Goal: Task Accomplishment & Management: Complete application form

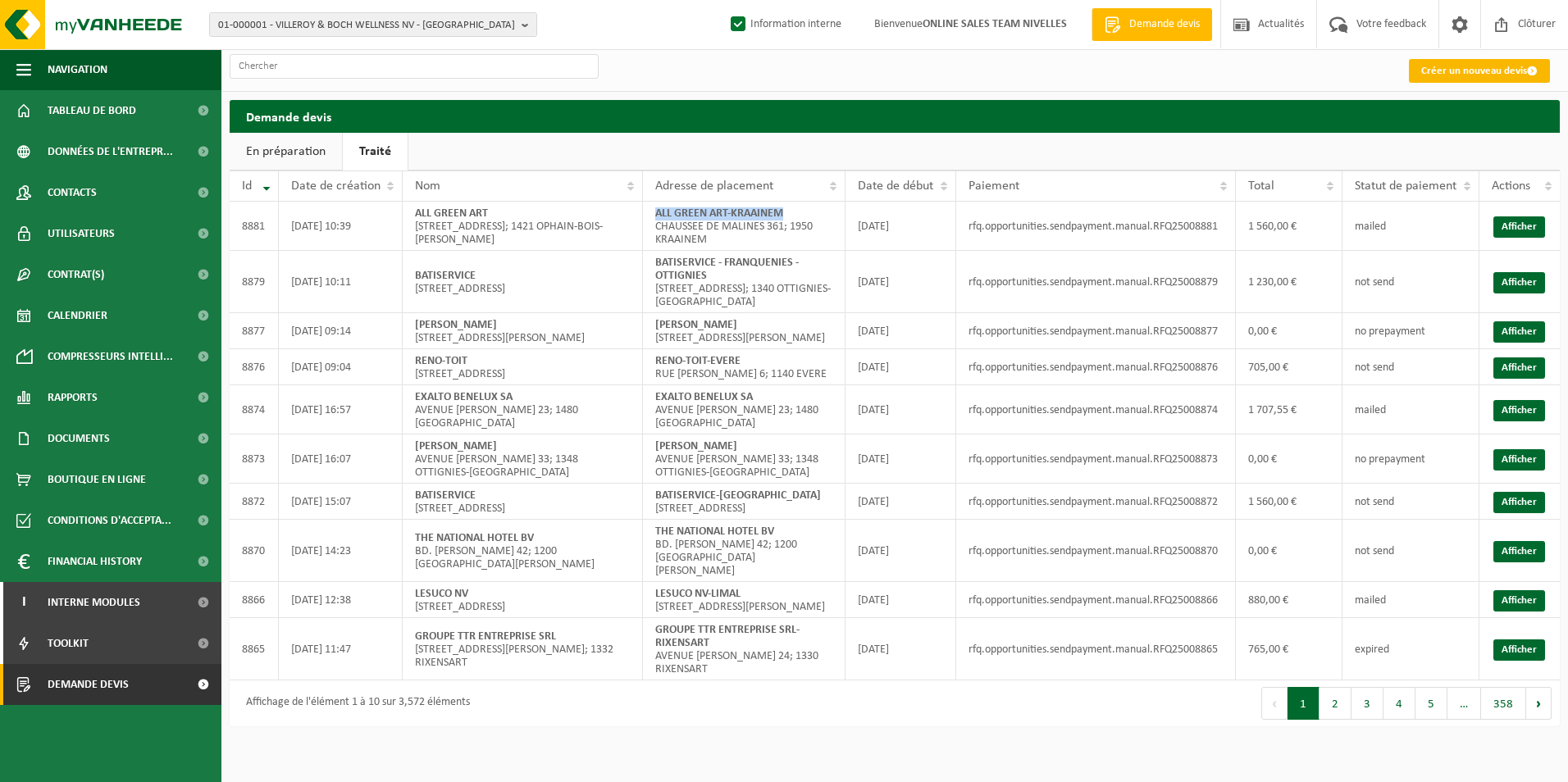
click at [1511, 62] on link "Créer un nouveau devis" at bounding box center [1478, 71] width 141 height 24
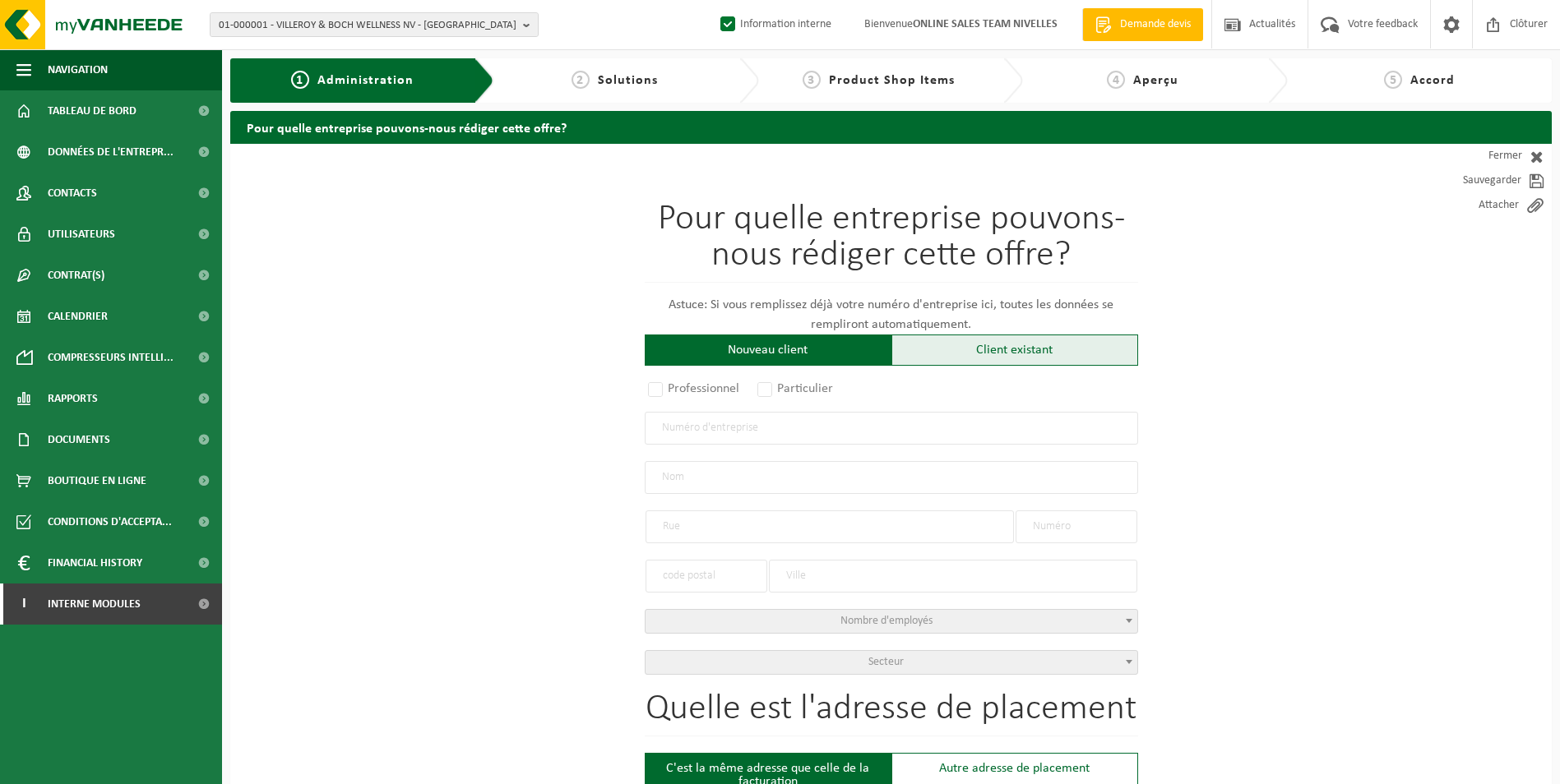
click at [988, 357] on div "Client existant" at bounding box center [1015, 350] width 247 height 31
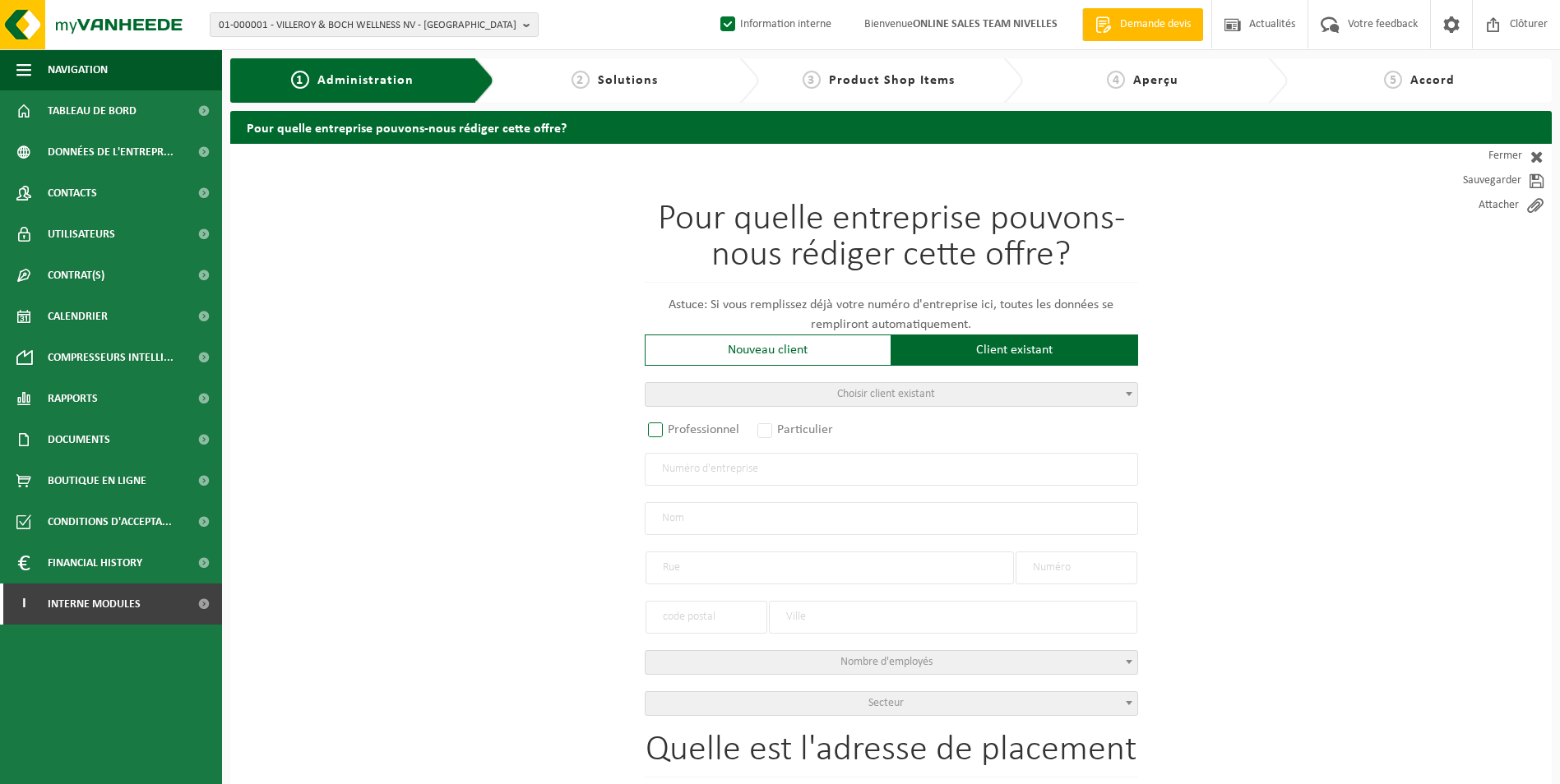
click at [714, 427] on label "Professionnel" at bounding box center [695, 430] width 100 height 23
click at [683, 427] on input "Professionnel" at bounding box center [677, 431] width 11 height 11
radio input "true"
click at [716, 468] on input "text" at bounding box center [892, 469] width 493 height 33
type input "0771596693"
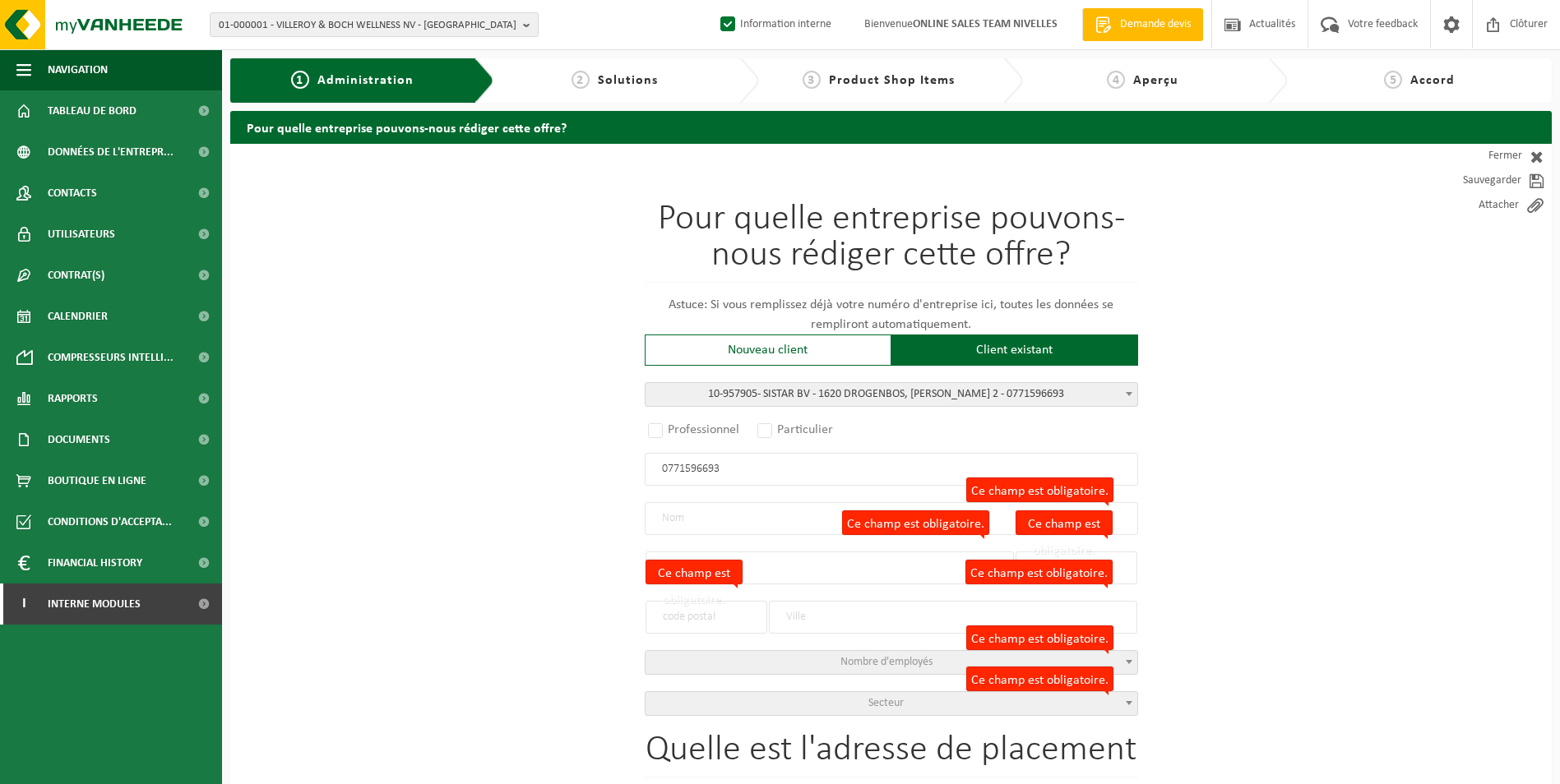
radio input "false"
select select
type input "SISTAR BV"
type input "W.A. MOZARTLAAN"
type input "2"
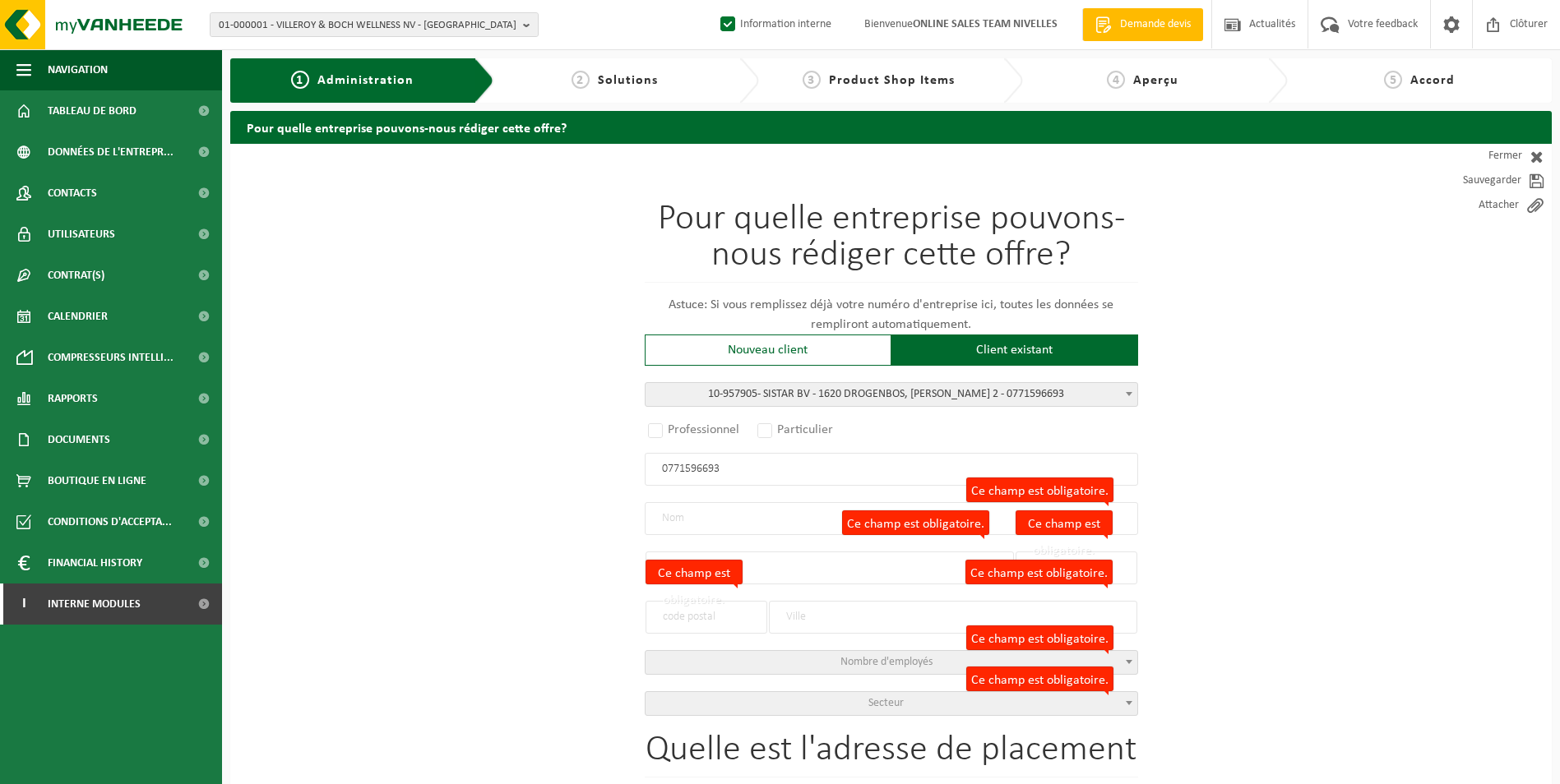
type input "1620"
type input "DROGENBOS"
type input "2321206832"
radio input "true"
select select "147956"
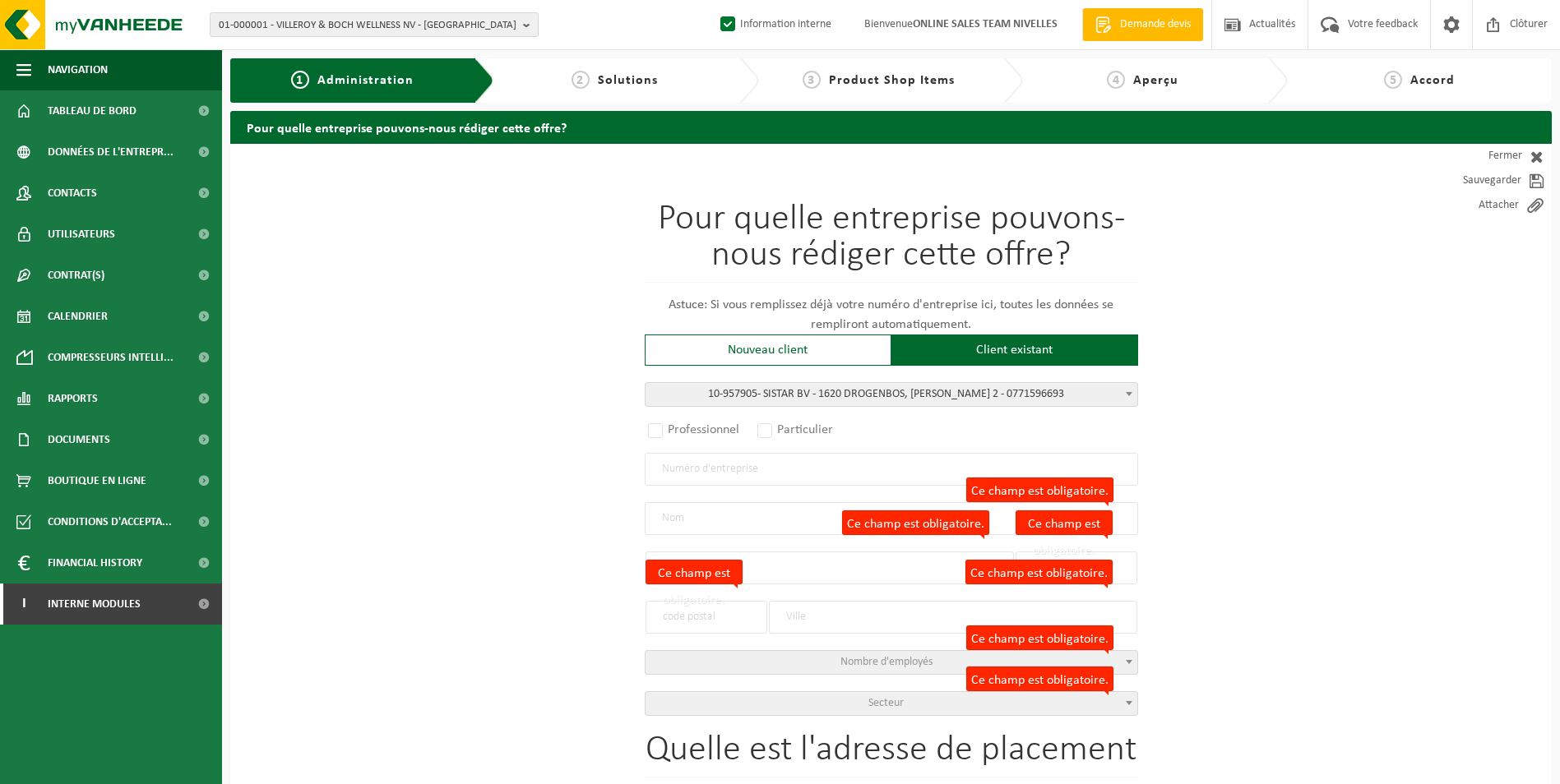
type input "0771.596.693"
type input "SISTAR BV"
type input "W.A. MOZARTLAAN"
type input "2"
type input "1620"
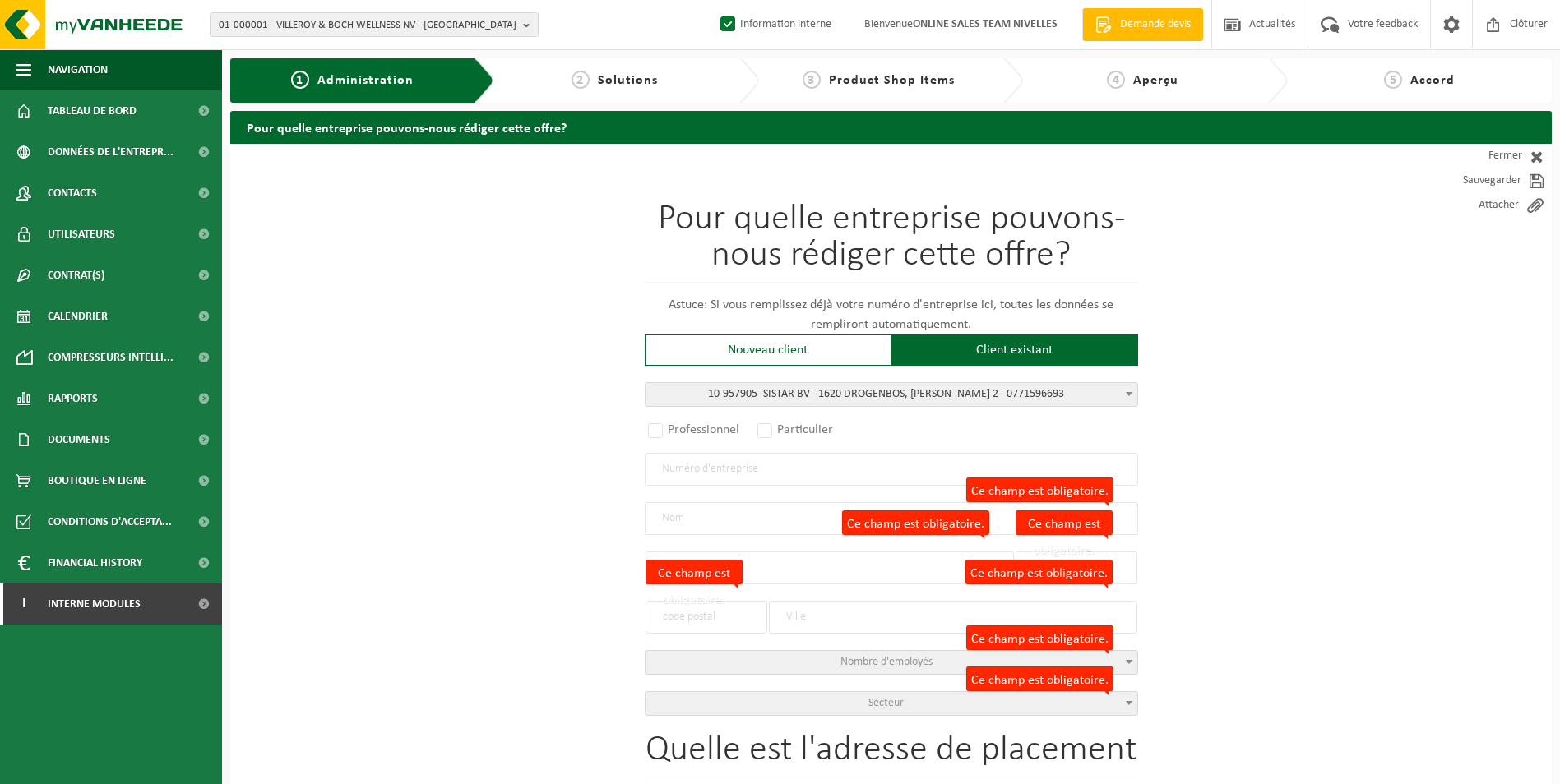
type input "DROGENBOS"
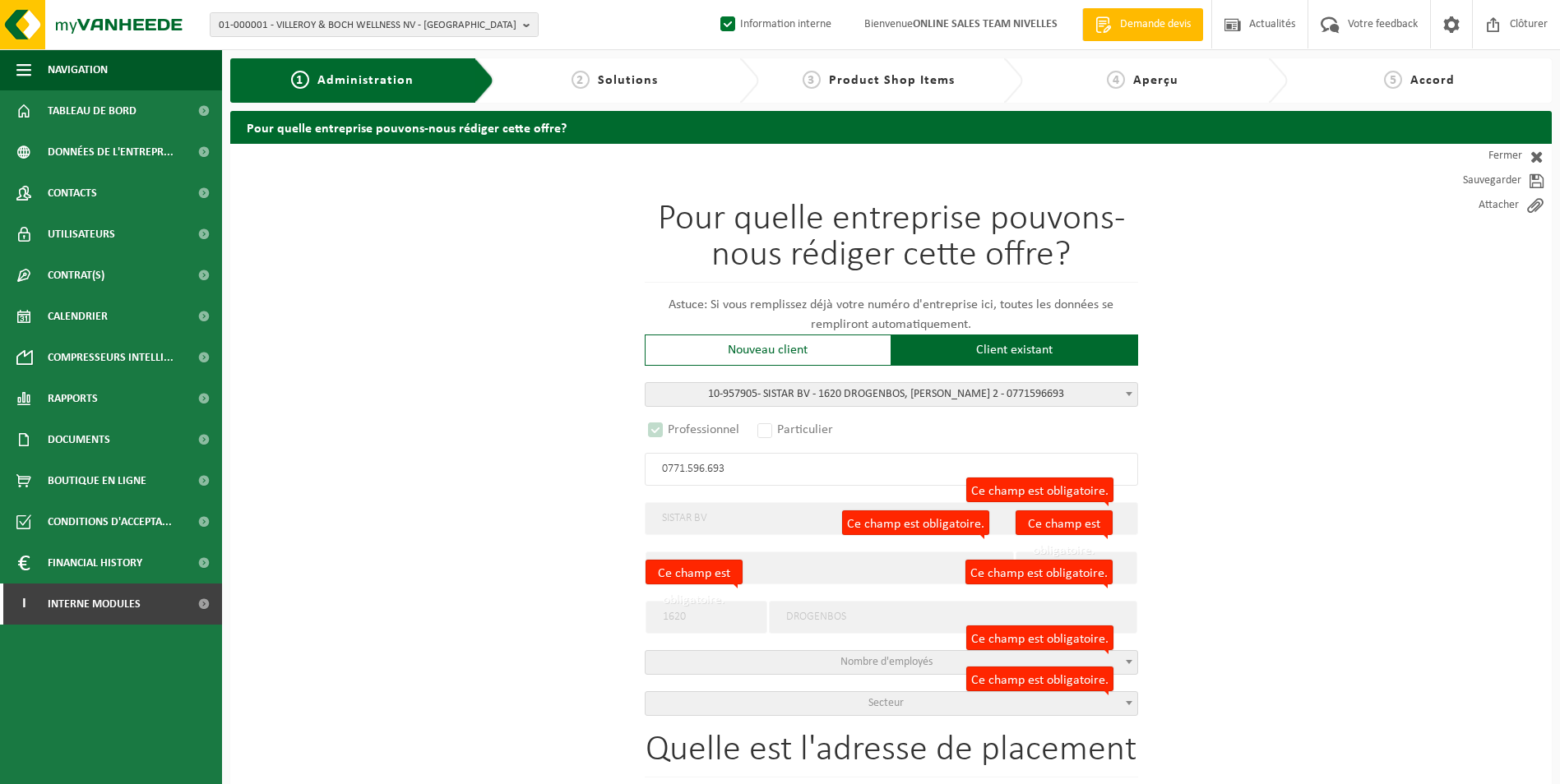
select select "D"
select select
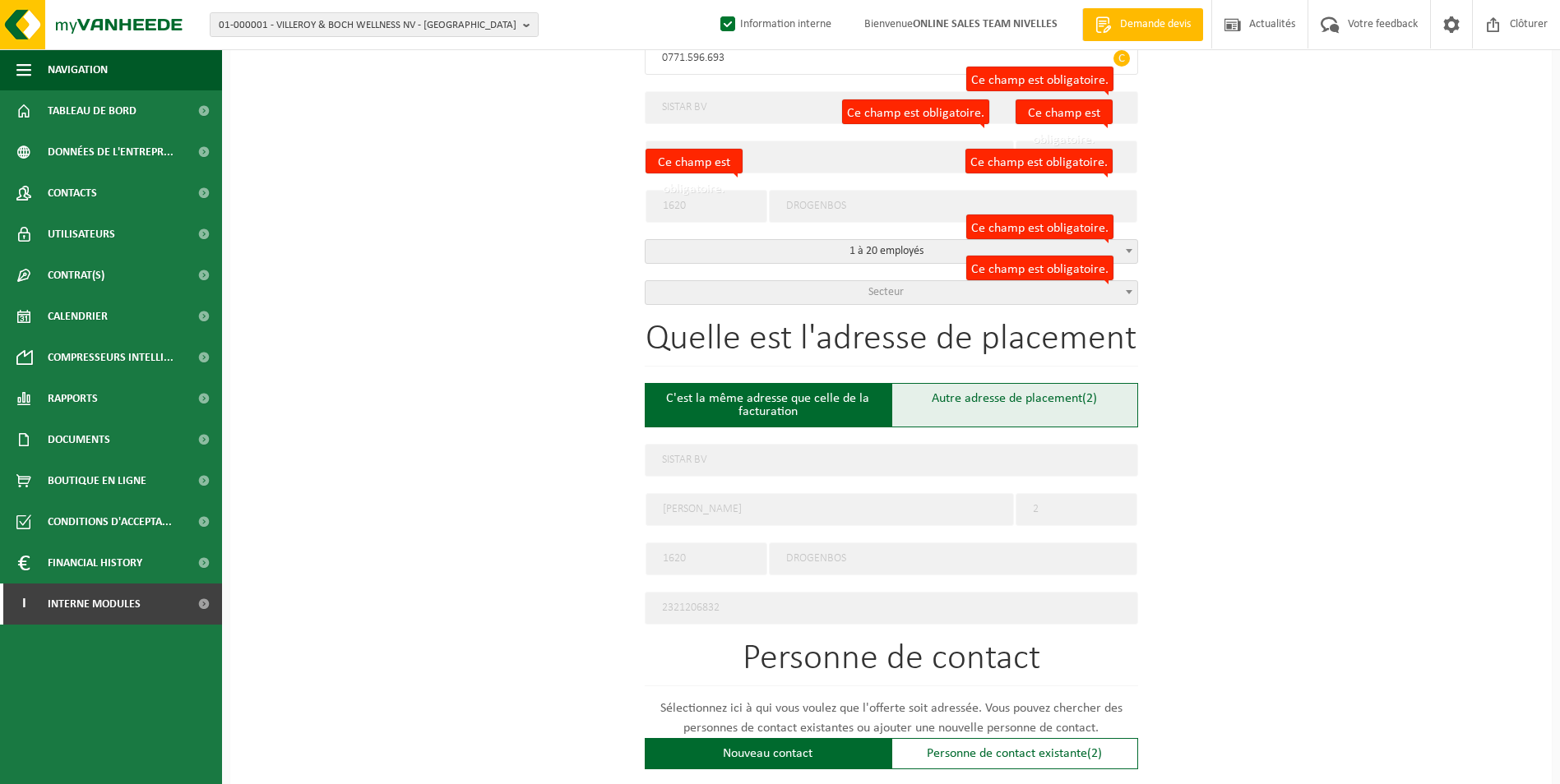
click at [962, 404] on div "Autre adresse de placement (2)" at bounding box center [1015, 405] width 247 height 44
type input "Chantier -"
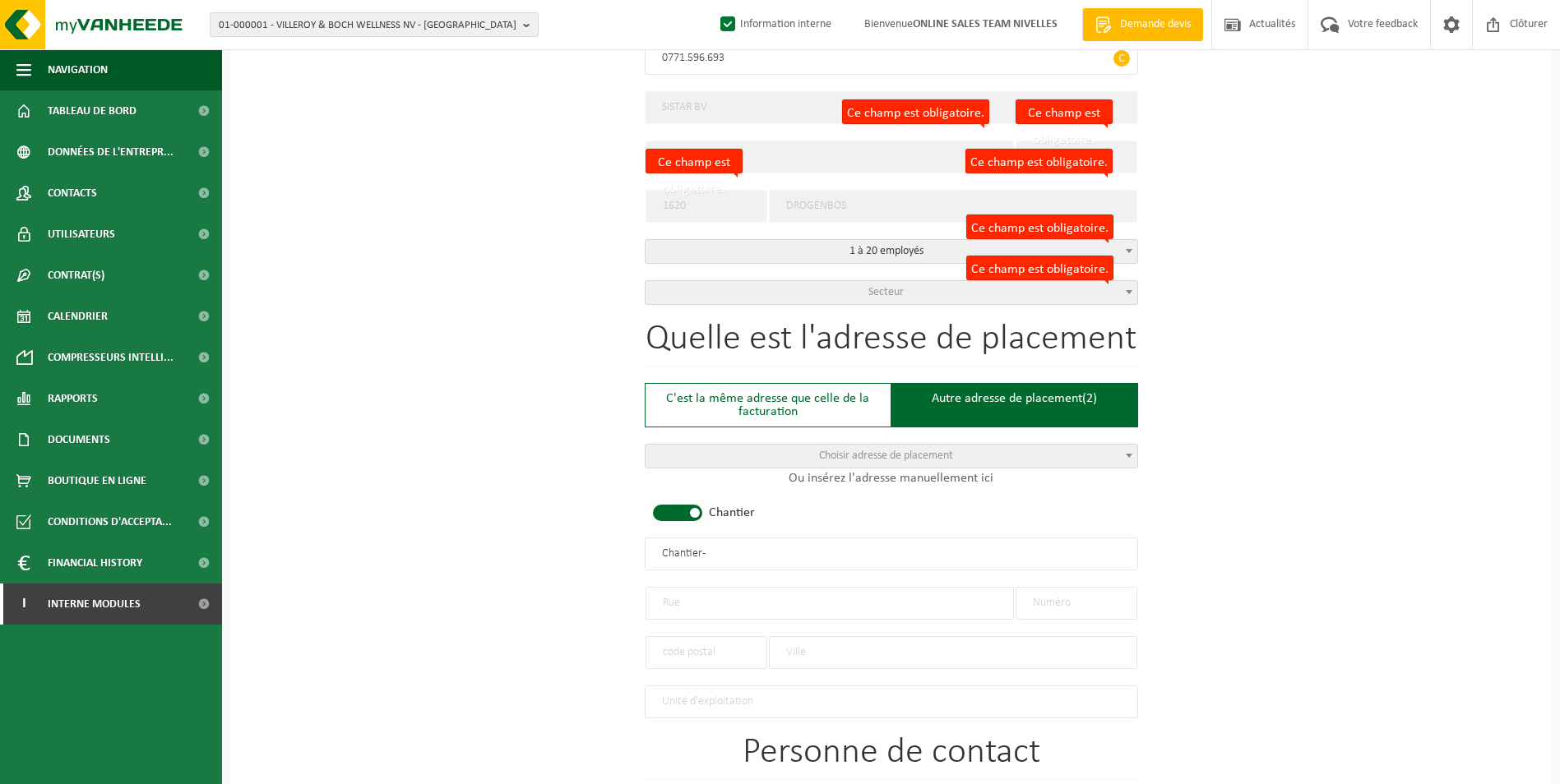
click at [715, 591] on input "text" at bounding box center [829, 603] width 368 height 33
paste input "TIENNE DE RENIVAL 5 1380 LASNE BEL"
type input "TIENNE DE RENIVAL 5 1380 LASNE BEL"
click at [1058, 603] on input "text" at bounding box center [1076, 603] width 121 height 33
type input "10"
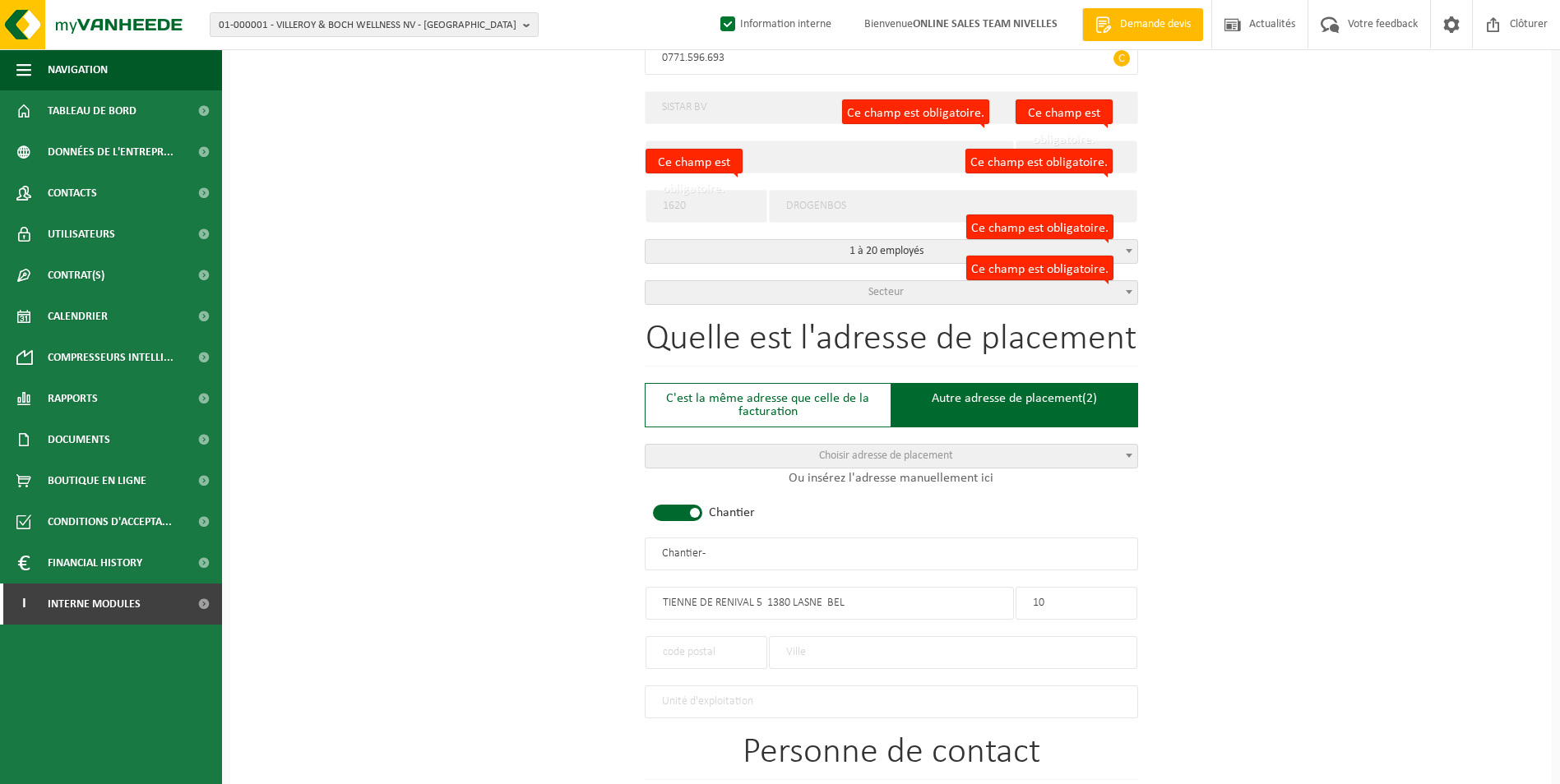
click at [714, 647] on input "text" at bounding box center [705, 652] width 121 height 33
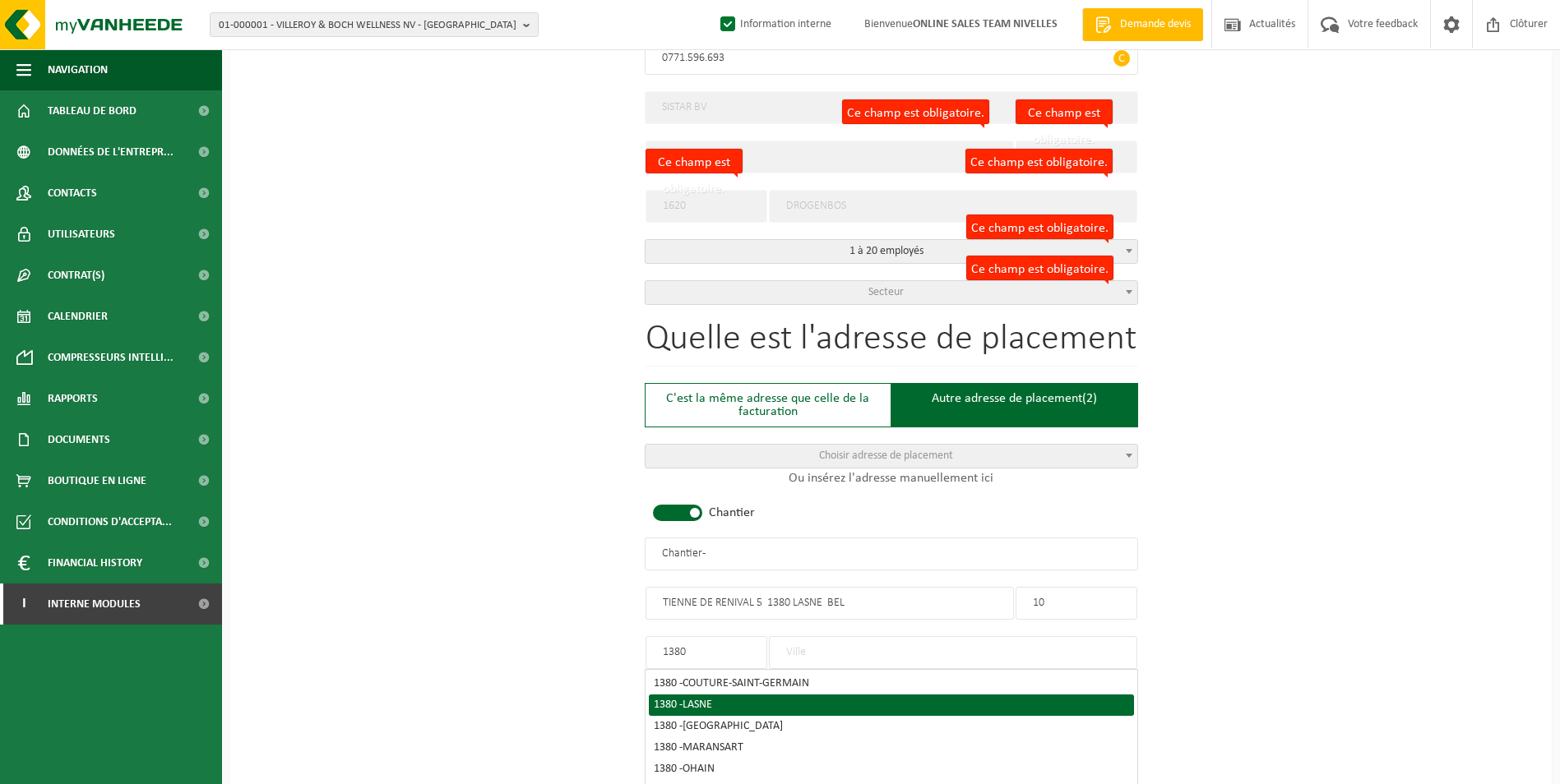
type input "1380"
click at [704, 699] on span "LASNE" at bounding box center [697, 705] width 30 height 13
type input "LASNE"
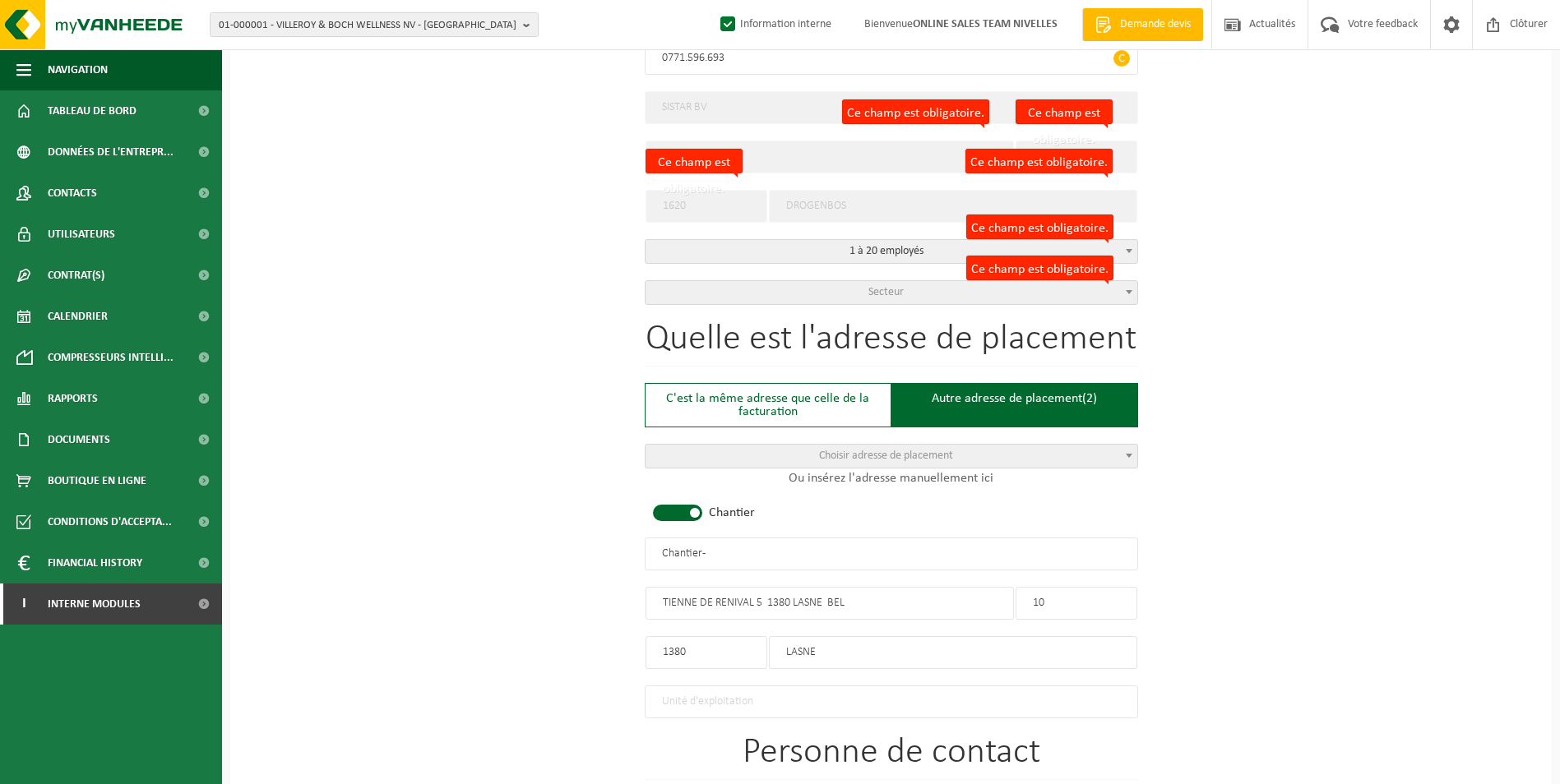
drag, startPoint x: 859, startPoint y: 600, endPoint x: 753, endPoint y: 585, distance: 107.1
click at [753, 587] on input "TIENNE DE RENIVAL 5 1380 LASNE BEL" at bounding box center [829, 603] width 368 height 33
type input "TIENNE DE RENIVAL"
click at [695, 514] on span at bounding box center [677, 512] width 49 height 16
click at [711, 543] on input "text" at bounding box center [892, 554] width 493 height 33
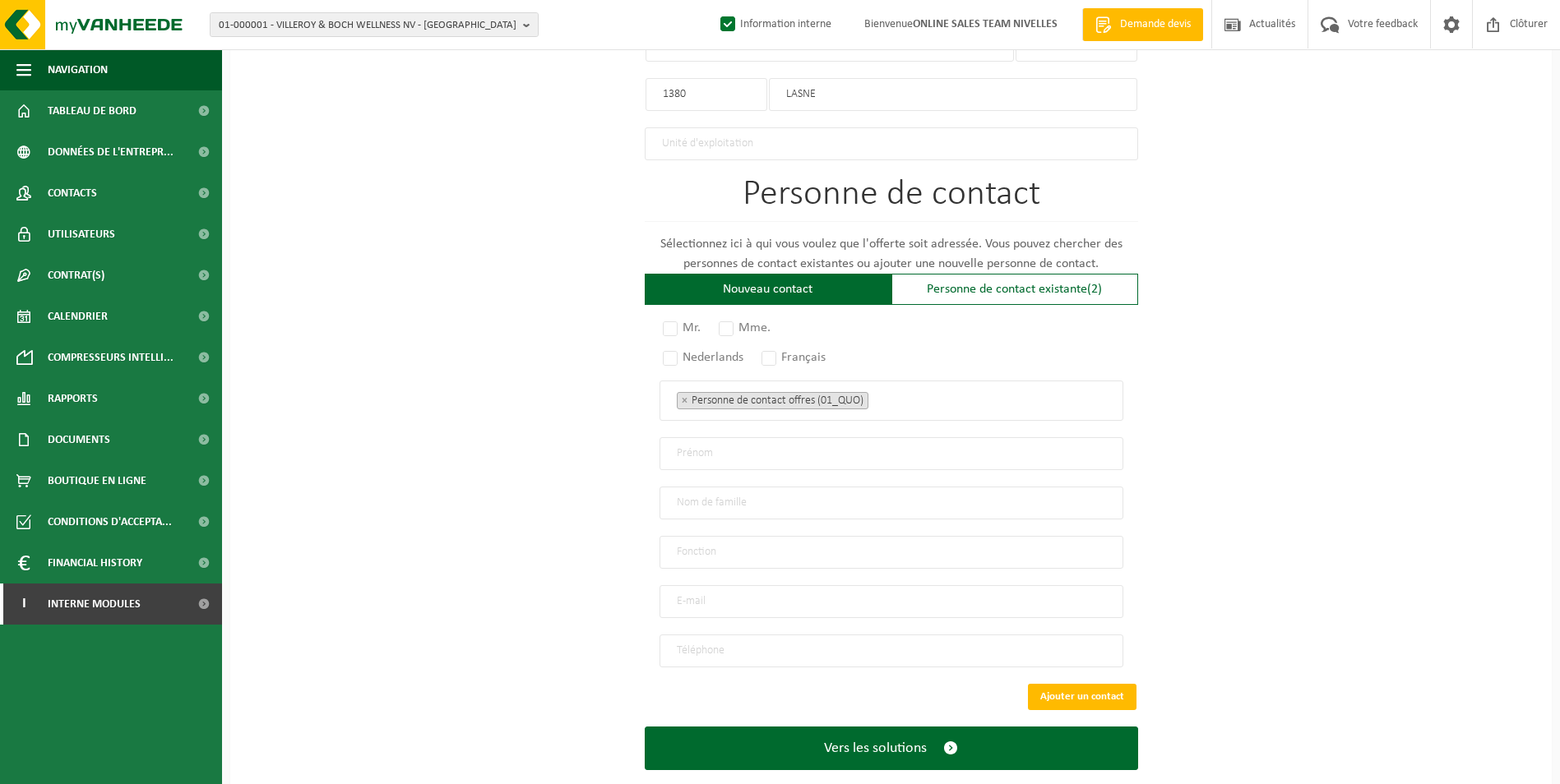
scroll to position [986, 0]
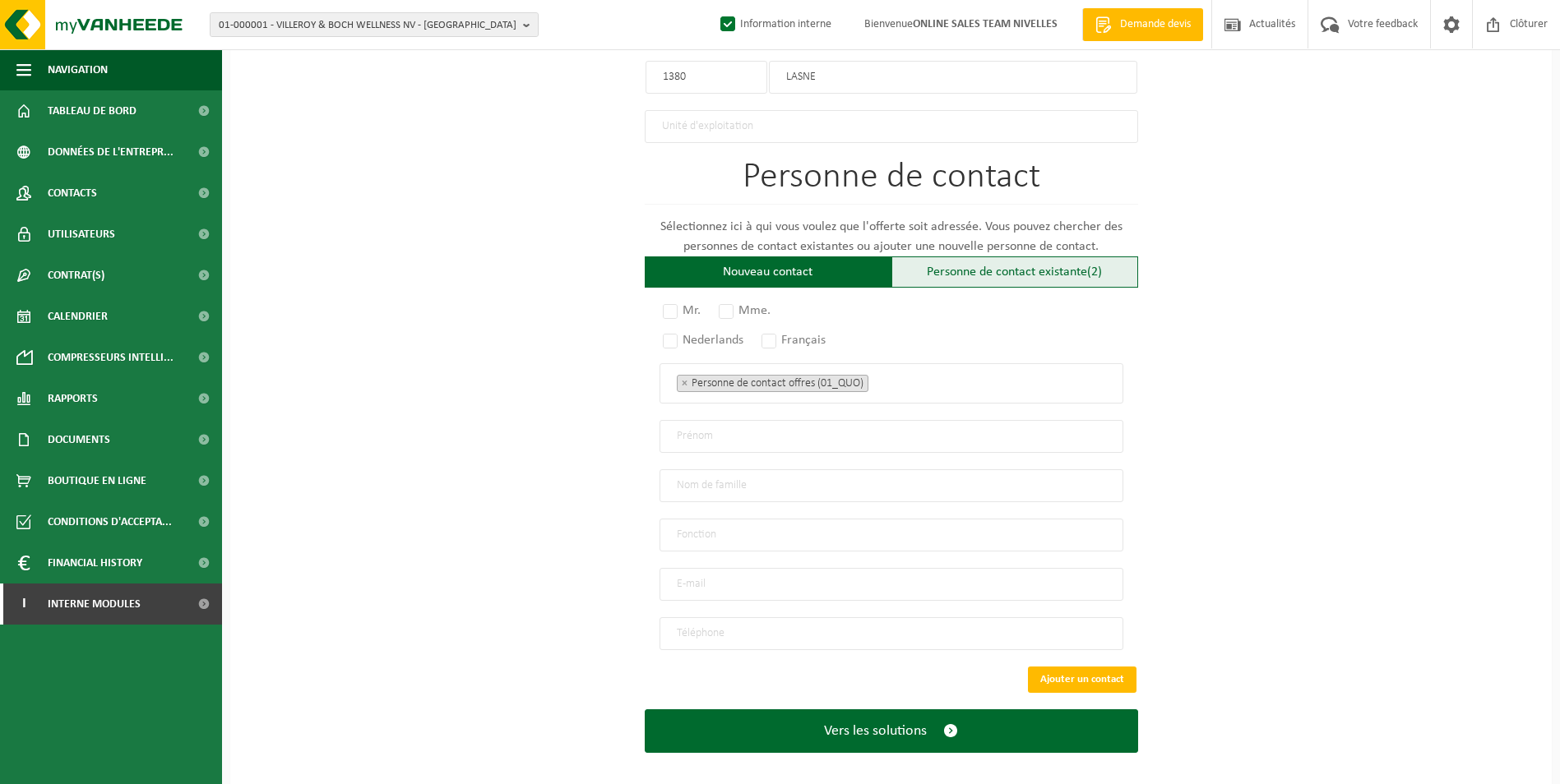
type input "SISTAR BV-LASNE"
click at [955, 264] on div "Personne de contact existante (2)" at bounding box center [1015, 272] width 247 height 31
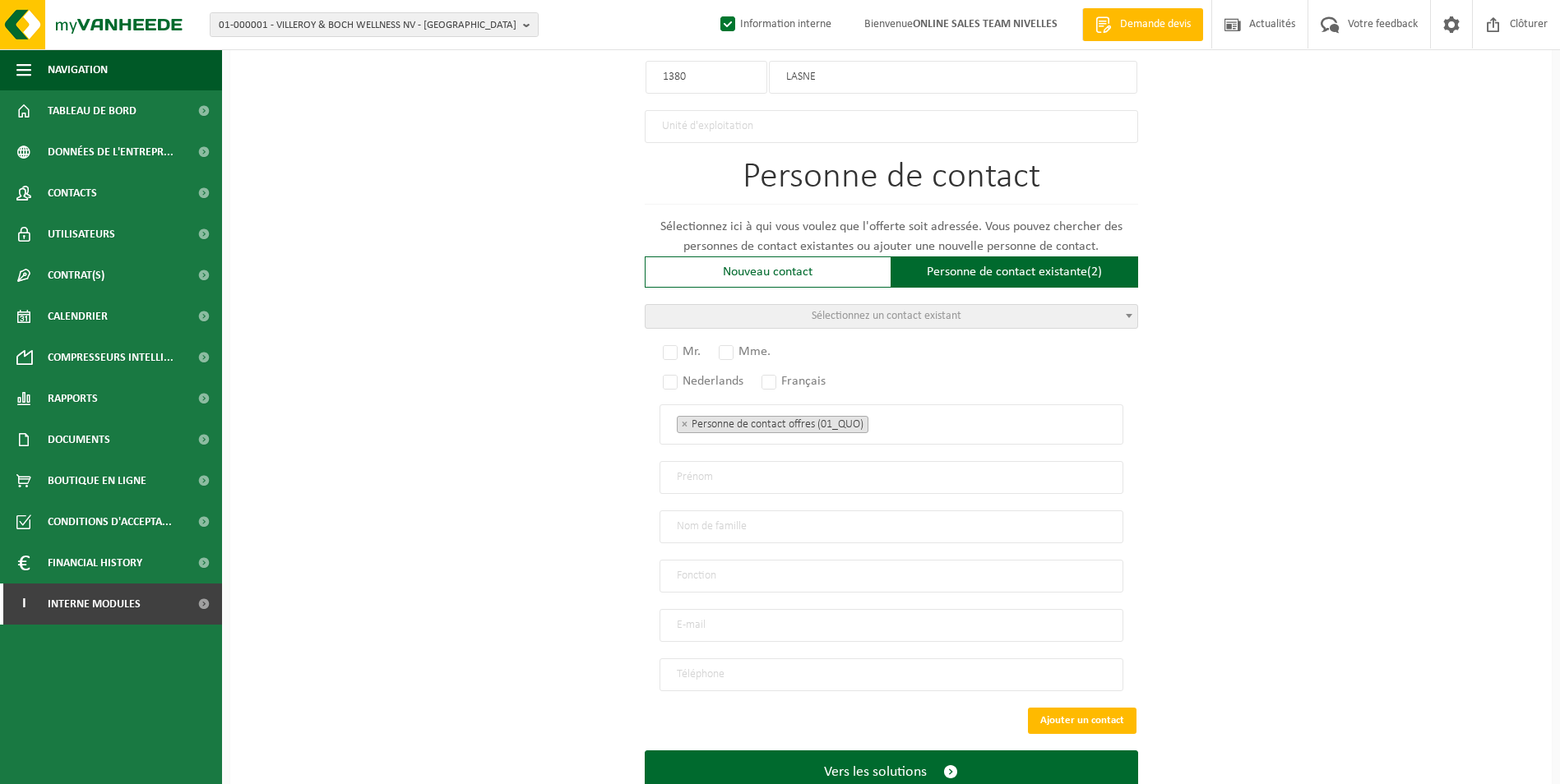
click at [900, 310] on span "Sélectionnez un contact existant" at bounding box center [886, 316] width 149 height 13
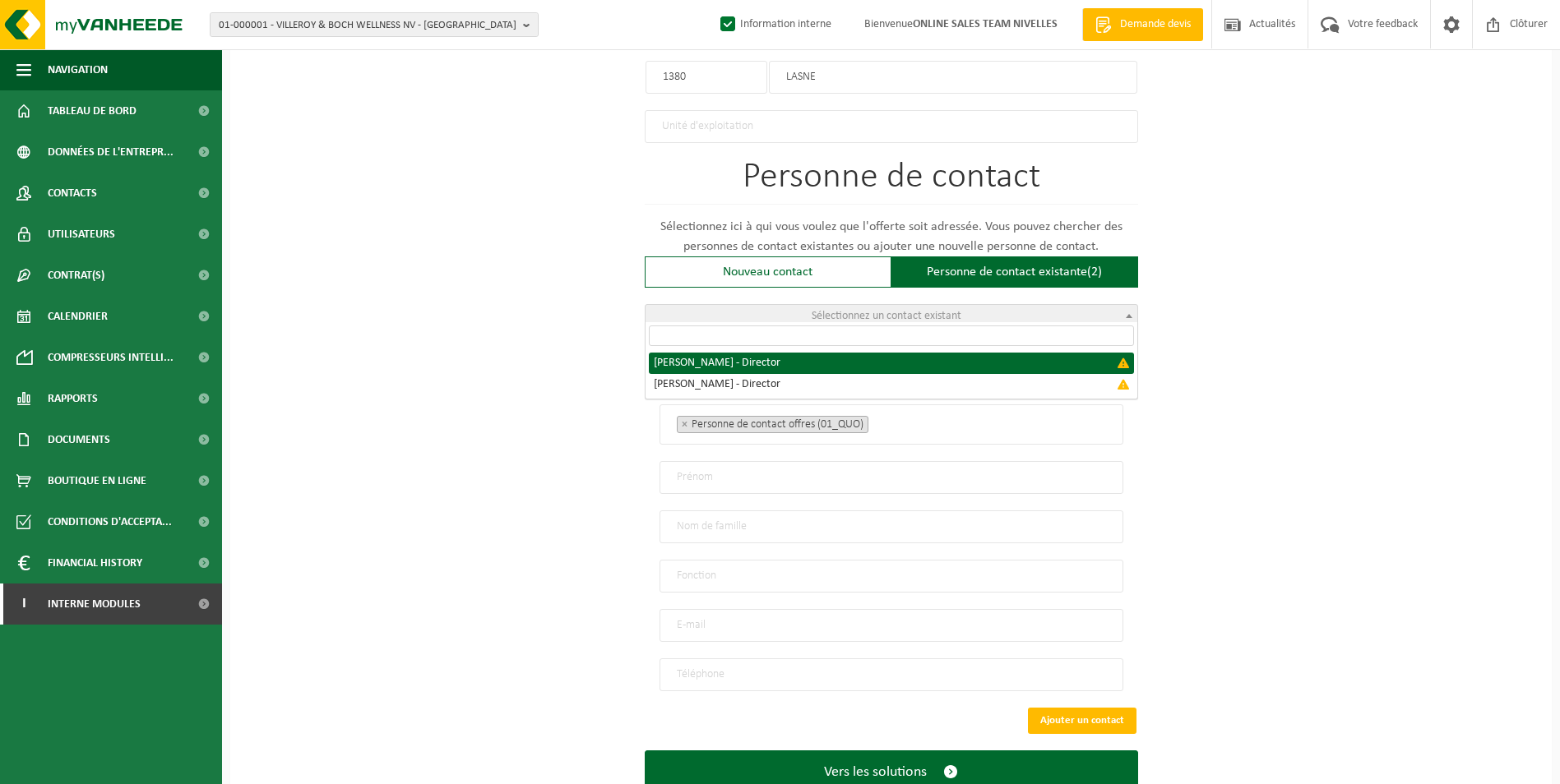
select select "{"code":"","firstname":"SABIN","surname":"BIRTE","gender":"Unknown","position":…"
type input "SABIN"
type input "BIRTE"
type input "Director"
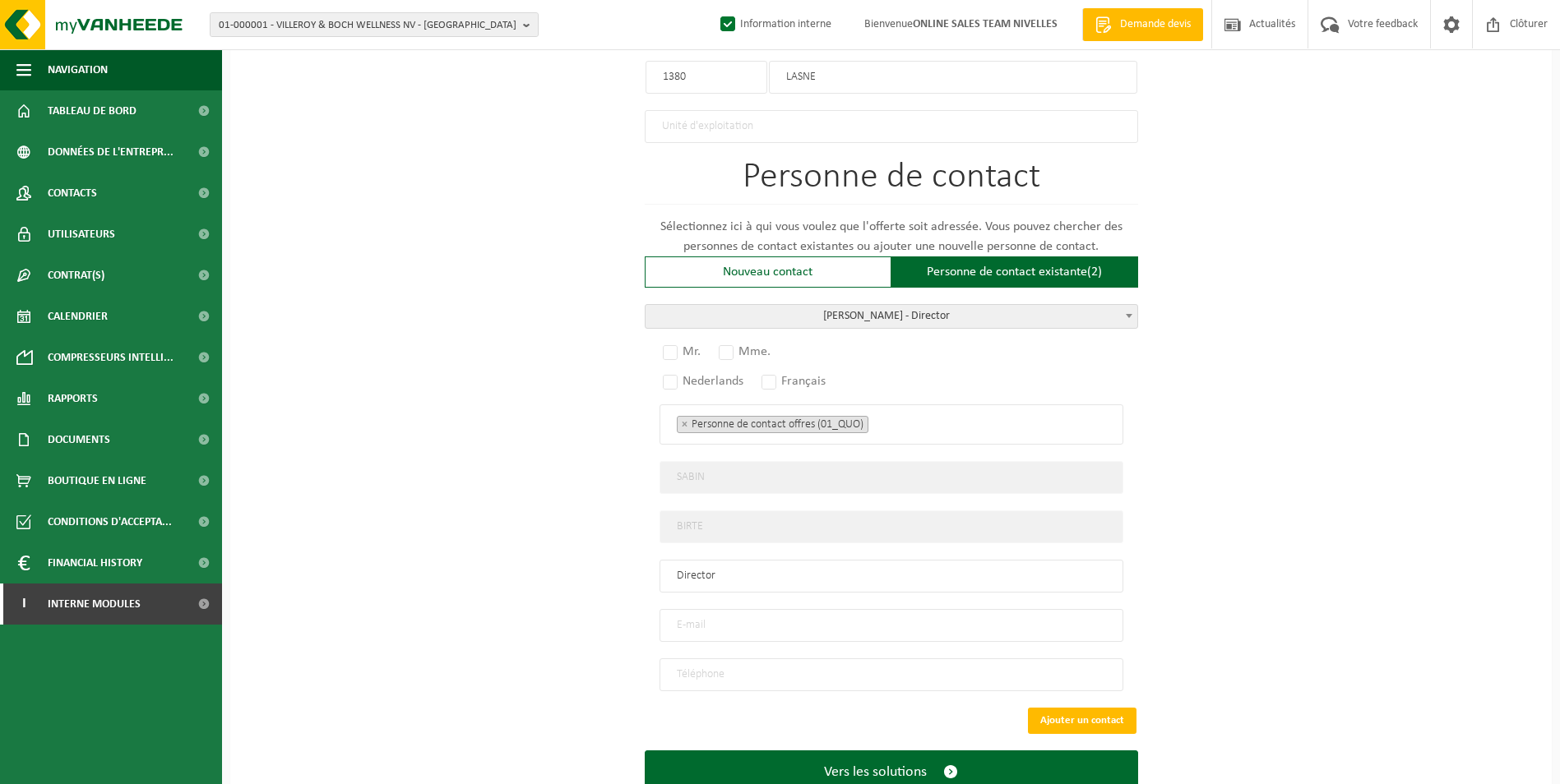
click at [972, 307] on span "BIRTE SABIN - Director" at bounding box center [891, 316] width 492 height 23
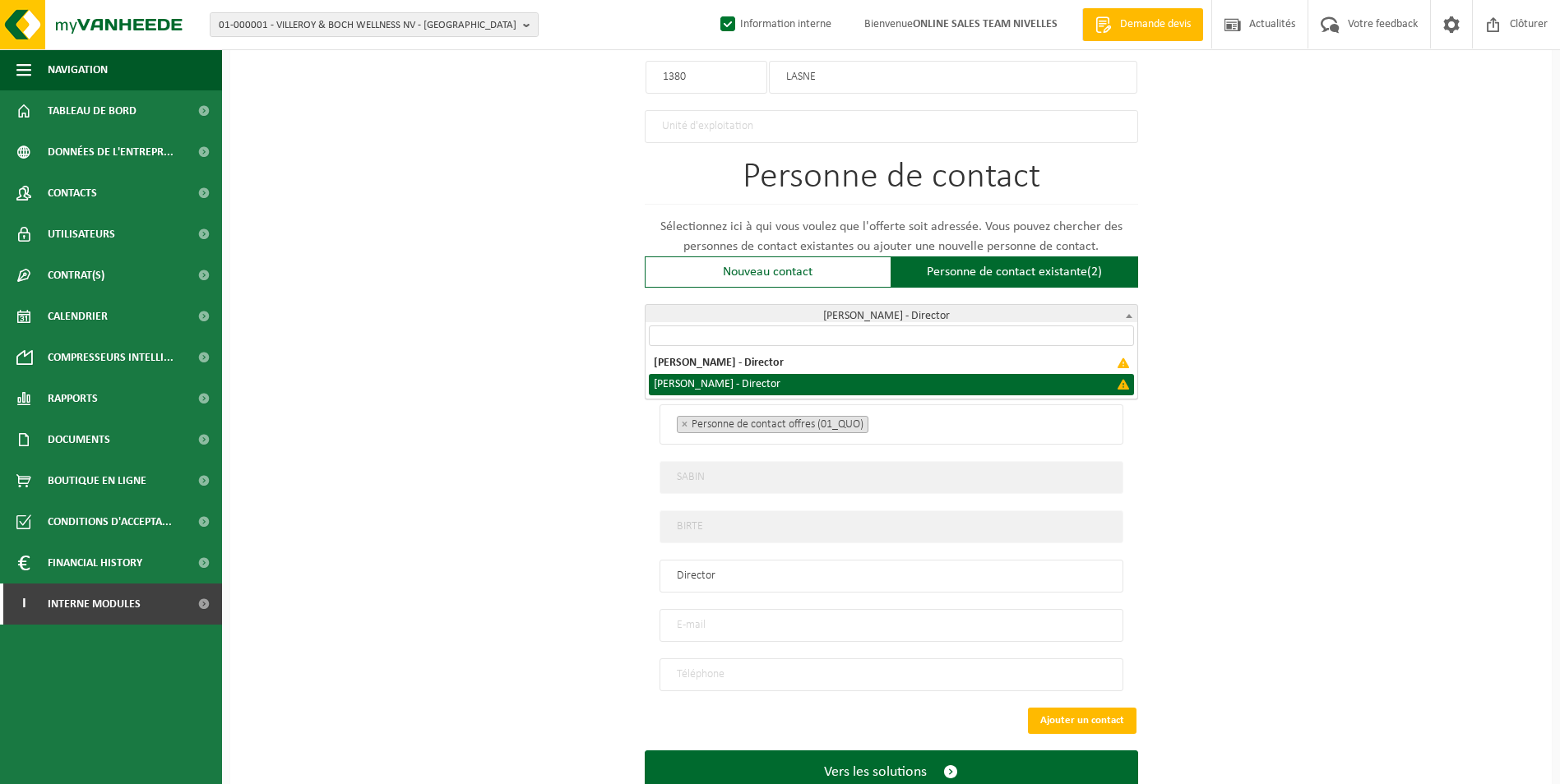
select select "{"code":"","firstname":"DANIEL-VASILE","surname":"OLTEAN","gender":"Unknown","p…"
type input "DANIEL-VASILE"
type input "OLTEAN"
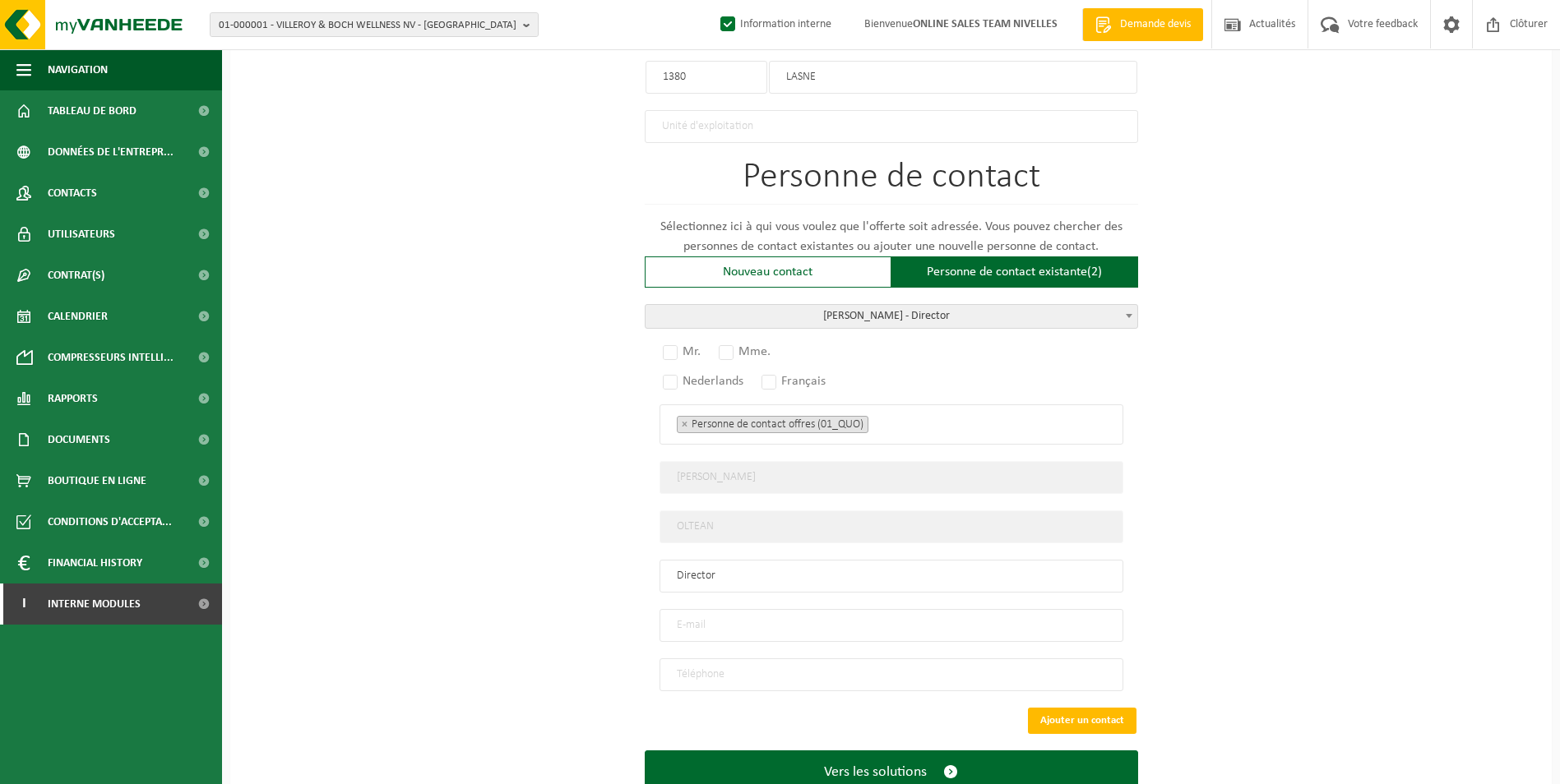
click at [896, 311] on span "OLTEAN DANIEL-VASILE - Director" at bounding box center [891, 316] width 492 height 23
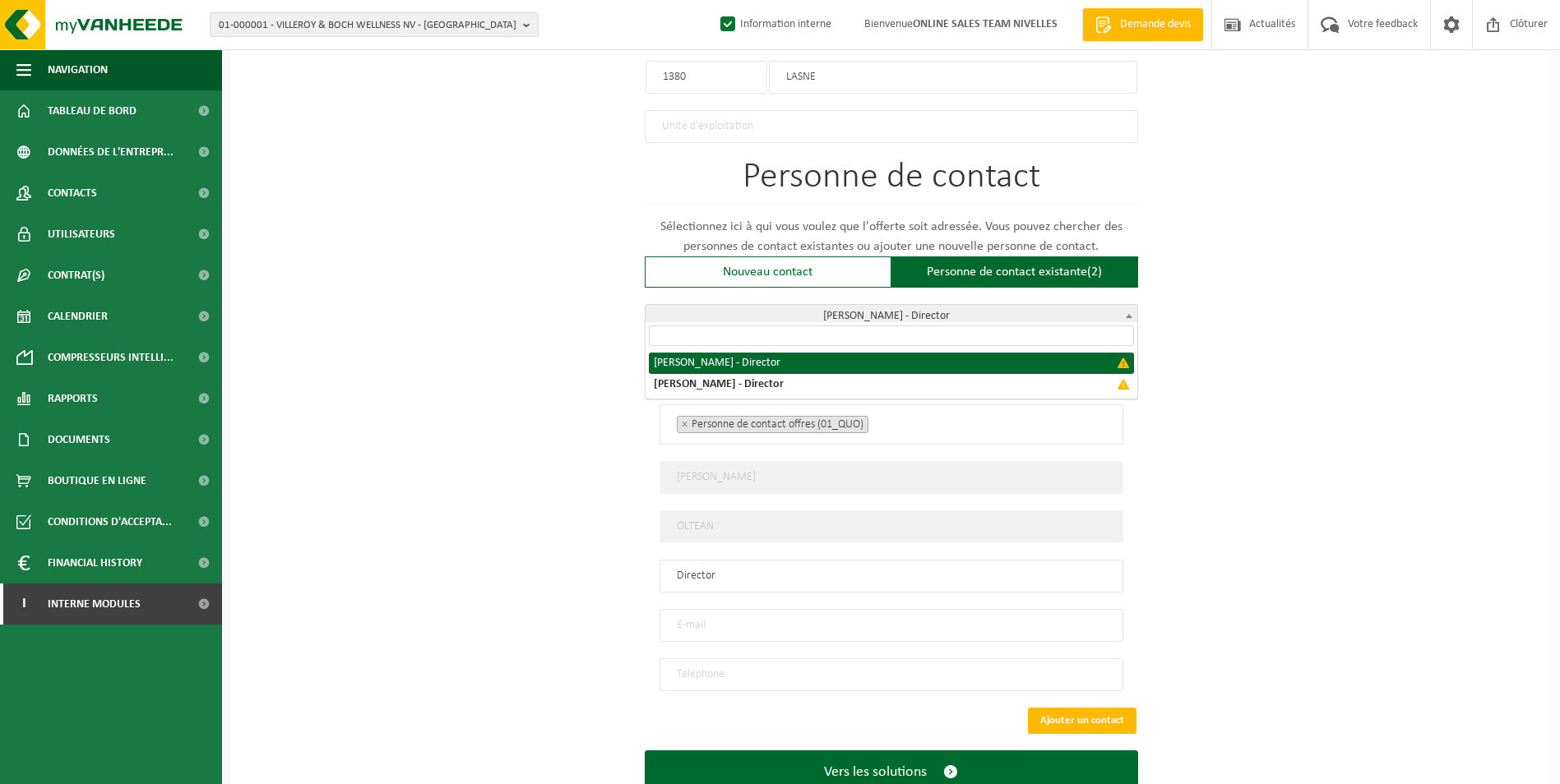
select select "{"code":"","firstname":"SABIN","surname":"BIRTE","gender":"Unknown","position":…"
type input "SABIN"
type input "BIRTE"
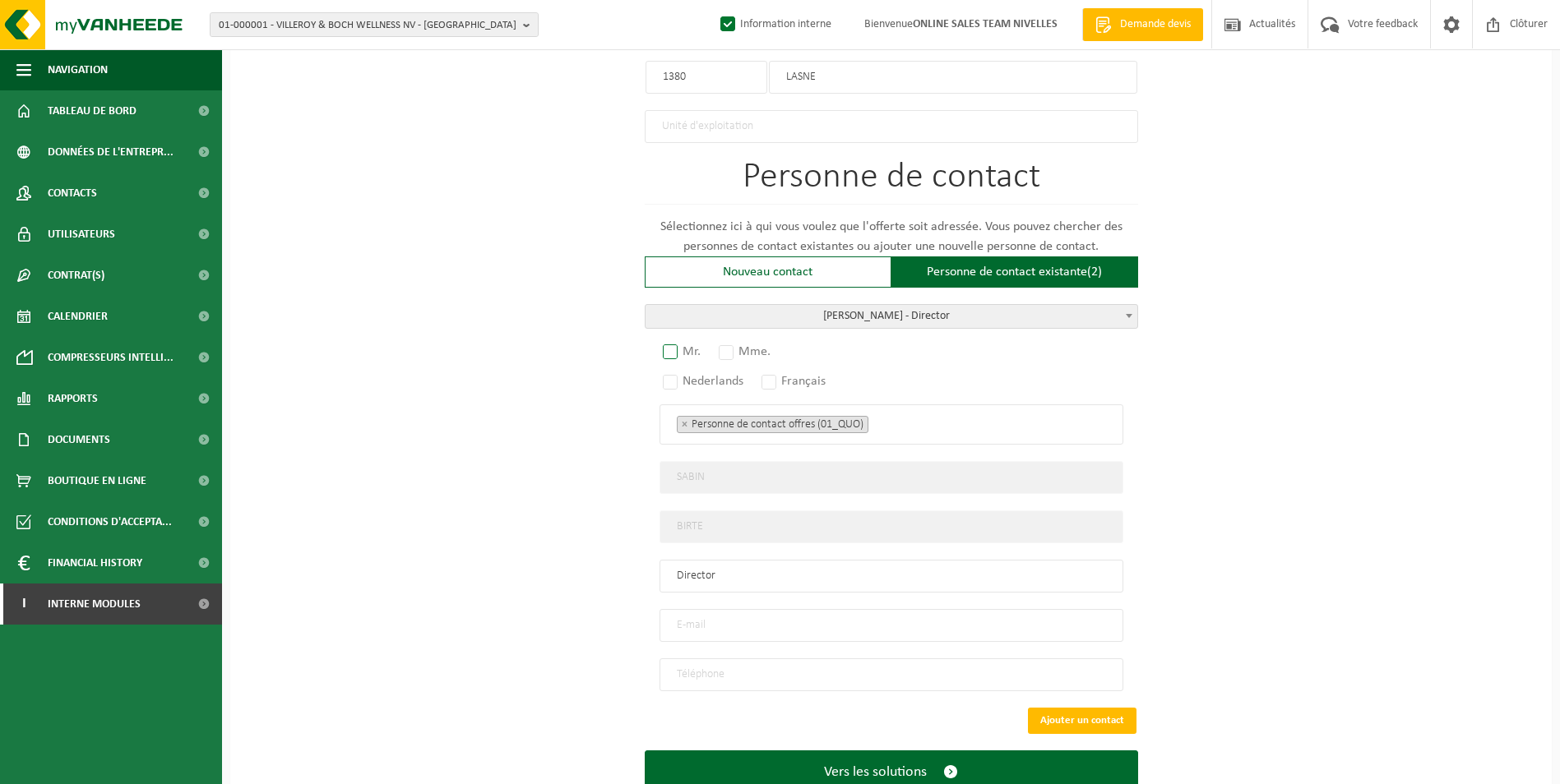
click at [663, 346] on label "Mr." at bounding box center [682, 352] width 46 height 23
radio input "true"
click at [775, 370] on label "Français" at bounding box center [794, 381] width 72 height 23
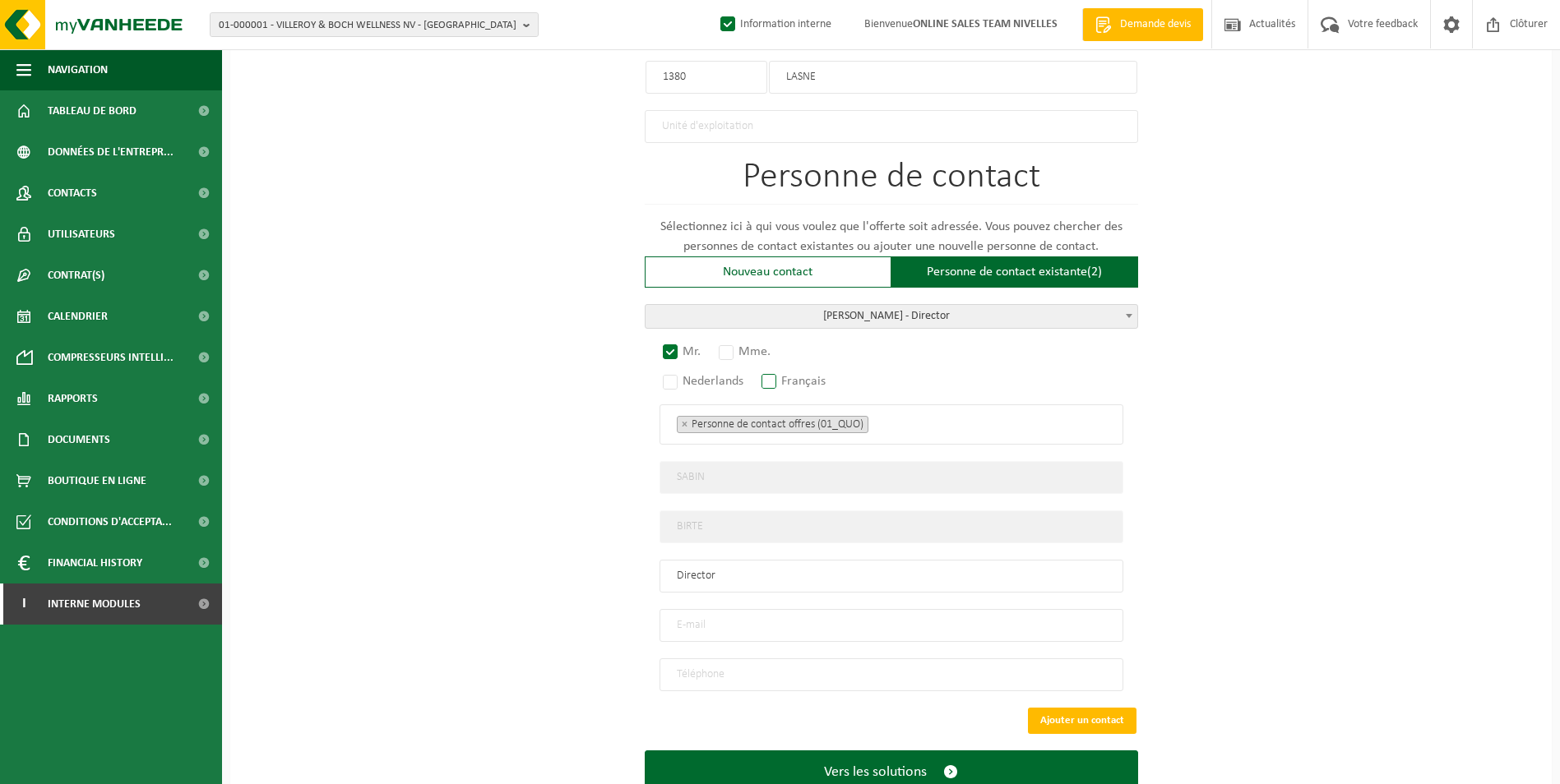
radio input "true"
click at [913, 414] on ul "× Personne de contact offres (01_QUO)" at bounding box center [891, 424] width 429 height 22
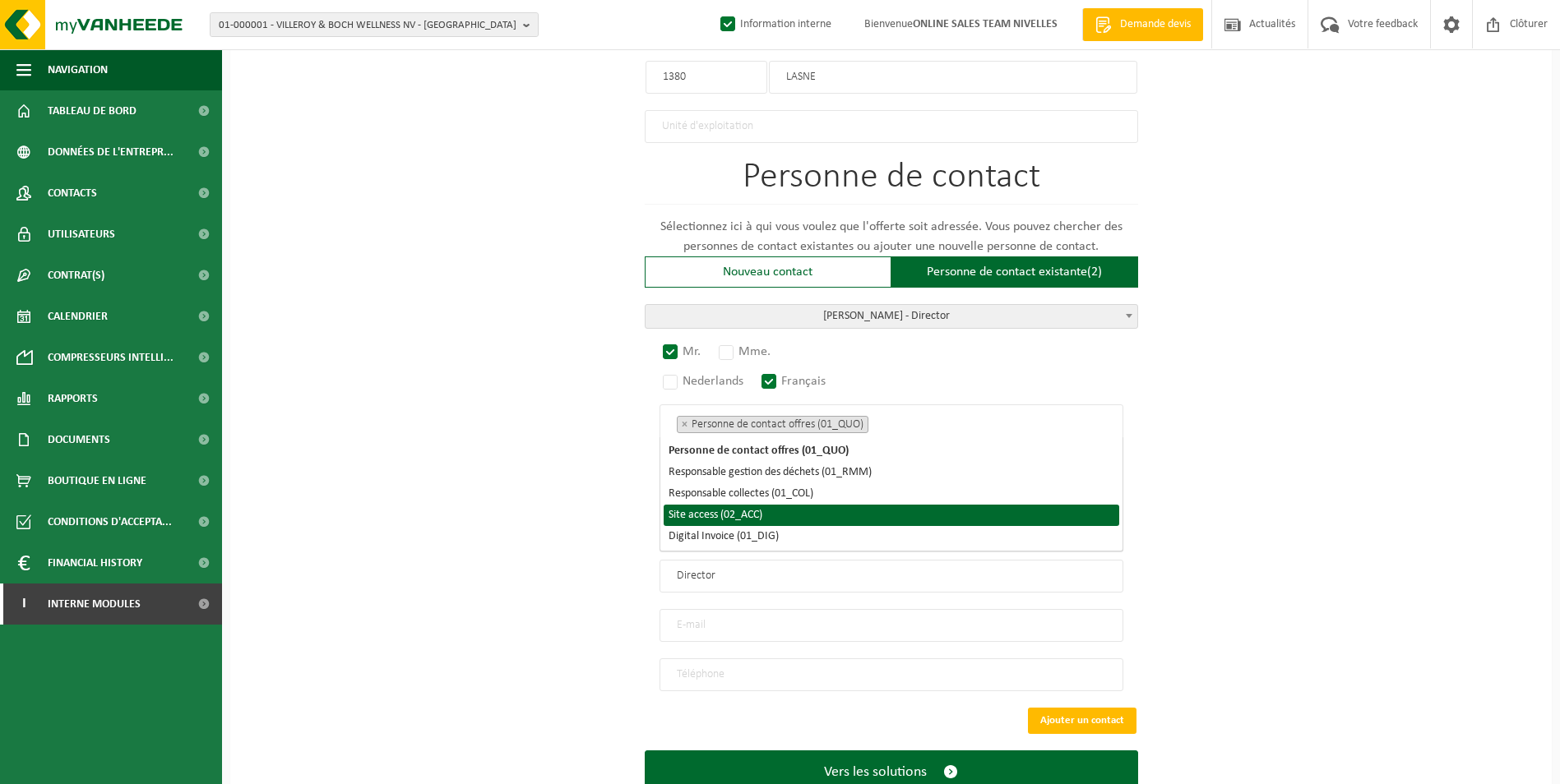
click at [842, 513] on li "Site access (02_ACC)" at bounding box center [892, 515] width 455 height 22
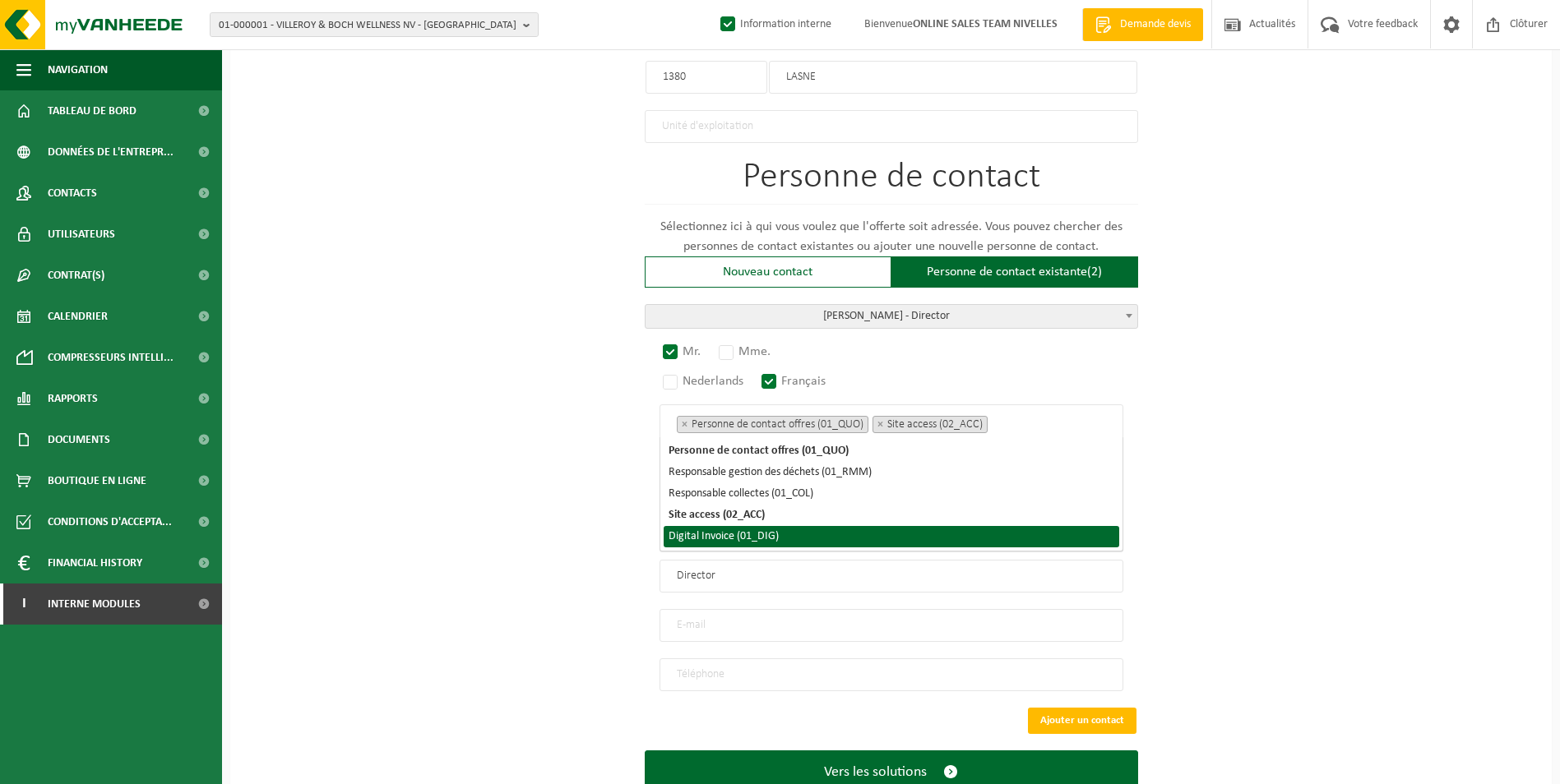
click at [831, 531] on li "Digital Invoice (01_DIG)" at bounding box center [892, 537] width 455 height 22
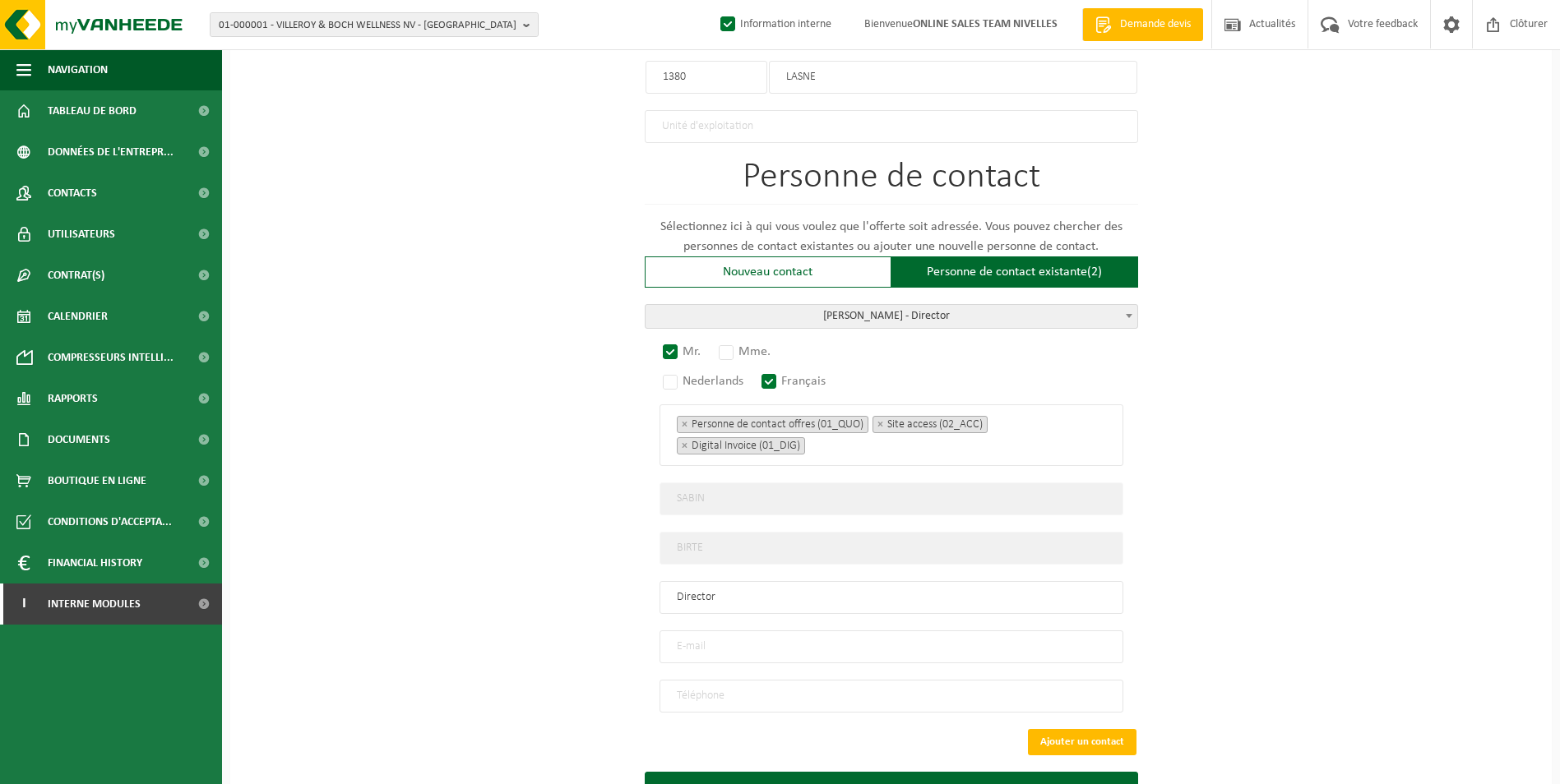
click at [1269, 522] on div "Pour quelle entreprise pouvons-nous rédiger cette offre? Astuce: Si vous rempli…" at bounding box center [891, 6] width 1322 height 1698
click at [673, 636] on input "email" at bounding box center [891, 646] width 463 height 33
paste input "secretariat@sistar.be"
type input "secretariat@sistar.be"
click at [796, 681] on input "tel" at bounding box center [891, 696] width 463 height 33
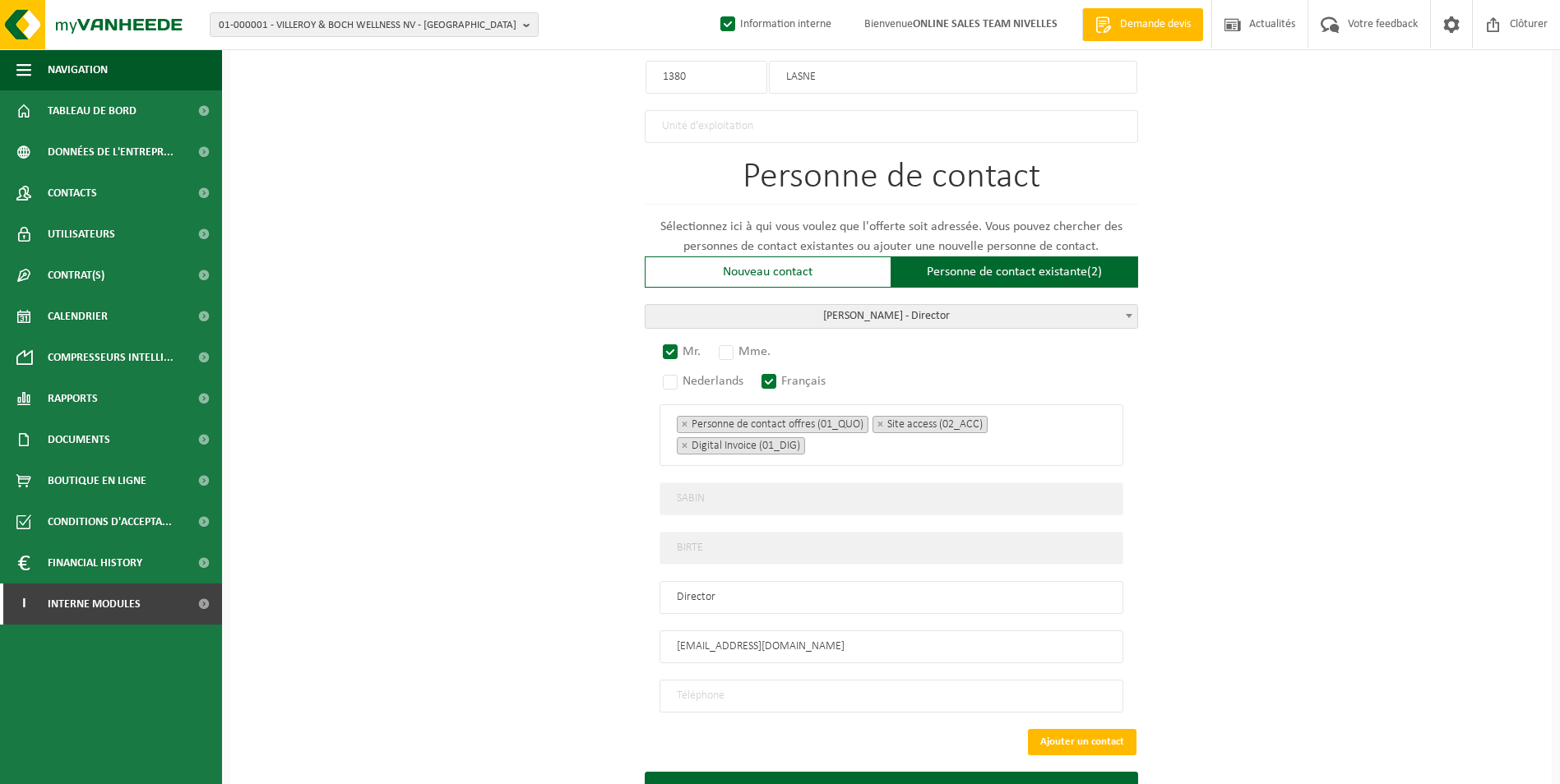
click at [739, 683] on input "tel" at bounding box center [891, 696] width 463 height 33
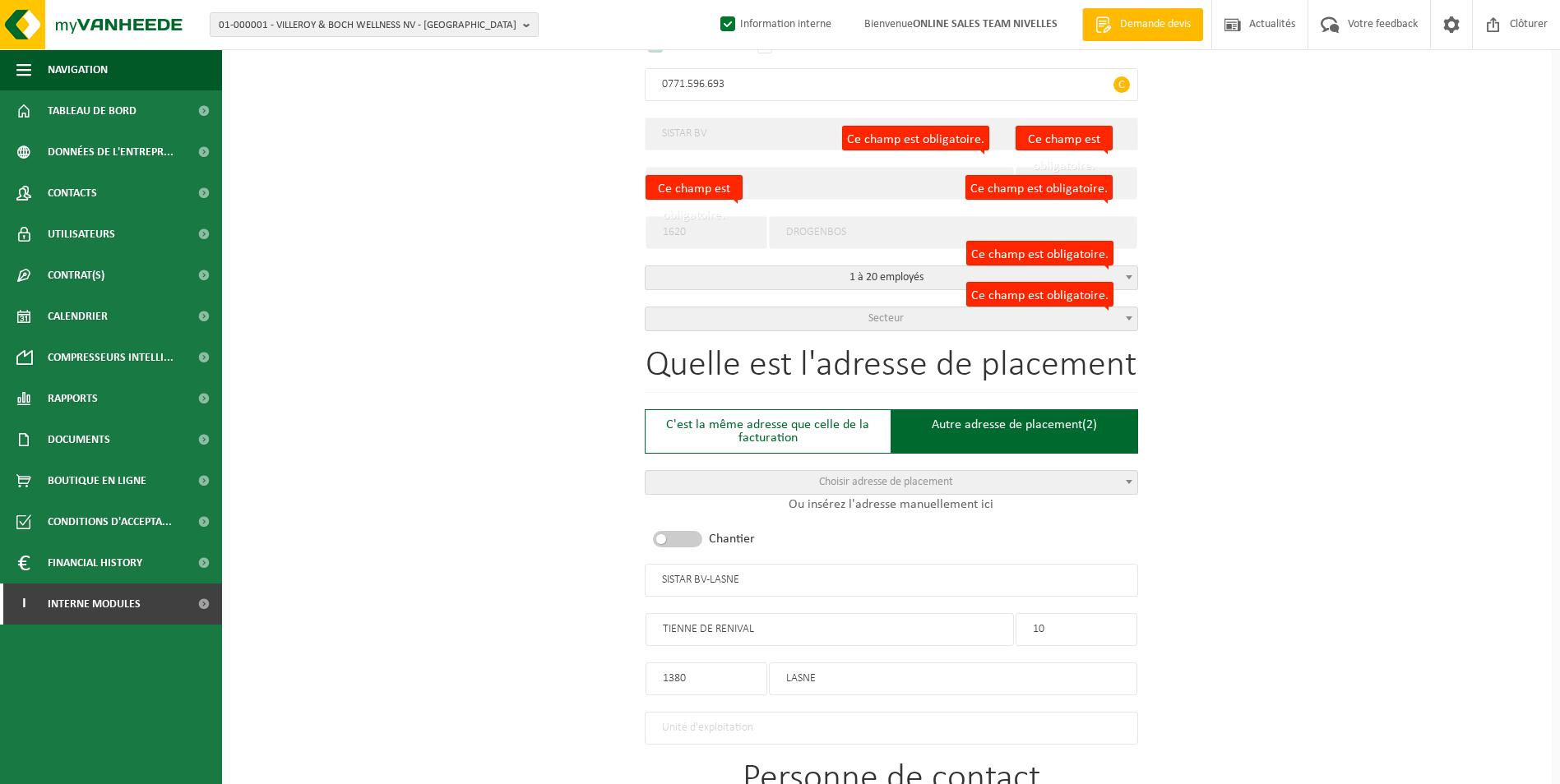
scroll to position [329, 0]
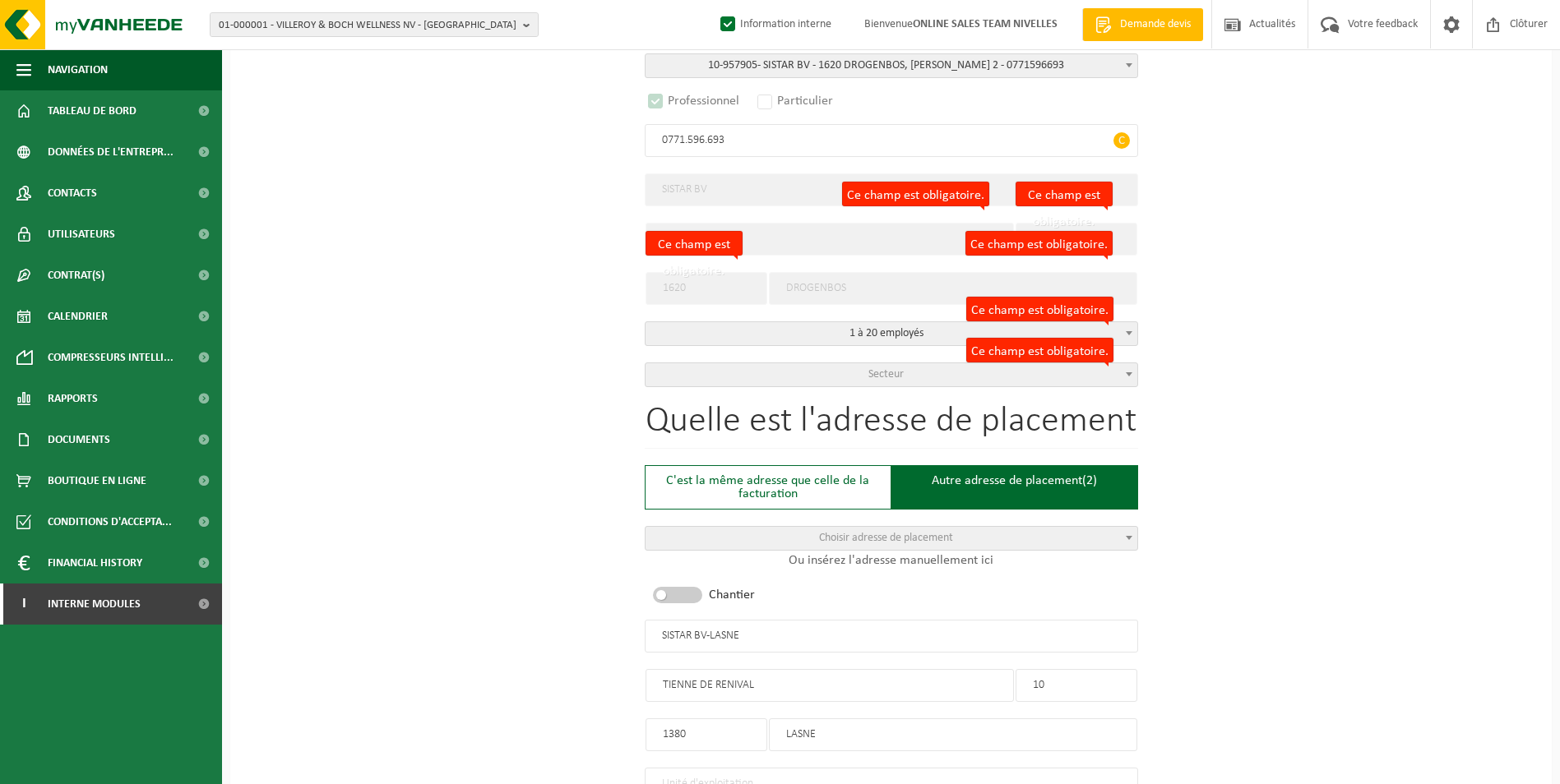
type input "+32 491 76 90 69"
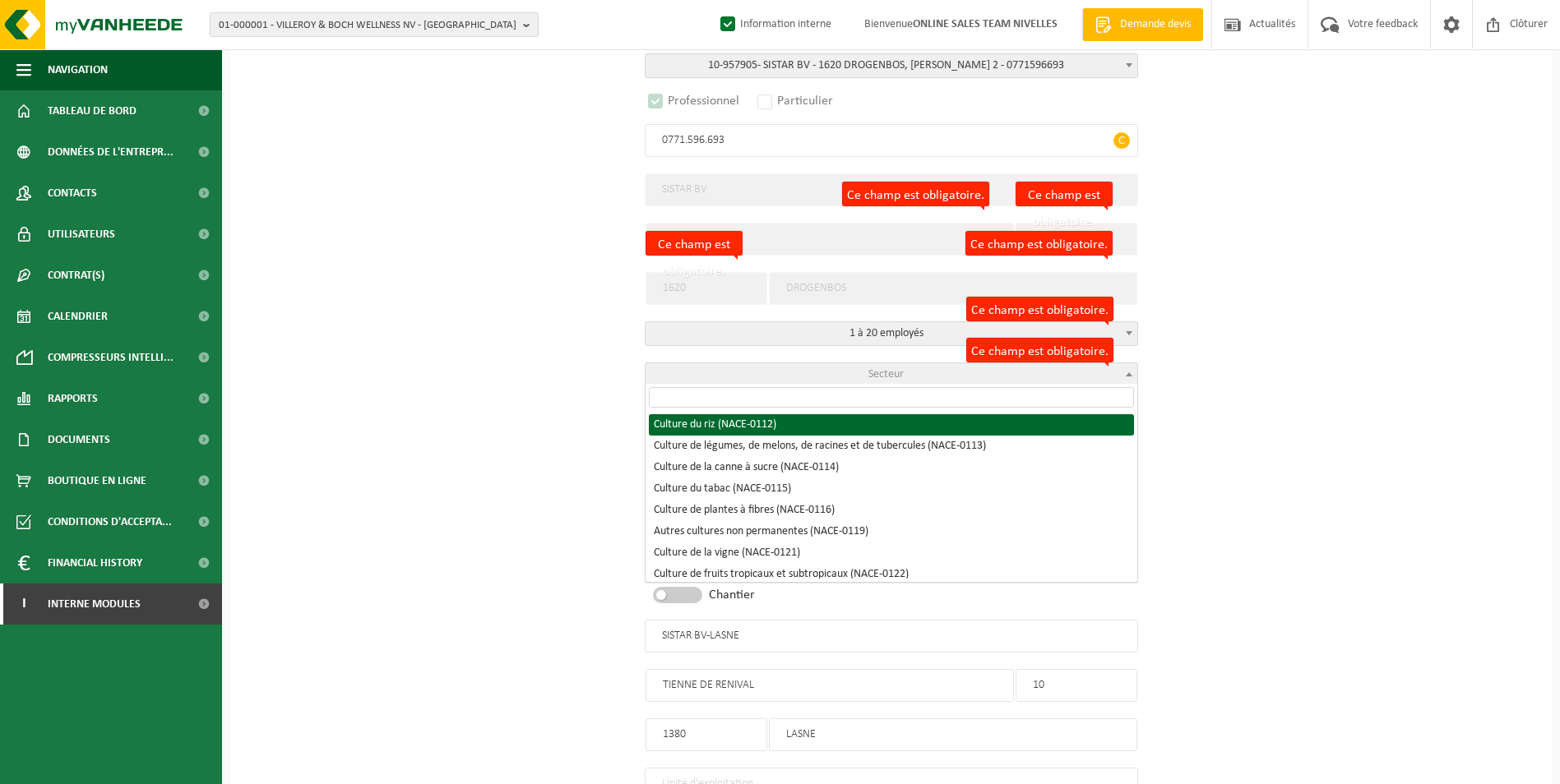
click at [916, 378] on span "Secteur" at bounding box center [891, 375] width 492 height 23
click at [792, 406] on input "search" at bounding box center [891, 396] width 485 height 21
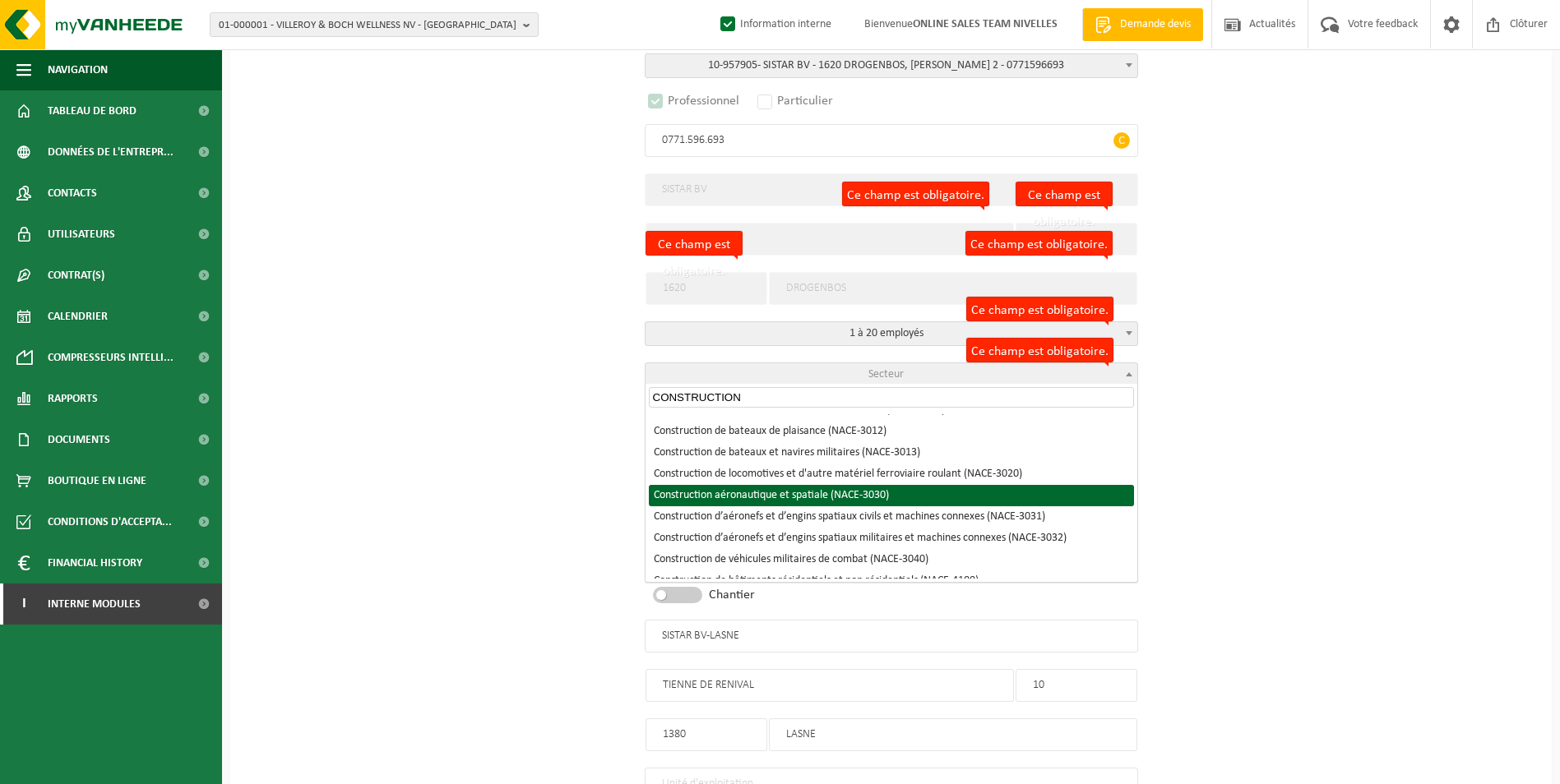
scroll to position [246, 0]
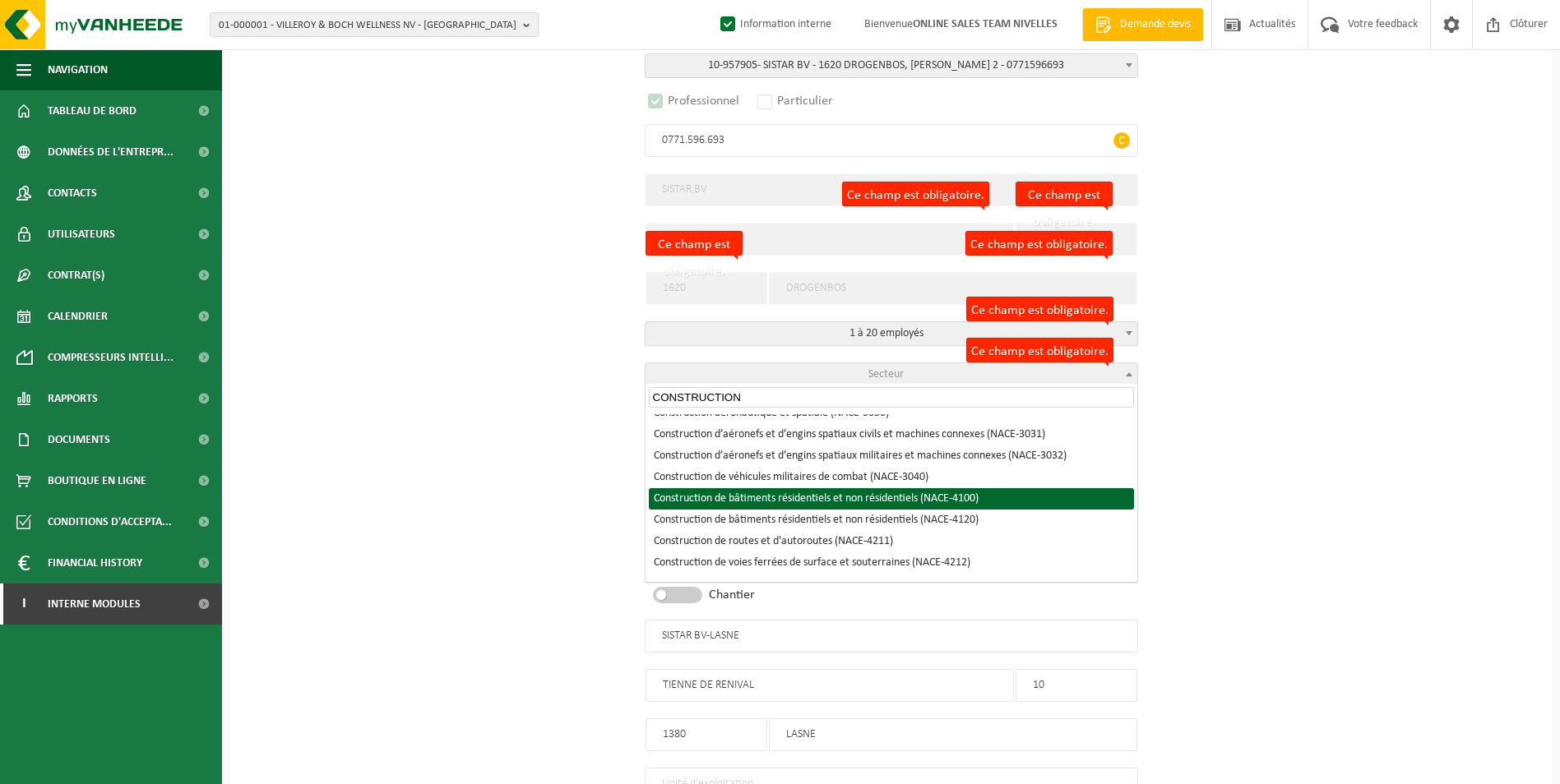
type input "CONSTRUCTION"
select select "NACE_4100"
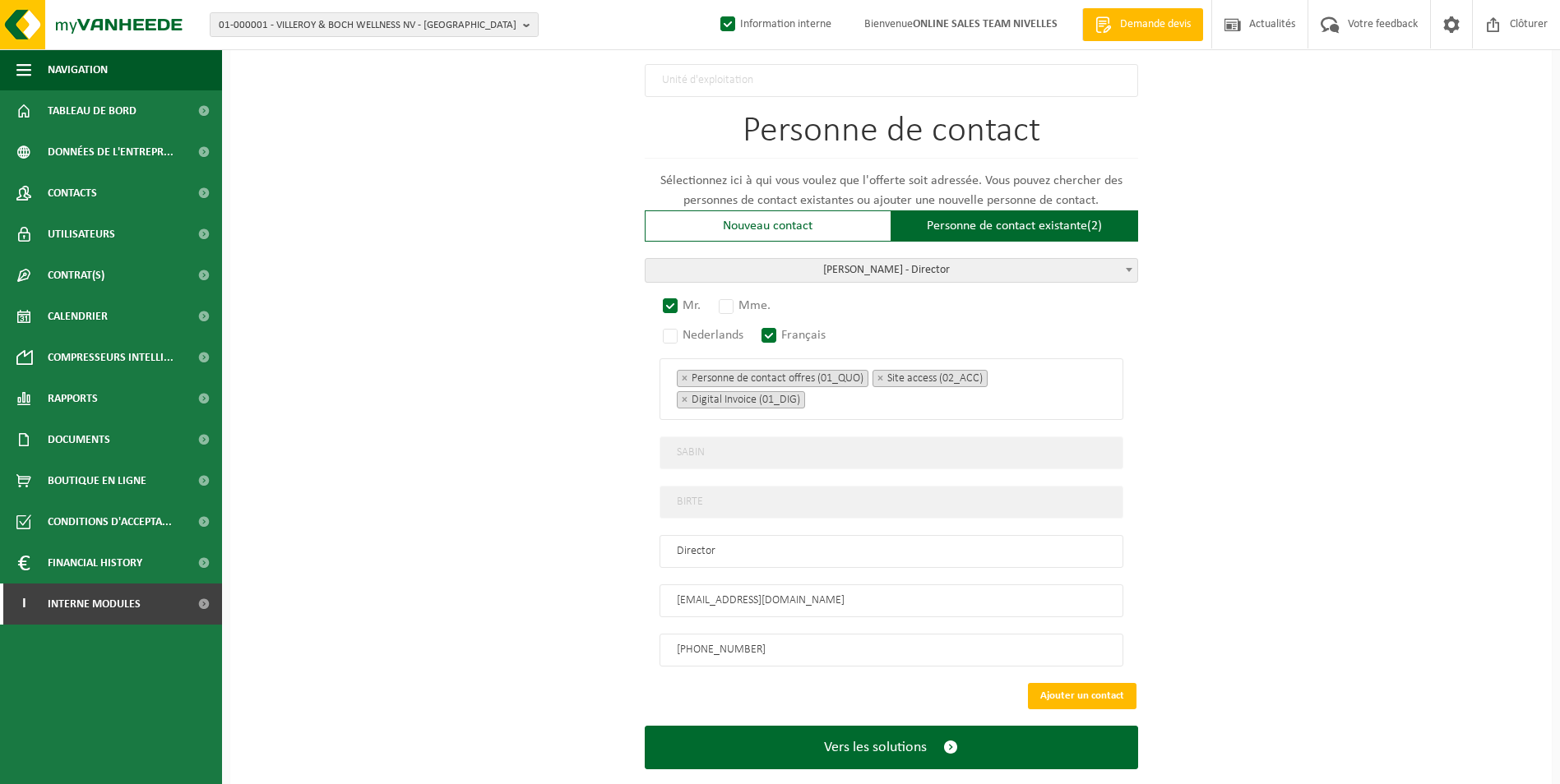
scroll to position [1055, 0]
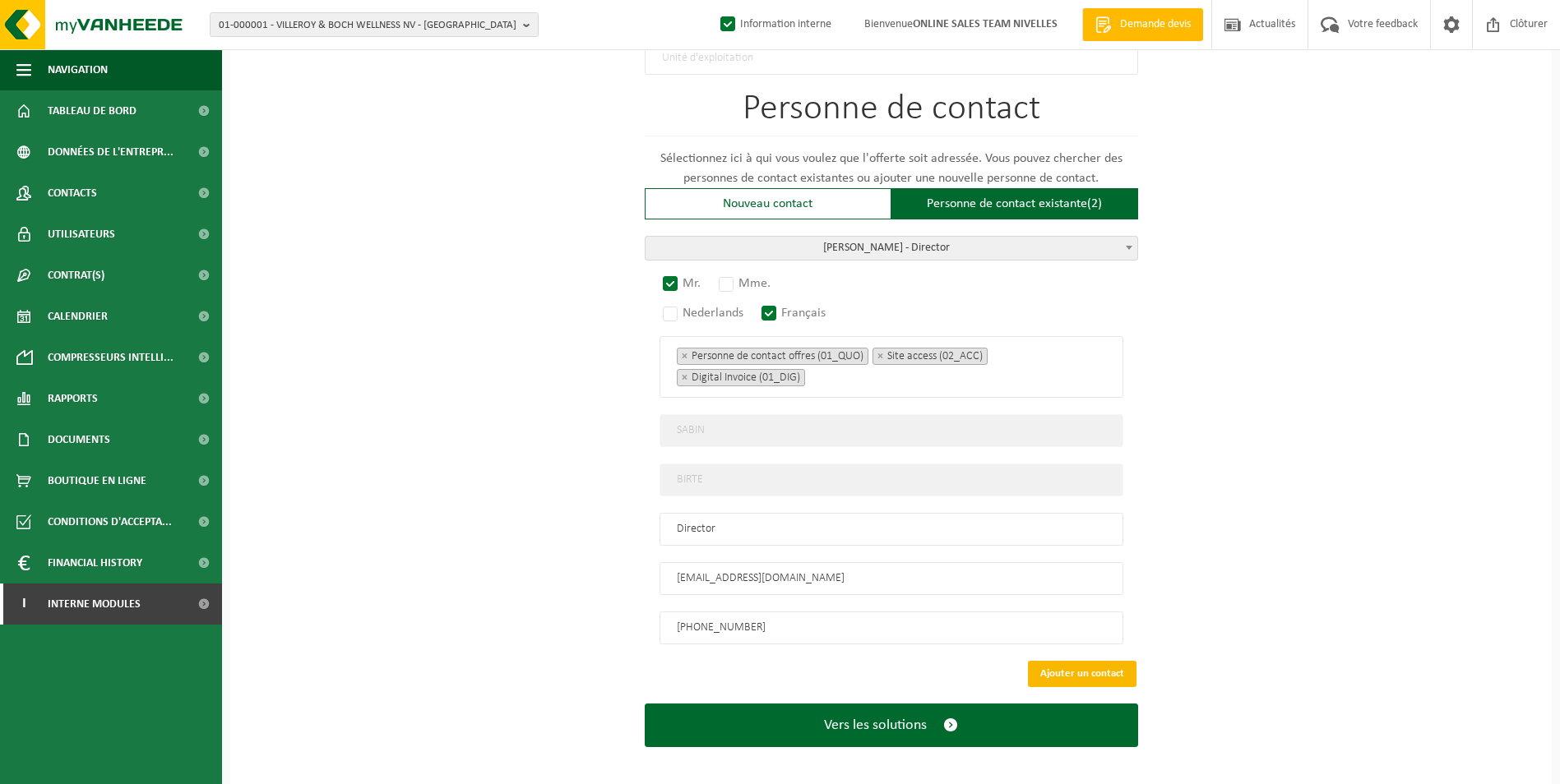
click at [1045, 669] on button "Ajouter un contact" at bounding box center [1081, 673] width 109 height 26
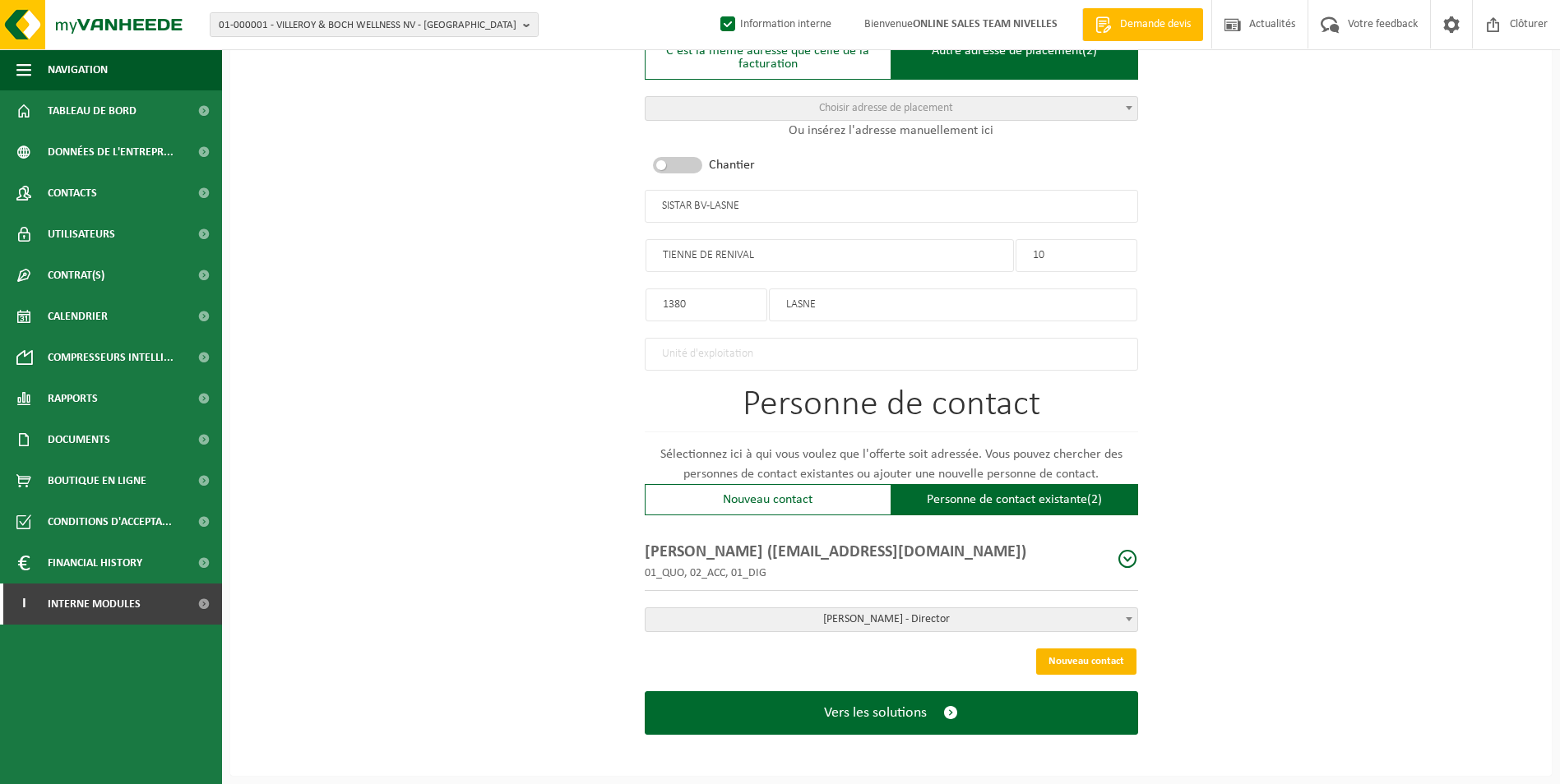
scroll to position [751, 0]
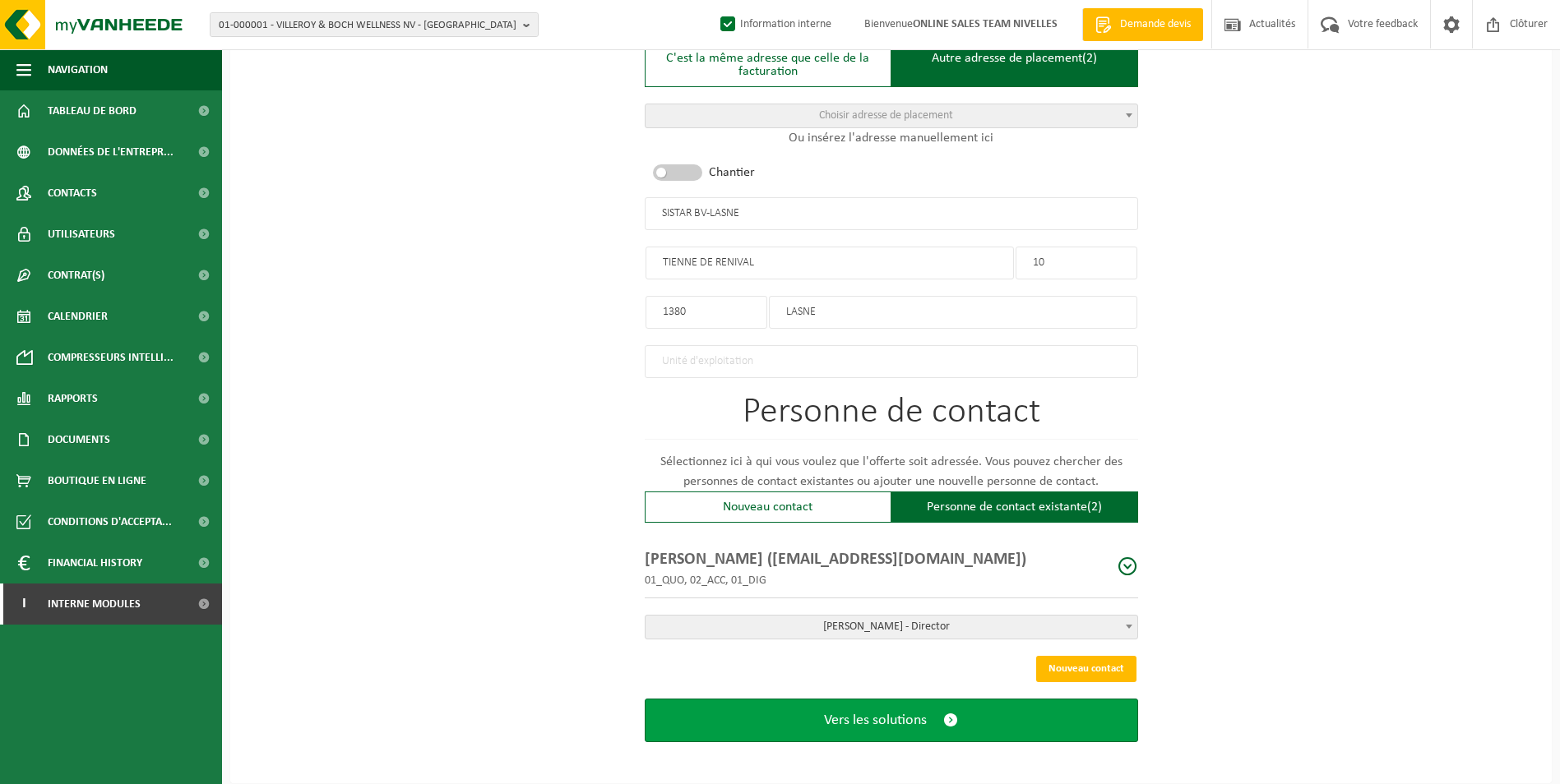
click at [929, 709] on button "Vers les solutions" at bounding box center [892, 720] width 493 height 43
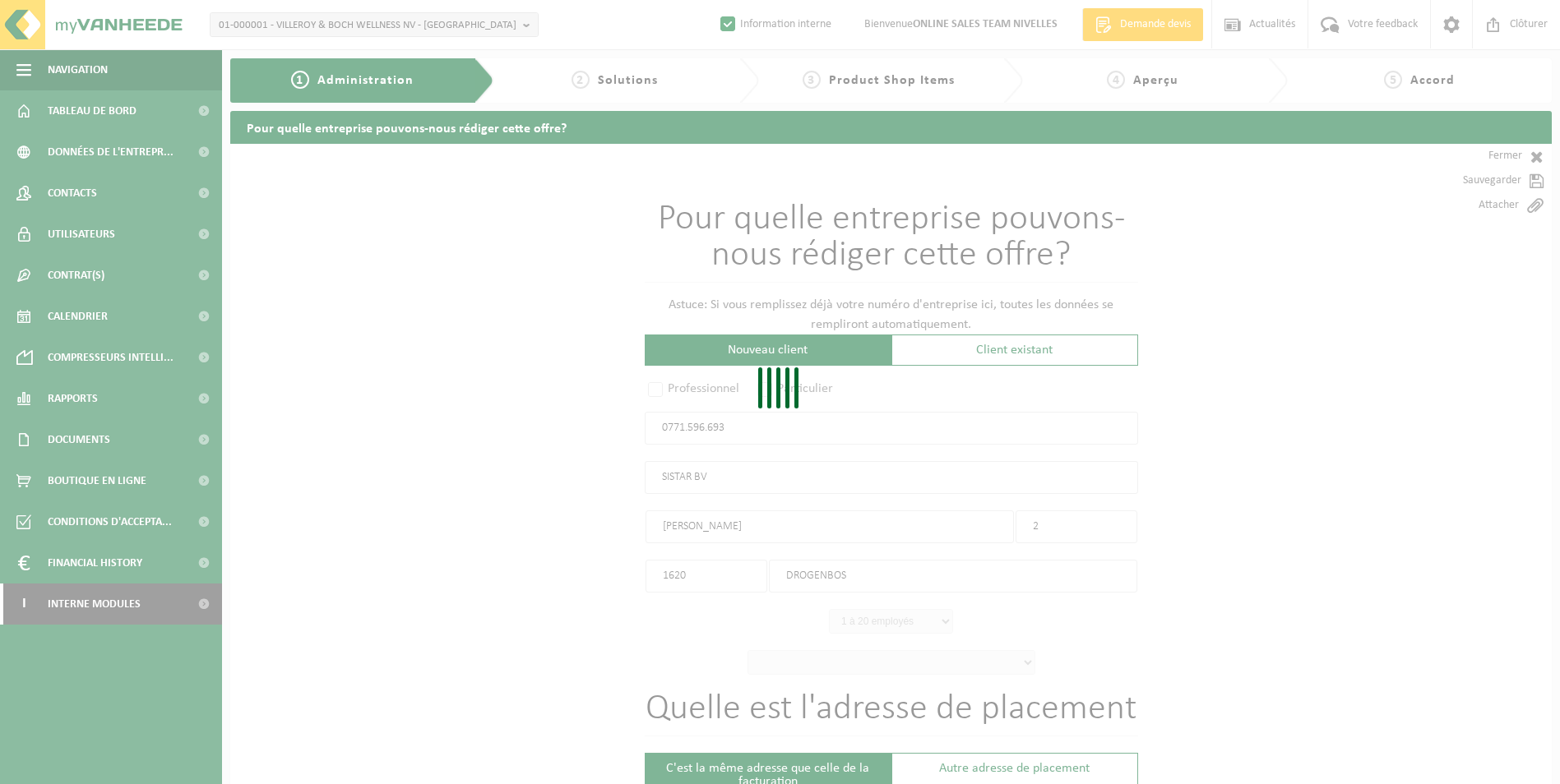
select select "D"
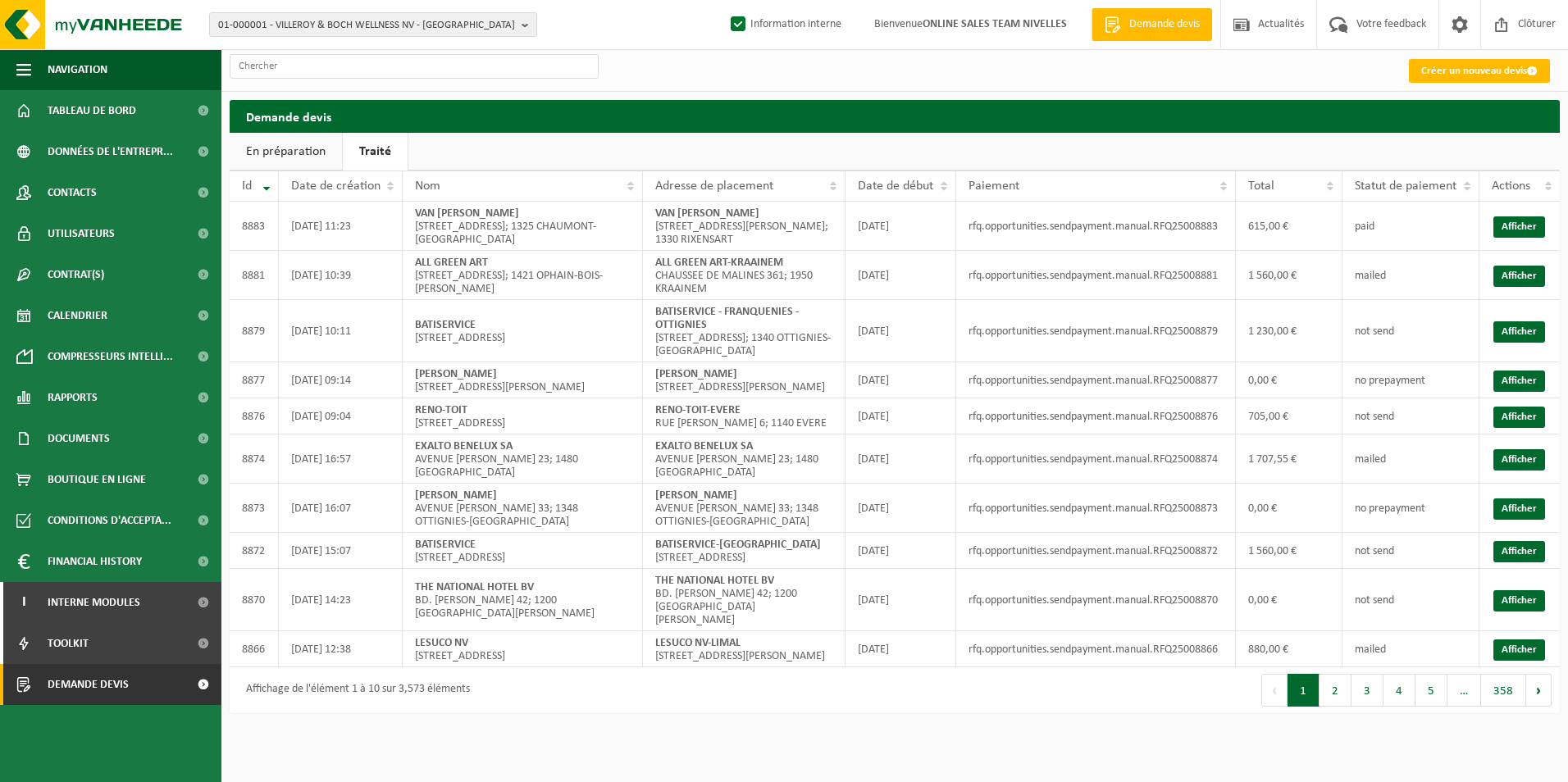
click at [383, 154] on link "Traité" at bounding box center [375, 152] width 65 height 38
click at [345, 66] on input "text" at bounding box center [414, 65] width 369 height 24
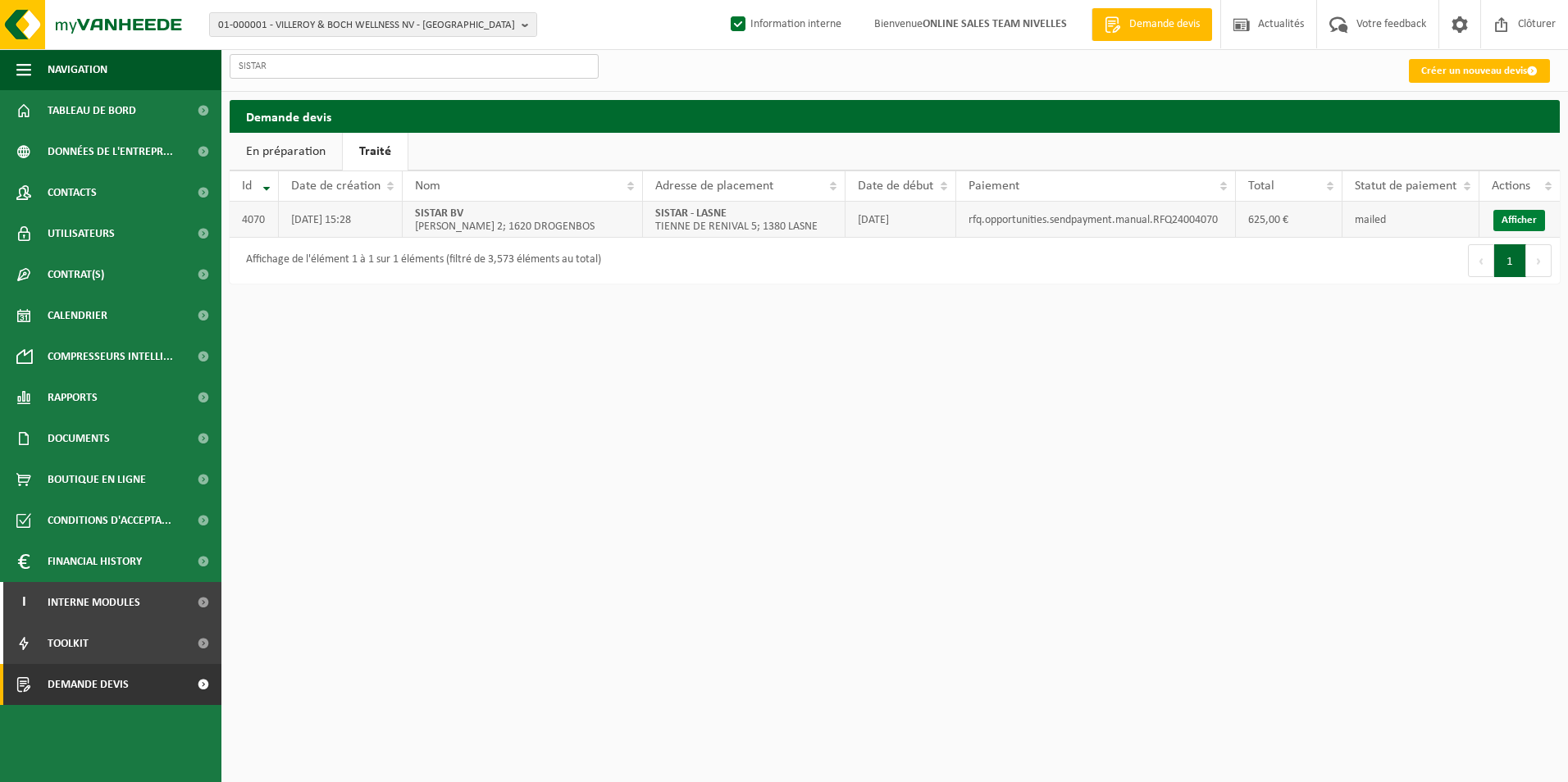
type input "SISTAR"
click at [1512, 220] on link "Afficher" at bounding box center [1519, 221] width 52 height 22
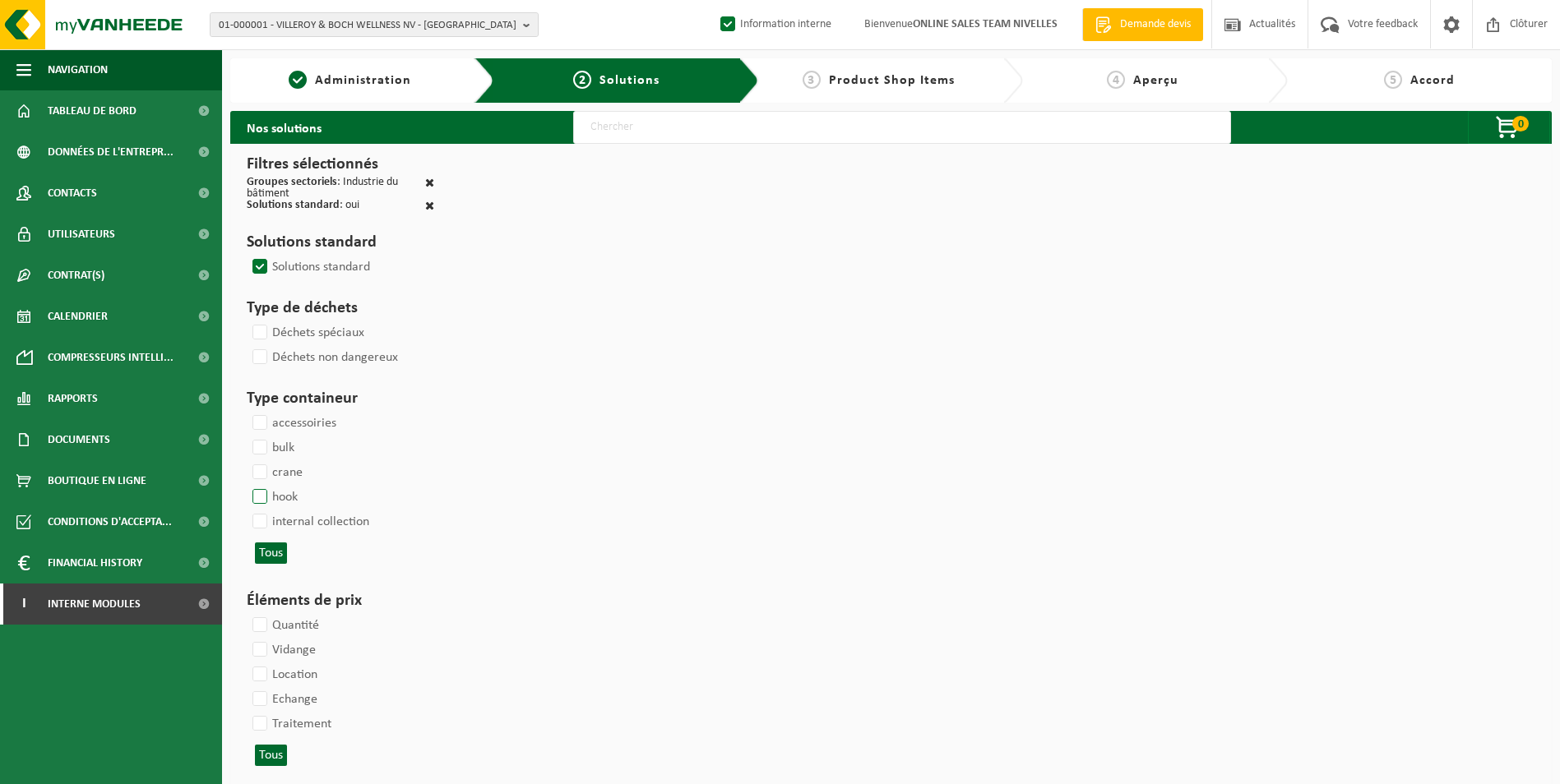
click at [256, 493] on label "hook" at bounding box center [273, 496] width 49 height 24
click at [247, 485] on input "hook" at bounding box center [246, 484] width 1 height 1
checkbox input "true"
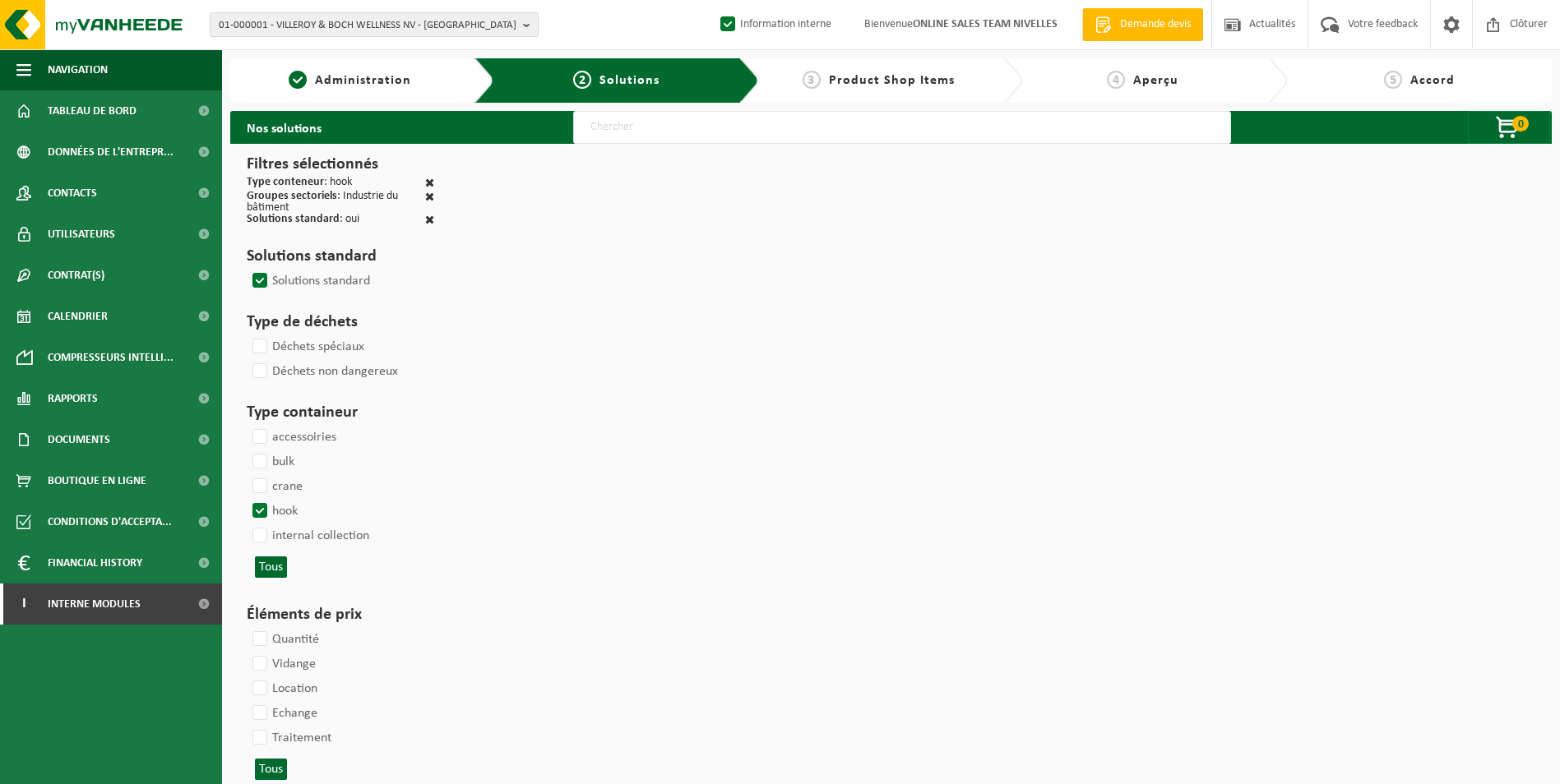
select select
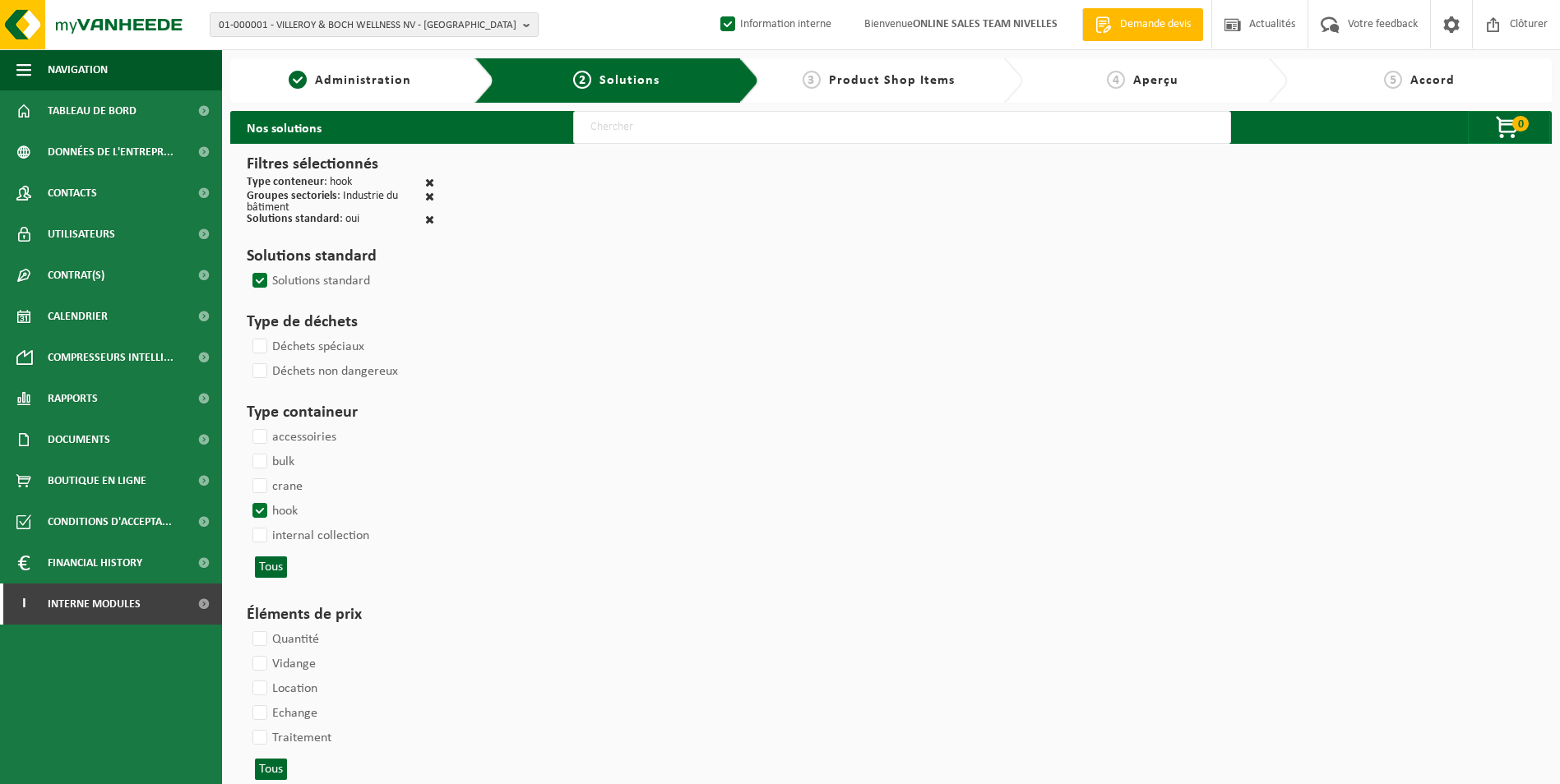
select select
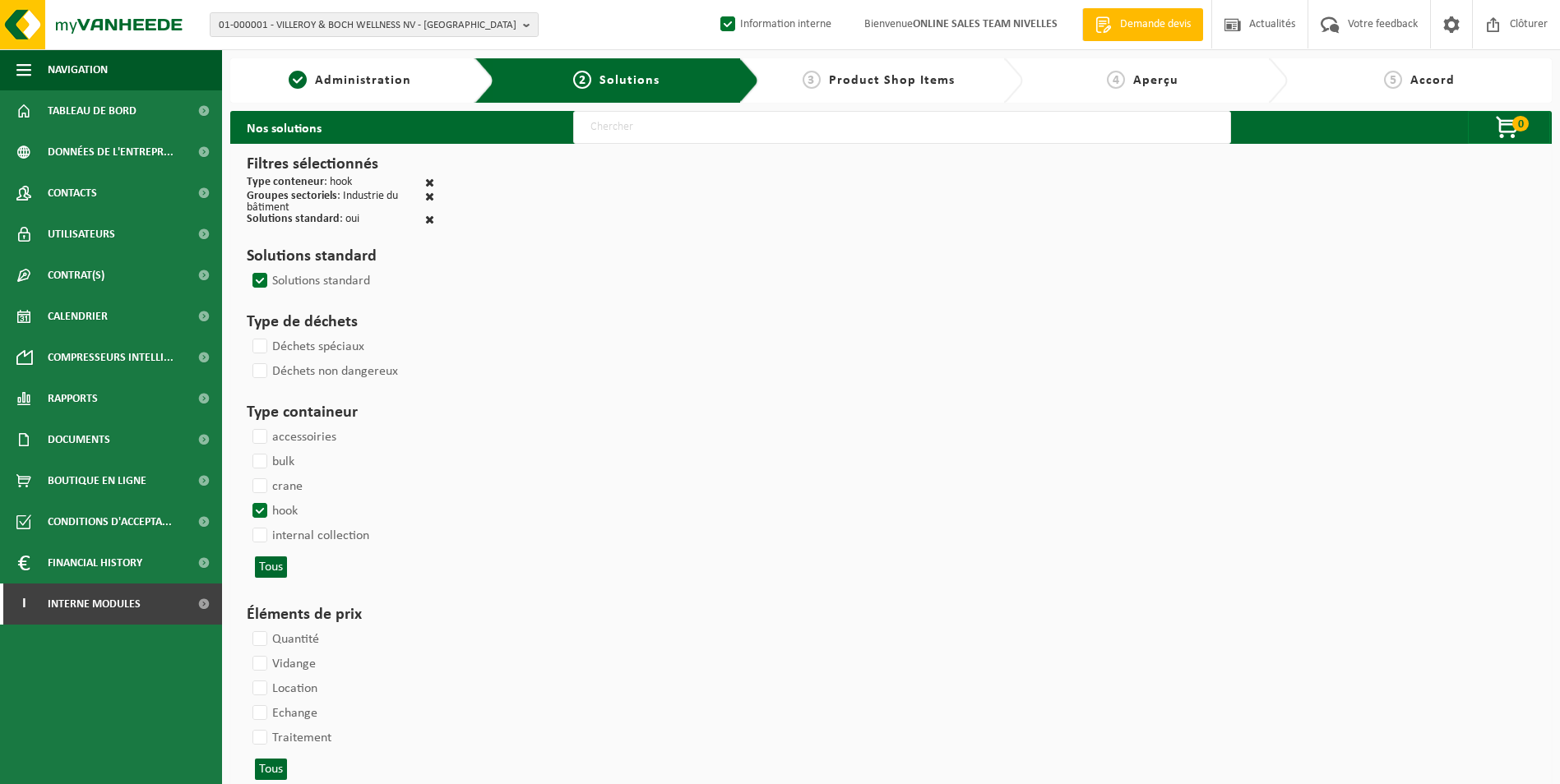
select select
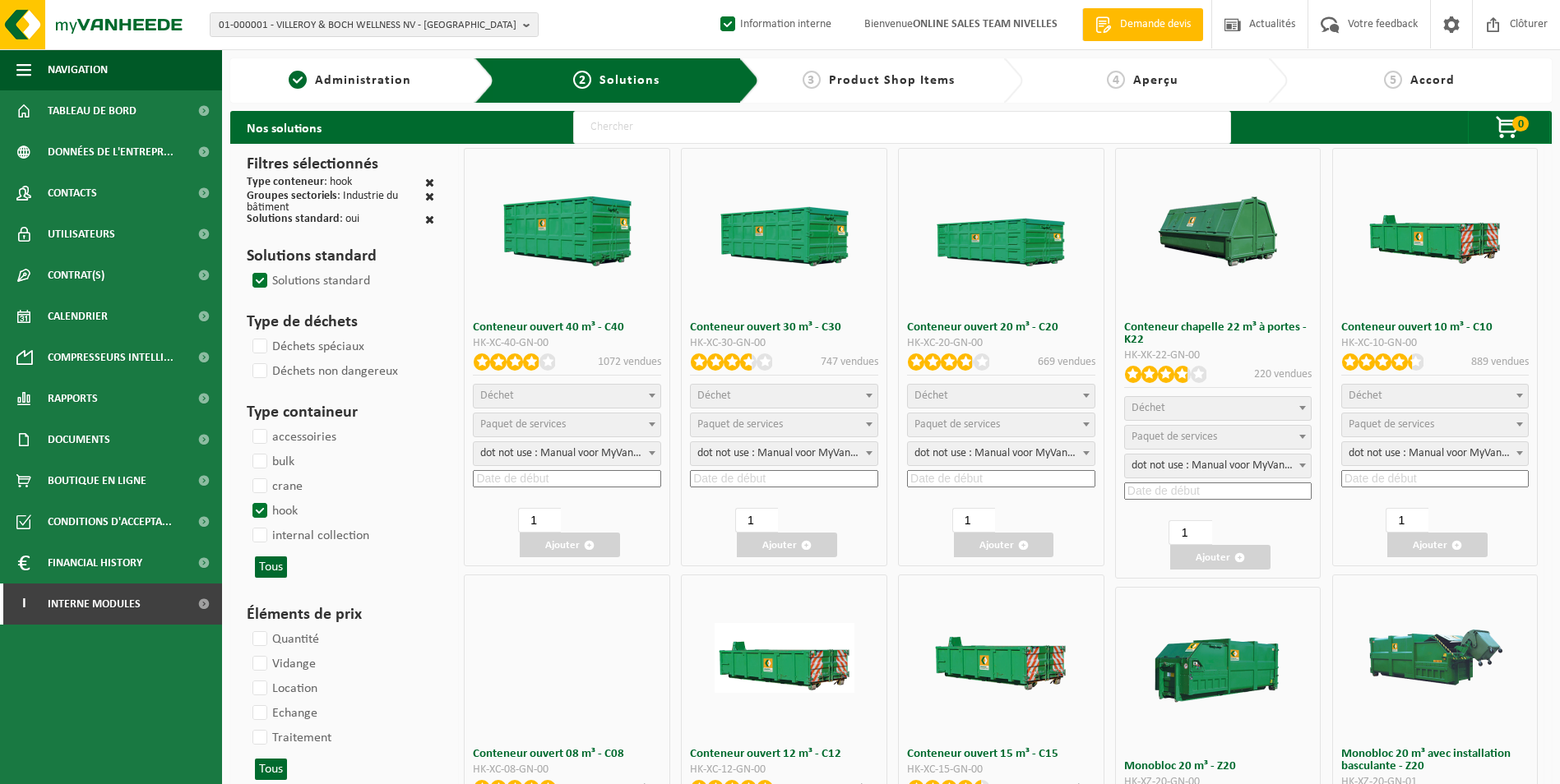
select select
select select "197"
select select
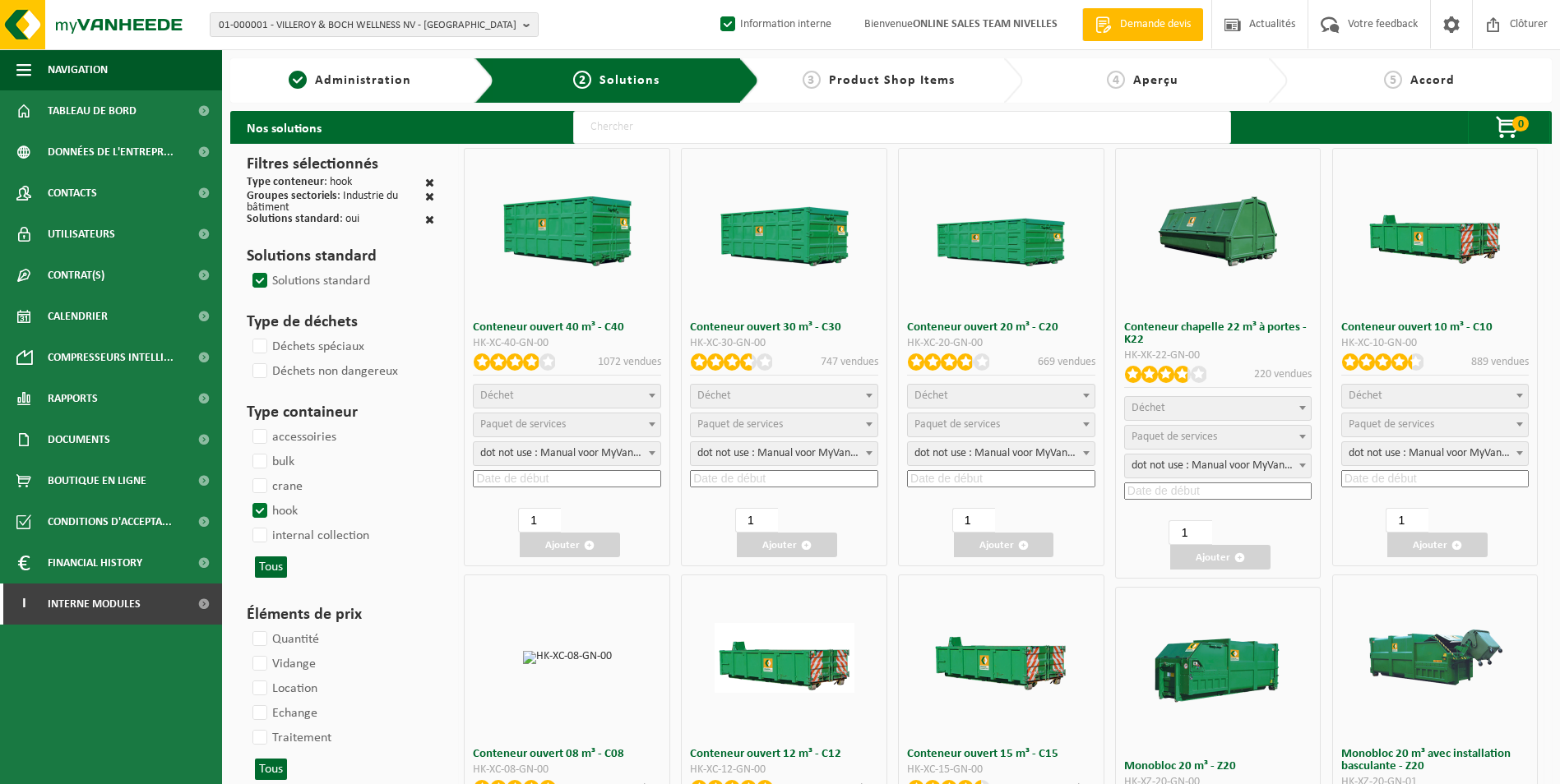
select select "197"
select select
select select "25"
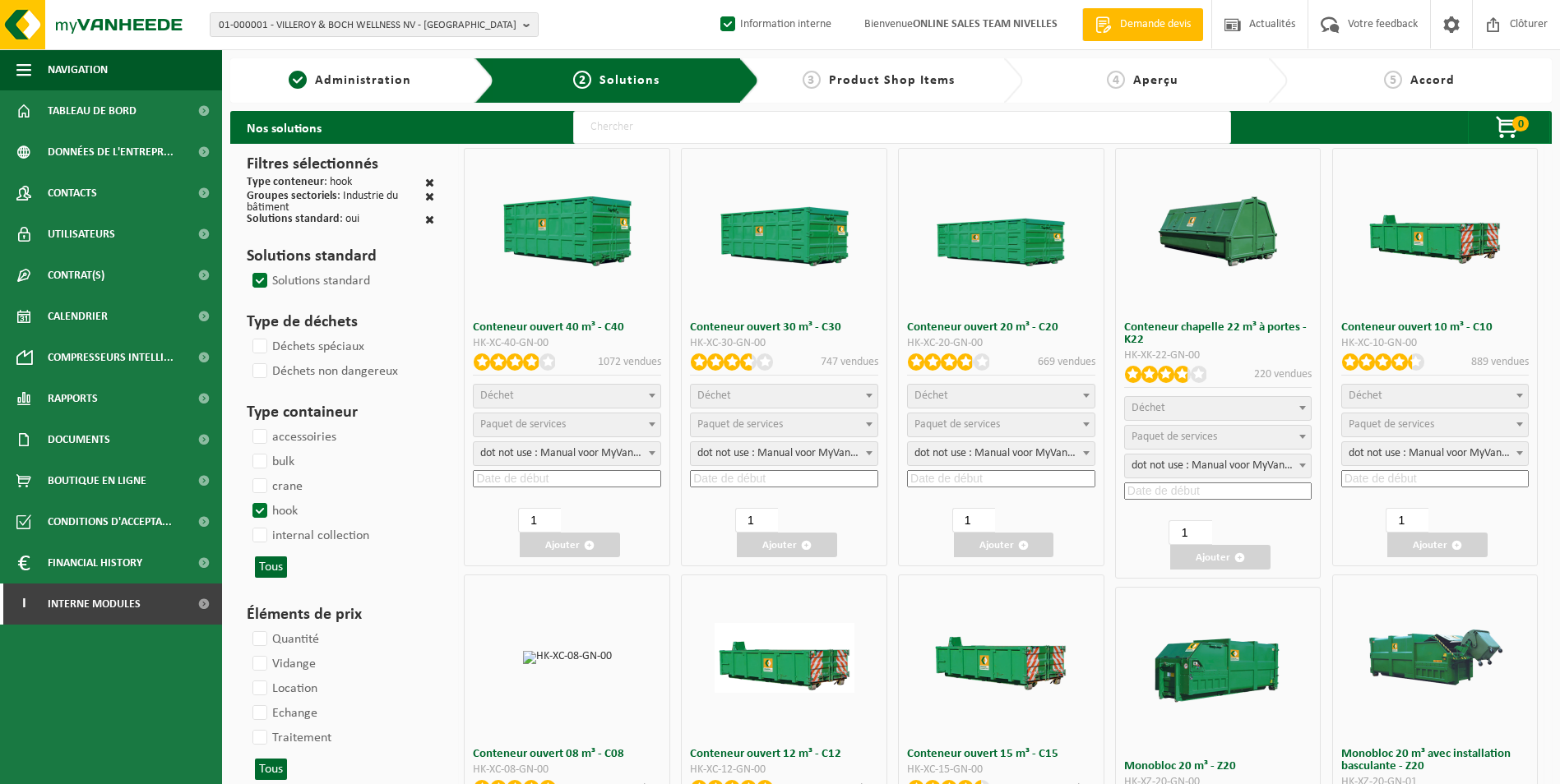
select select "8"
select select "25"
select select "7"
select select "25"
select select "7"
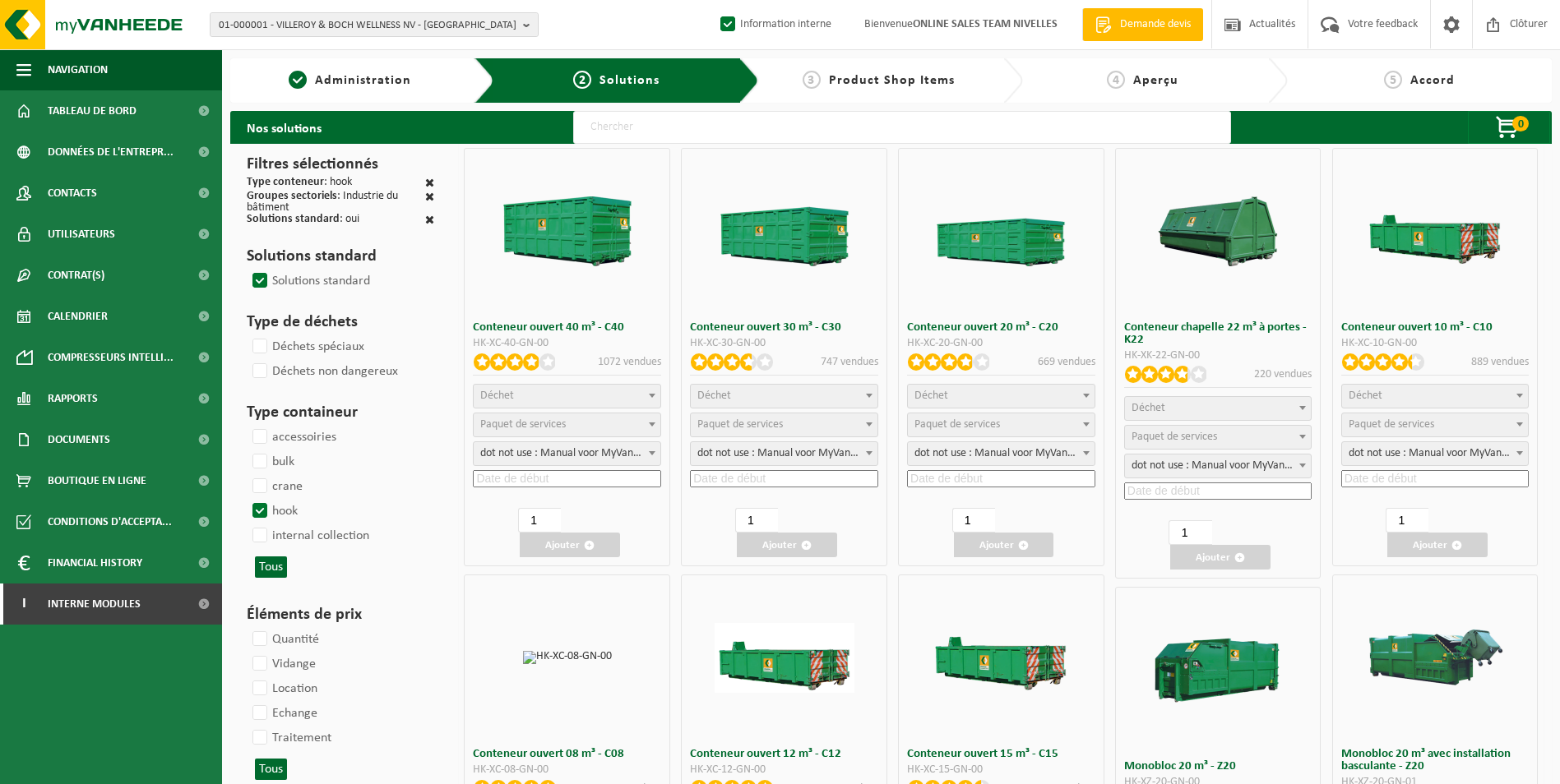
select select "25"
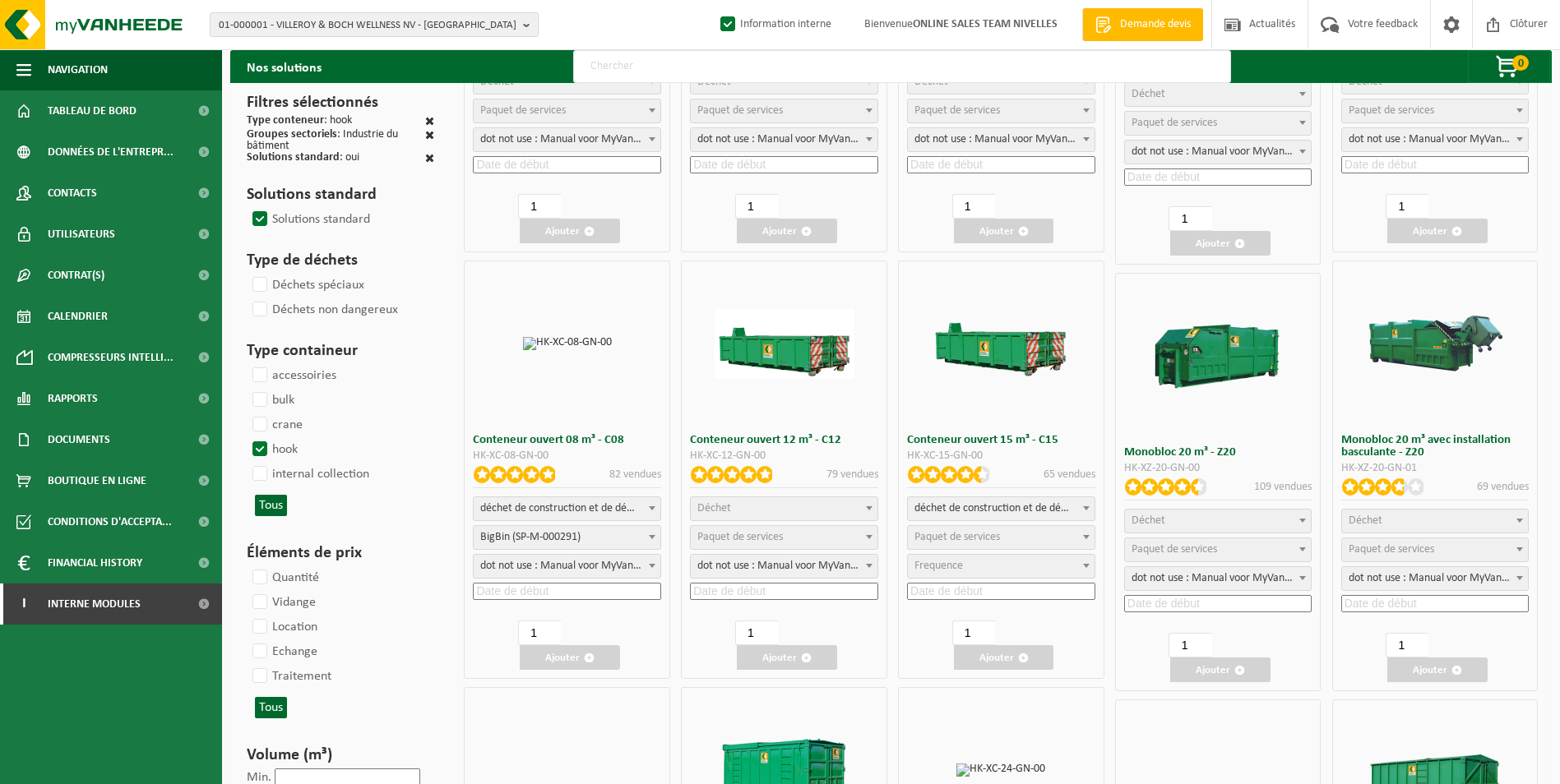
scroll to position [329, 0]
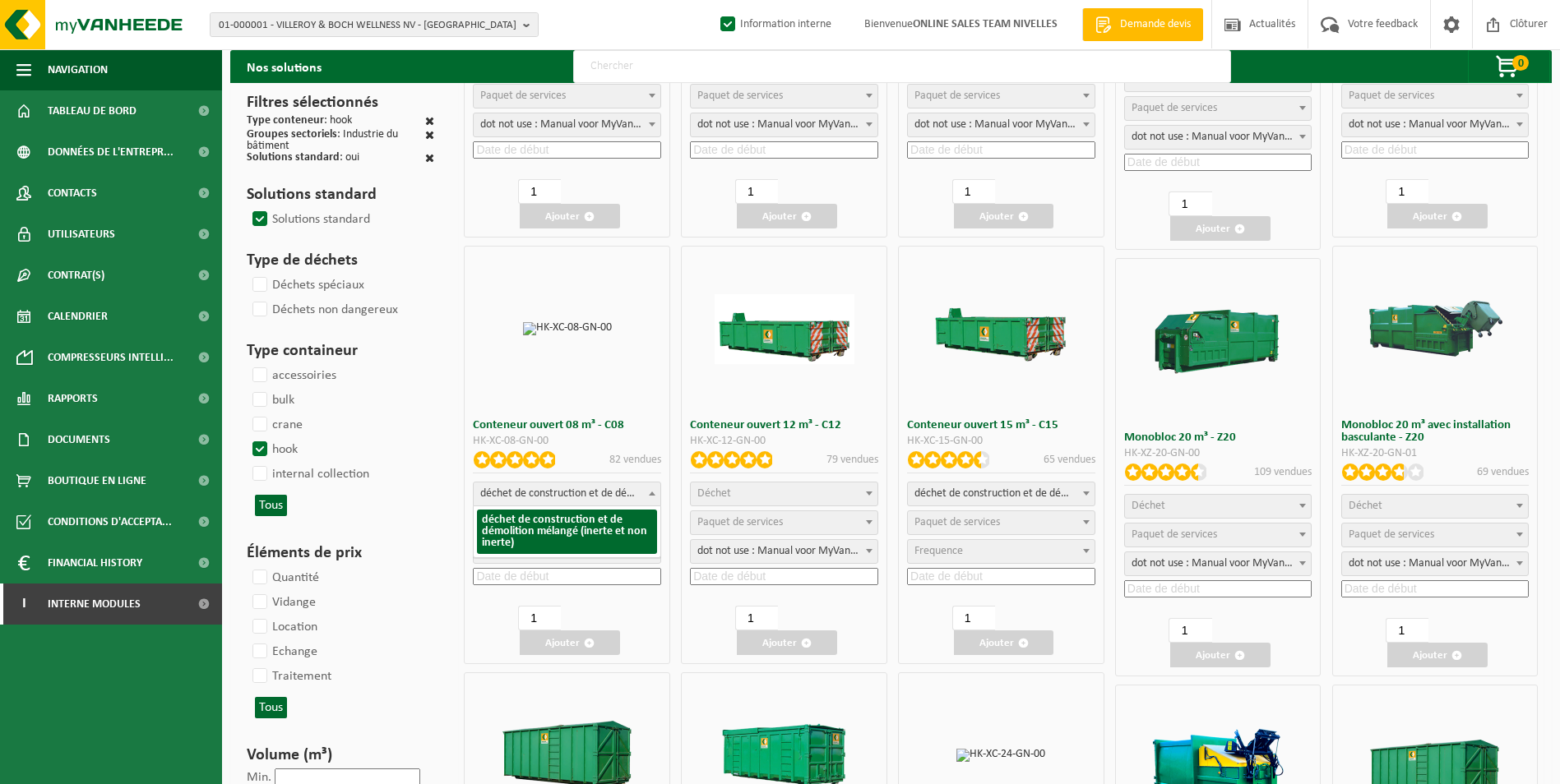
click at [616, 492] on span "déchet de construction et de démolition mélangé (inerte et non inerte)" at bounding box center [566, 494] width 186 height 23
select select
select select "197"
select select "25"
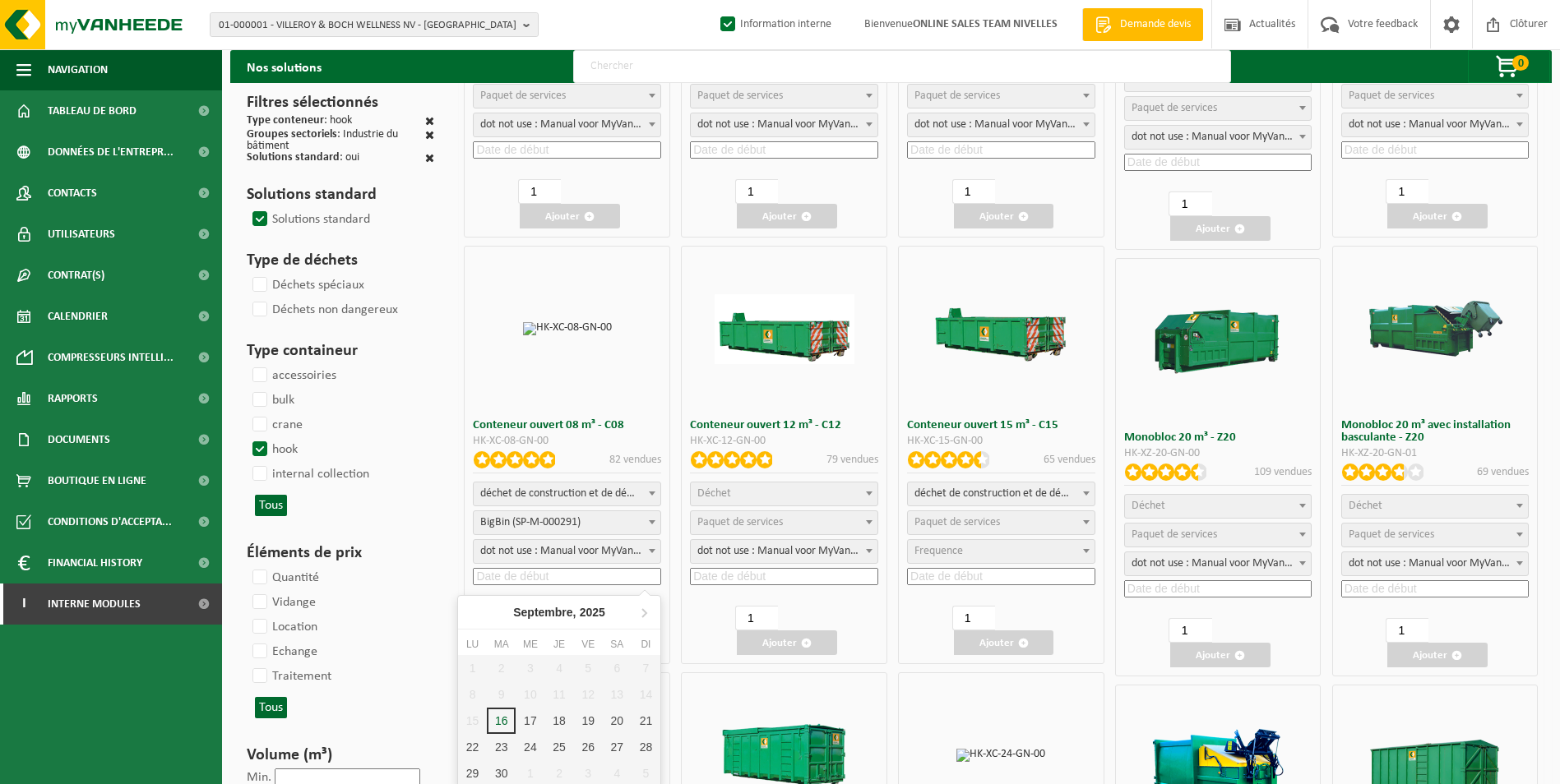
click at [553, 572] on input at bounding box center [567, 576] width 188 height 17
click at [534, 718] on div "17" at bounding box center [530, 720] width 29 height 26
type input "2025-09-17"
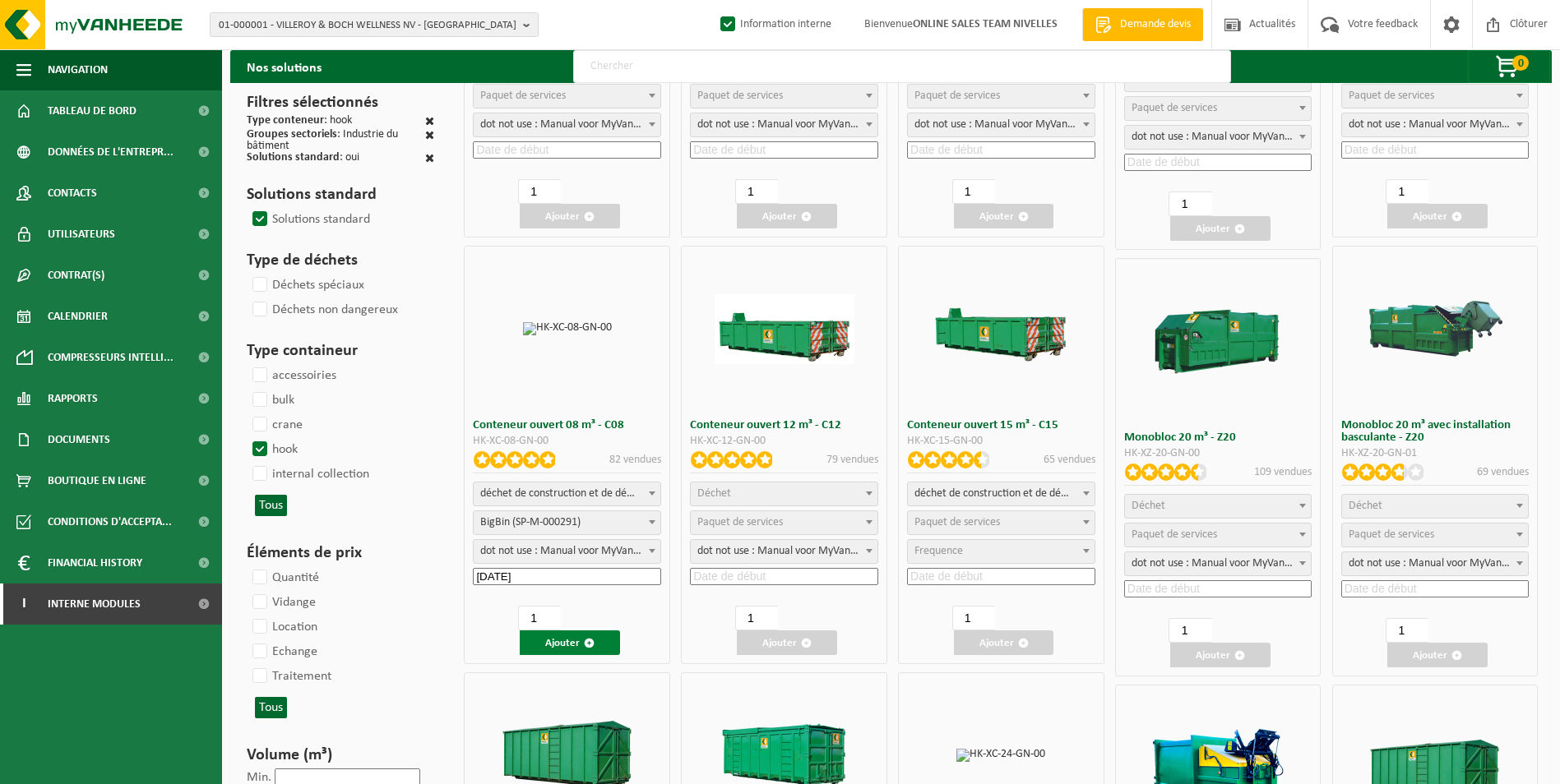
click at [590, 642] on span "button" at bounding box center [589, 643] width 11 height 11
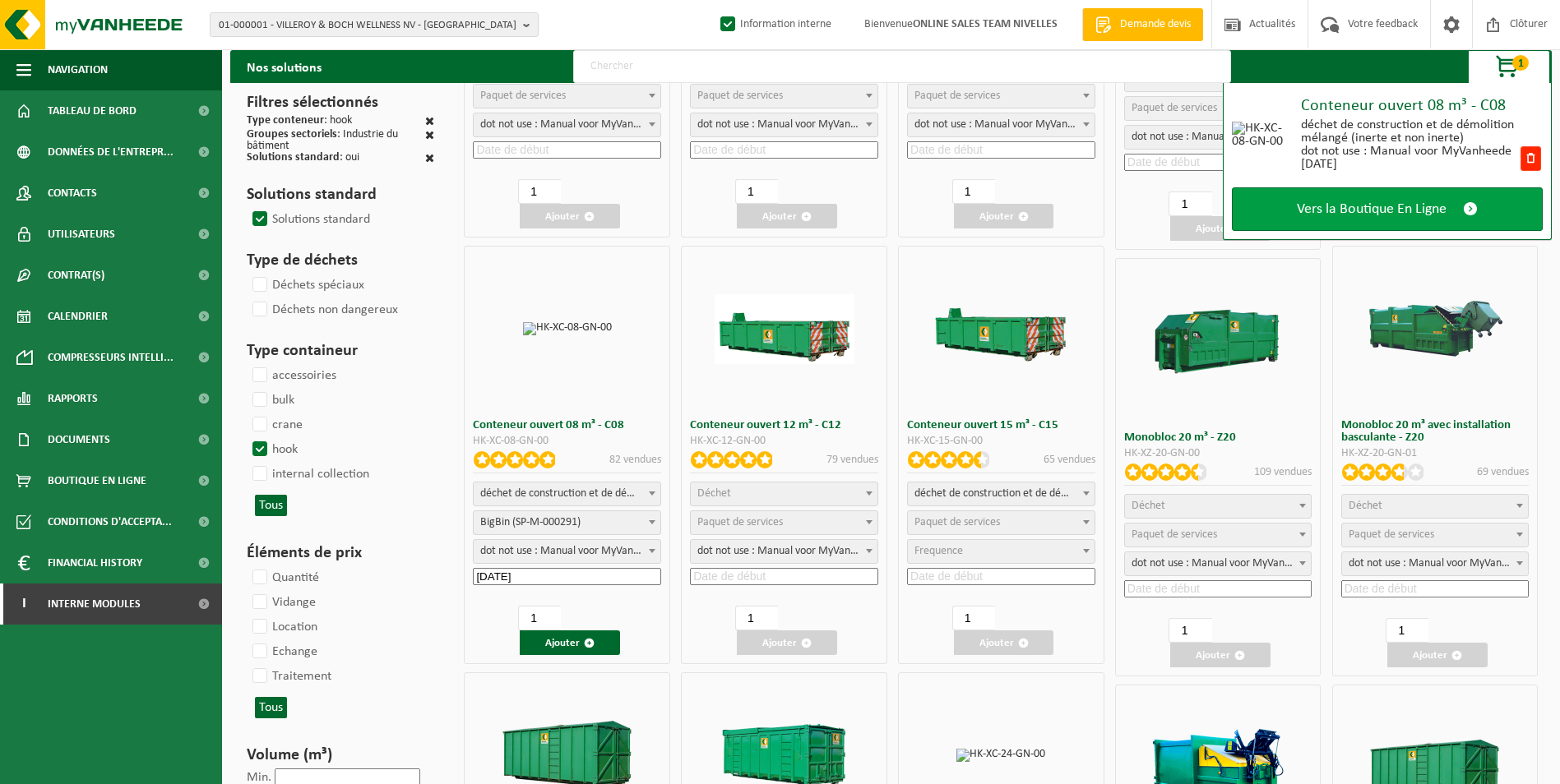
click at [1338, 219] on link "Vers la Boutique En Ligne" at bounding box center [1386, 209] width 310 height 43
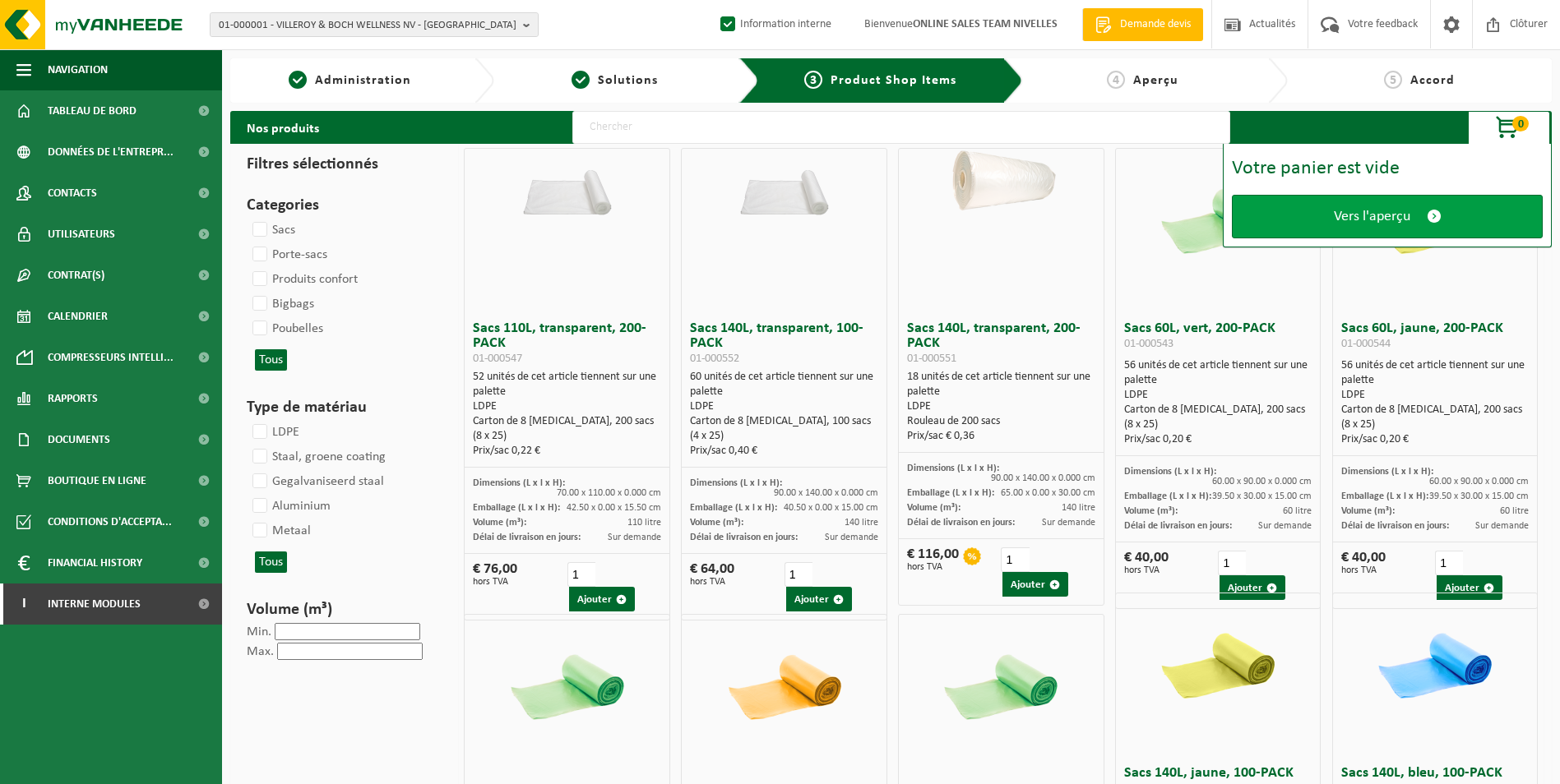
click at [1350, 201] on link "Vers l'aperçu" at bounding box center [1386, 217] width 310 height 43
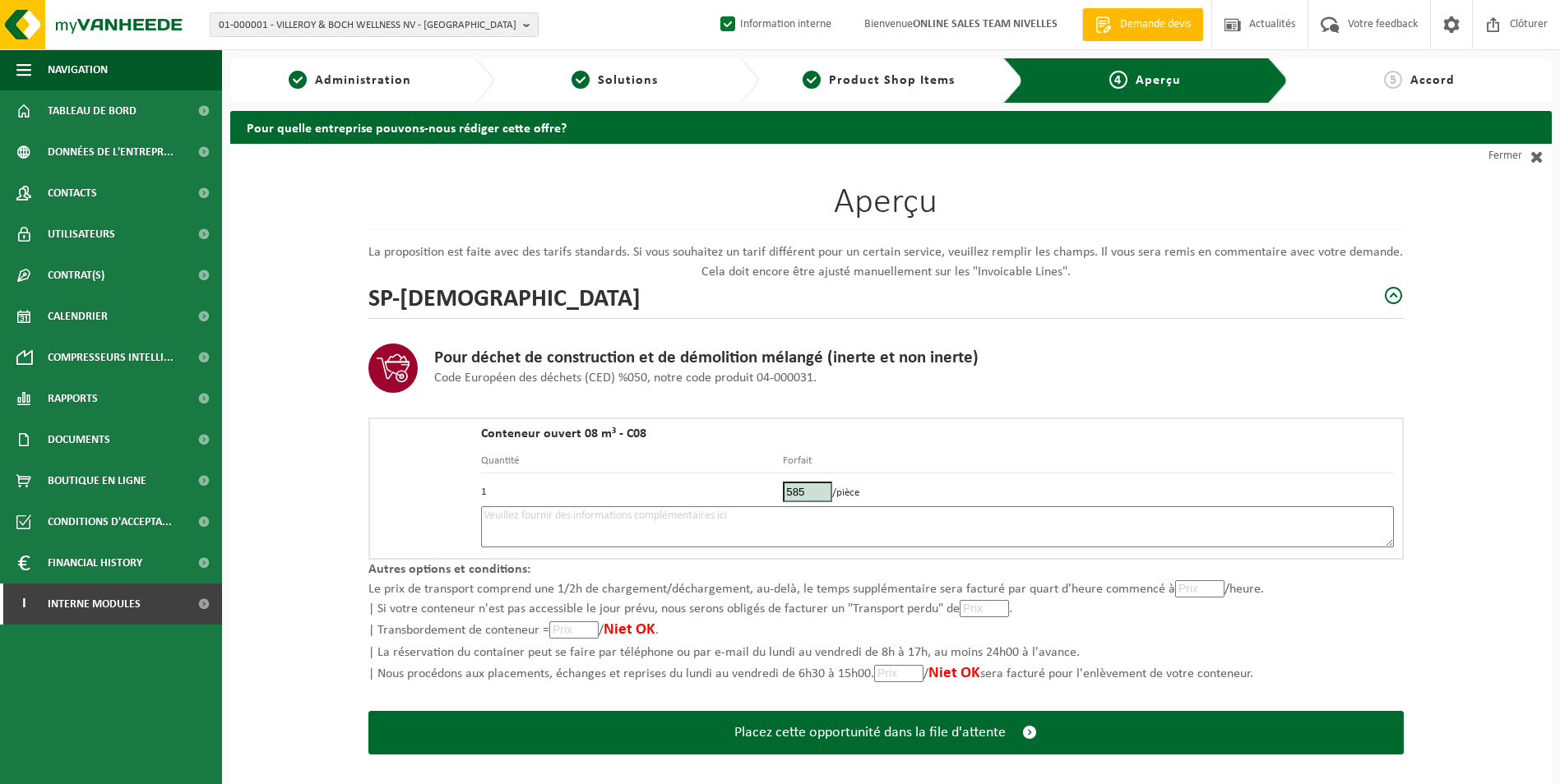
click at [626, 509] on textarea at bounding box center [937, 527] width 913 height 41
type textarea "p"
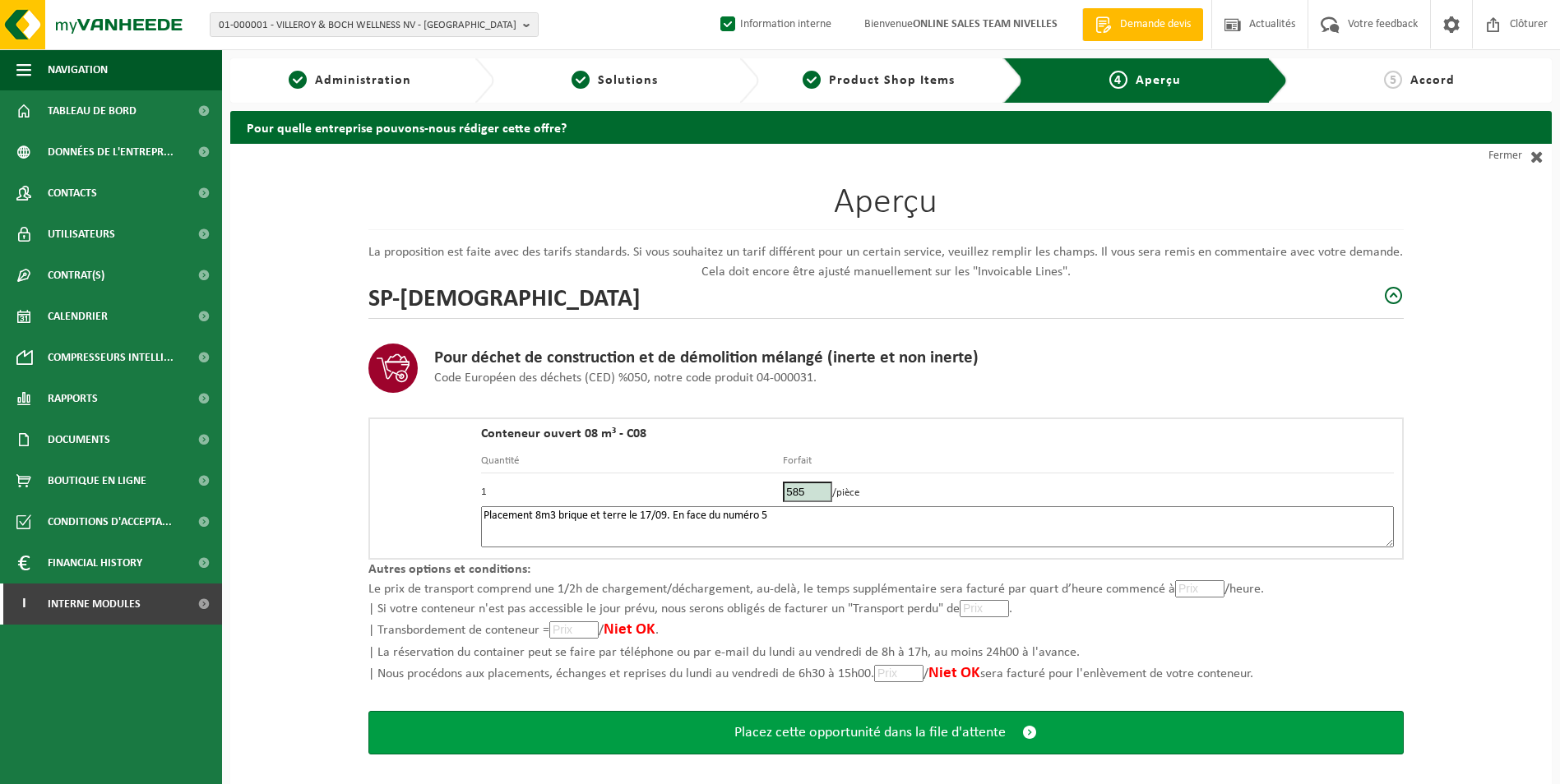
type textarea "Placement 8m3 brique et terre le 17/09. En face du numéro 5"
click at [842, 742] on button "Placez cette opportunité dans la file d'attente" at bounding box center [885, 733] width 1036 height 43
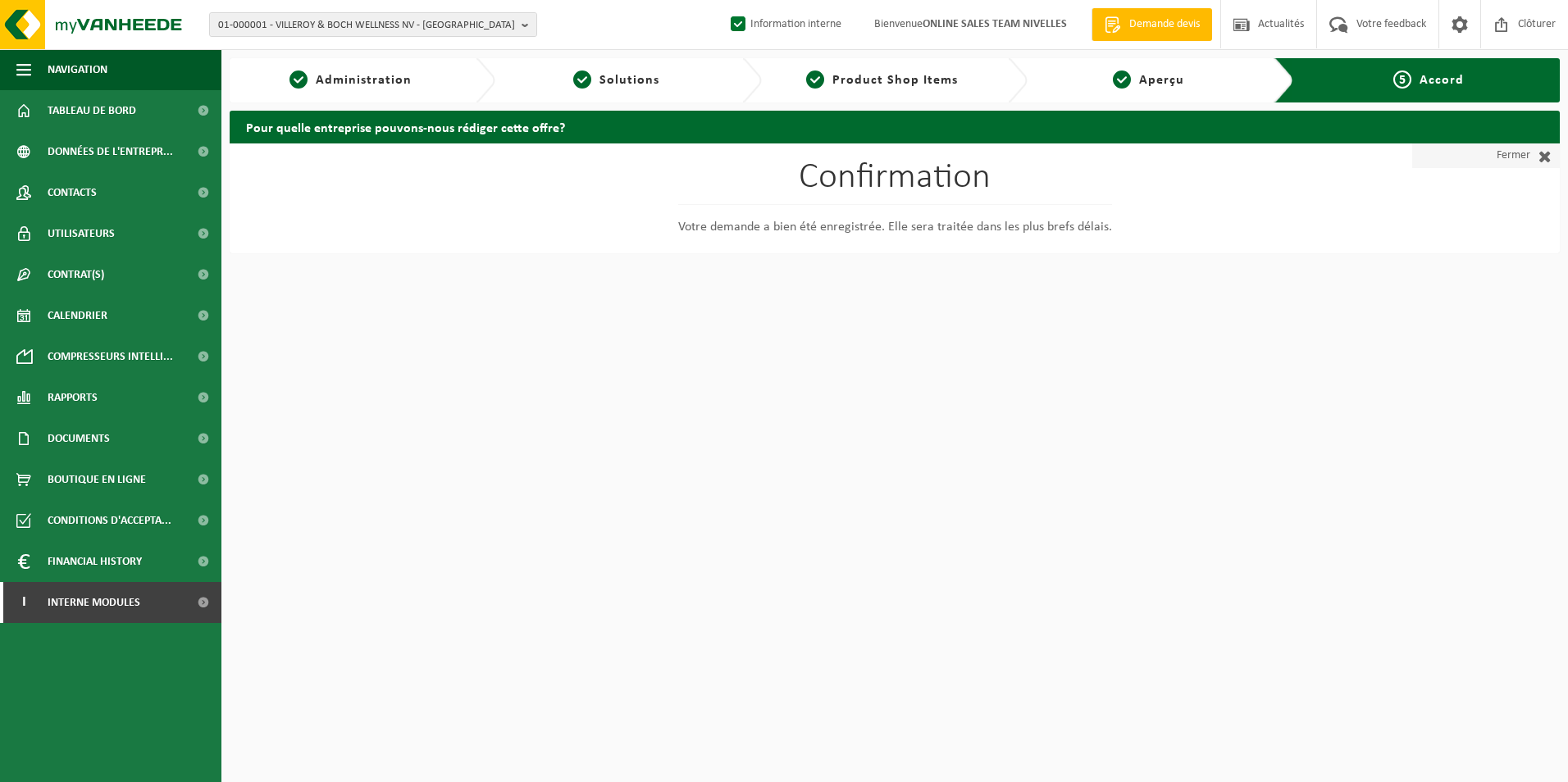
click at [1500, 154] on link "Fermer" at bounding box center [1485, 155] width 148 height 24
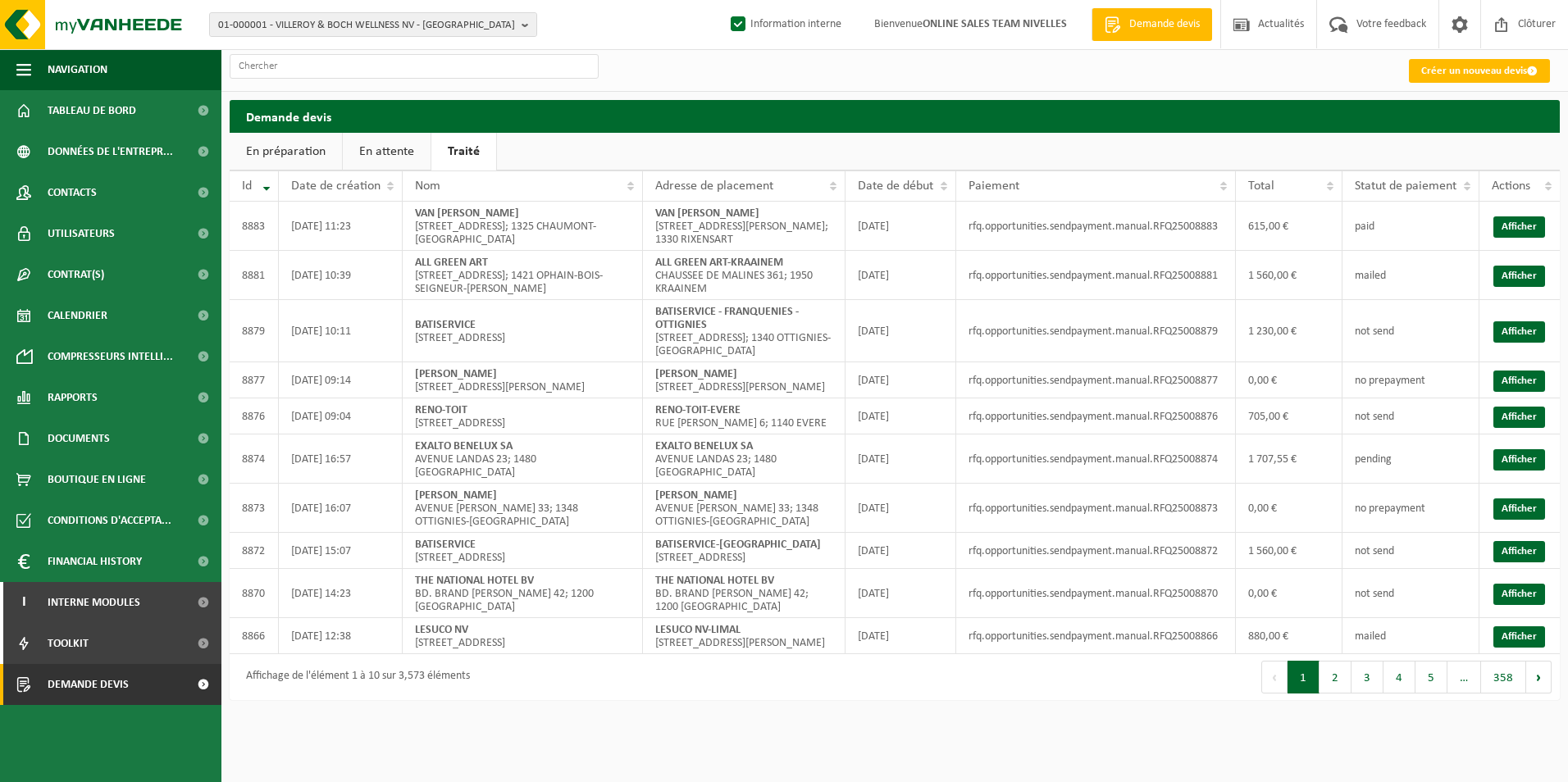
click at [396, 150] on link "En attente" at bounding box center [387, 152] width 88 height 38
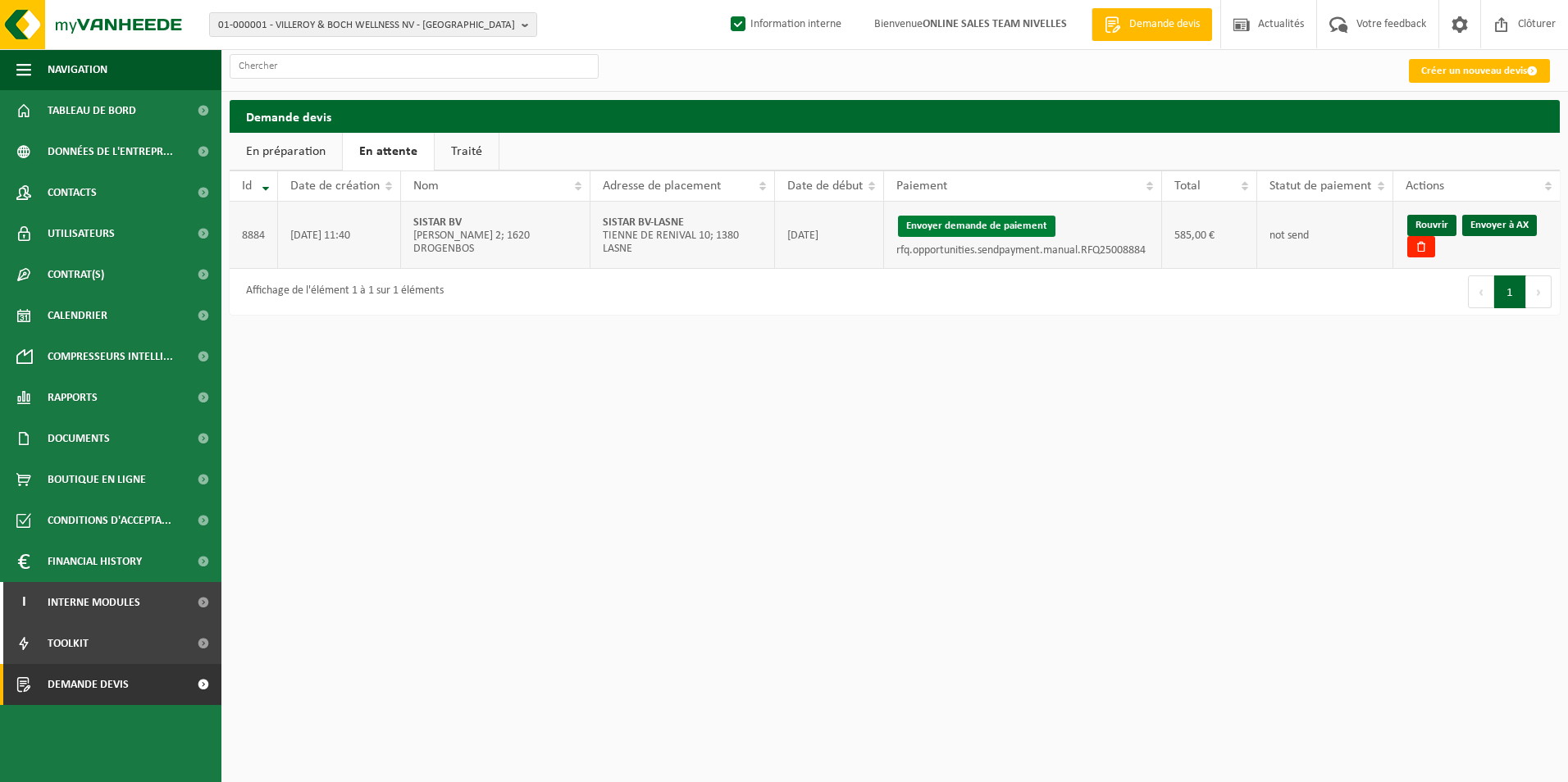
click at [939, 225] on button "Envoyer demande de paiement" at bounding box center [976, 226] width 157 height 22
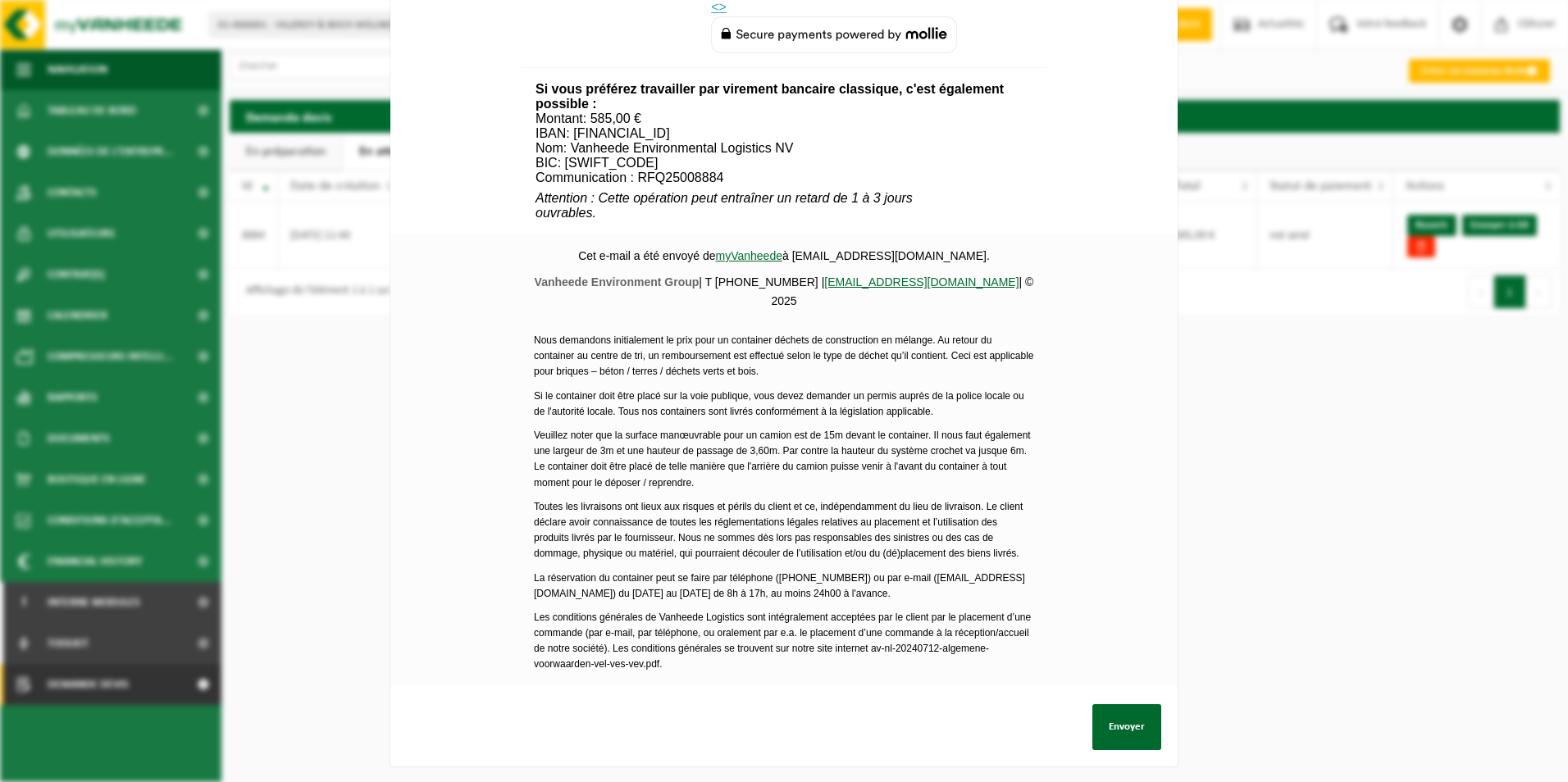
scroll to position [559, 0]
click at [1119, 714] on button "Envoyer" at bounding box center [1126, 726] width 69 height 46
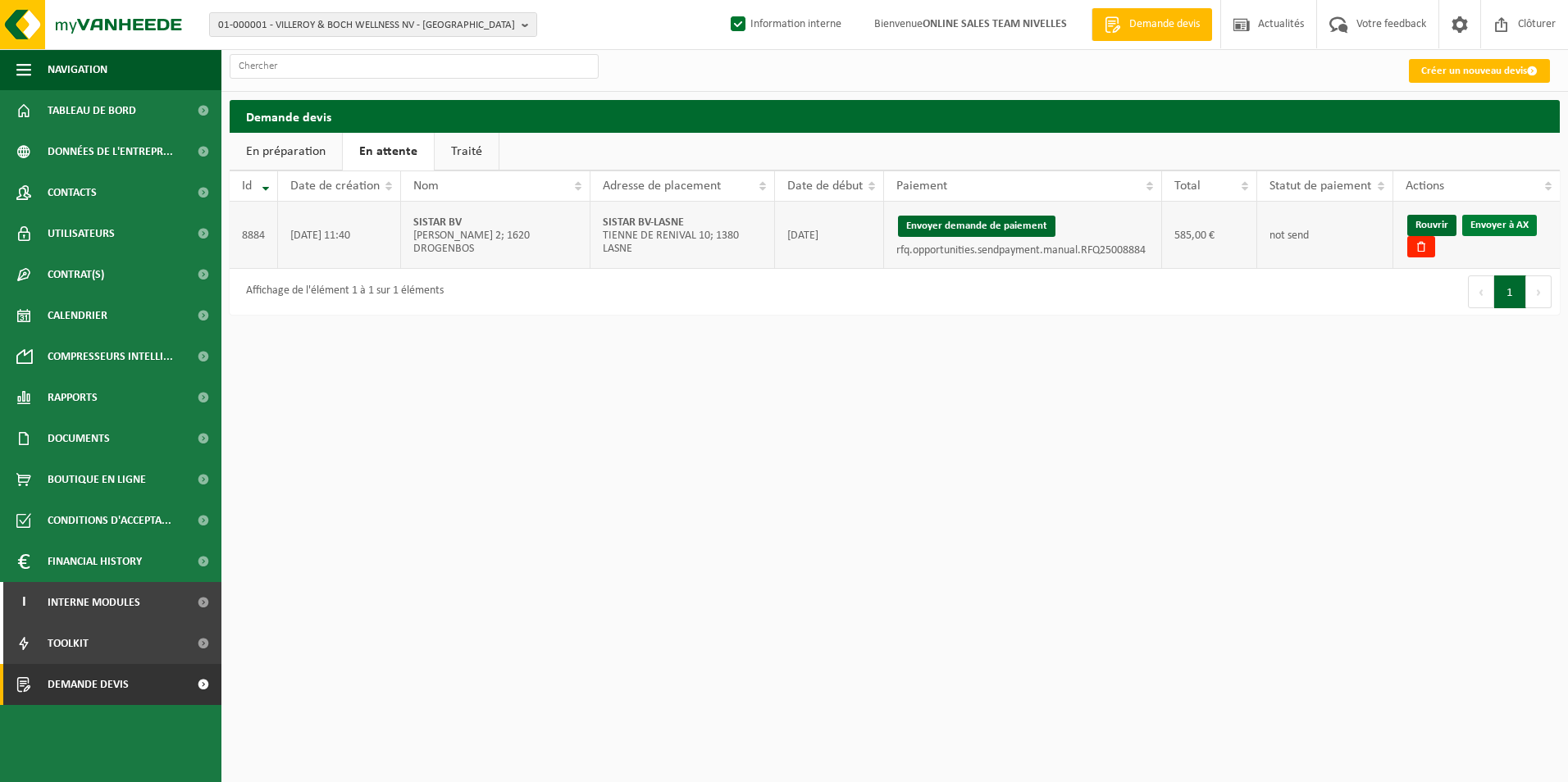
click at [1504, 233] on link "Envoyer à AX" at bounding box center [1499, 225] width 74 height 22
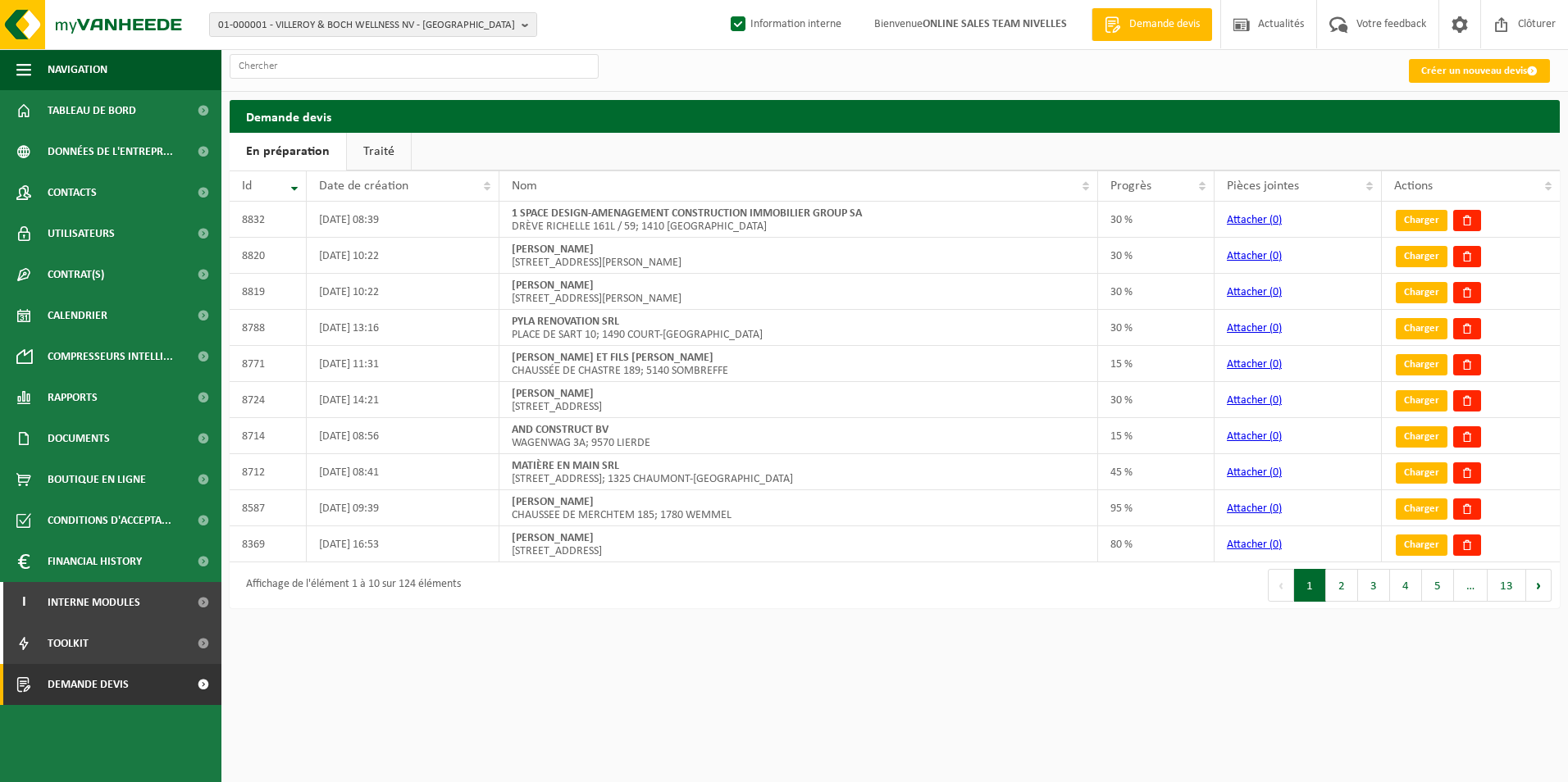
click at [384, 160] on link "Traité" at bounding box center [379, 152] width 64 height 38
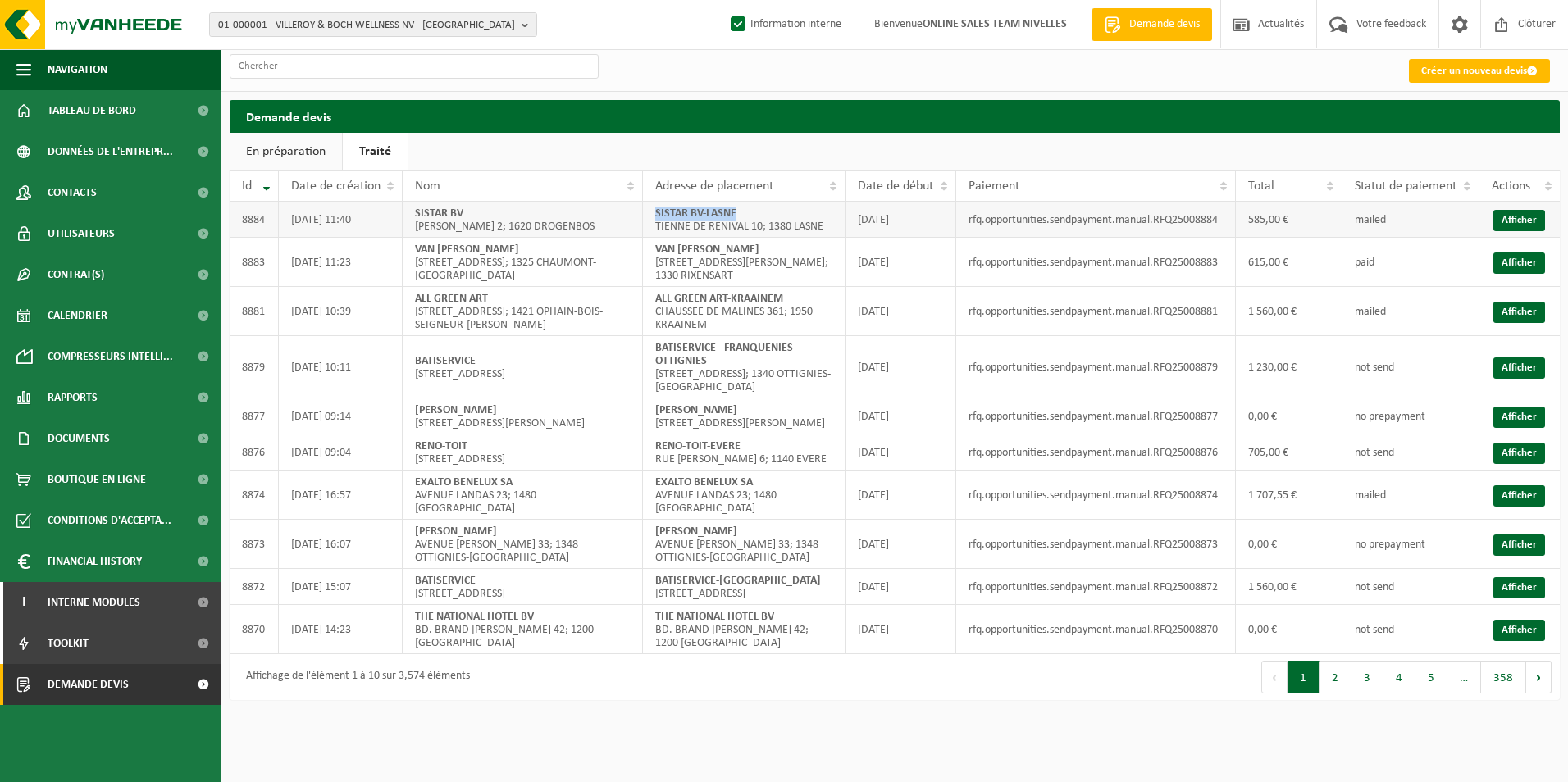
drag, startPoint x: 656, startPoint y: 214, endPoint x: 789, endPoint y: 208, distance: 133.1
click at [789, 208] on td "SISTAR BV-LASNE TIENNE DE RENIVAL 10; 1380 LASNE" at bounding box center [745, 220] width 203 height 36
copy strong "SISTAR BV-LASNE"
